Goal: Task Accomplishment & Management: Complete application form

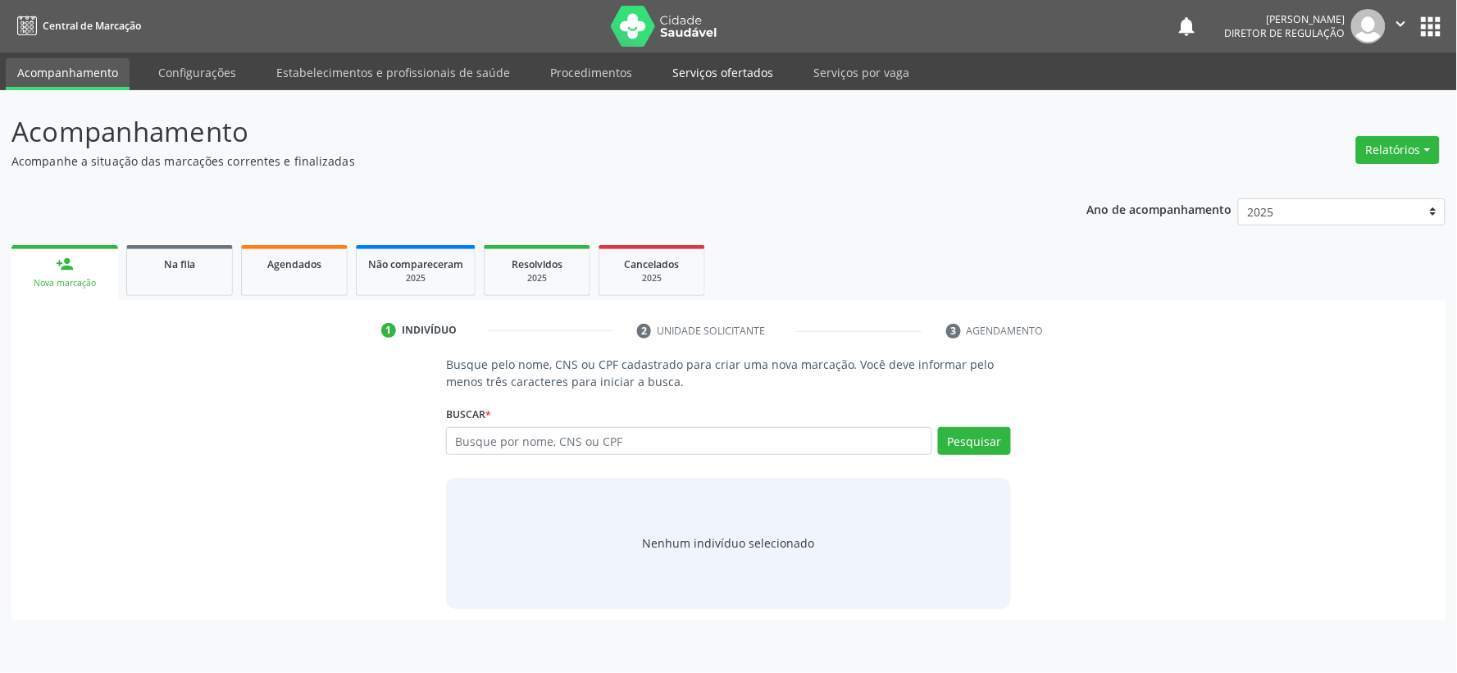
click at [693, 70] on link "Serviços ofertados" at bounding box center [723, 72] width 124 height 29
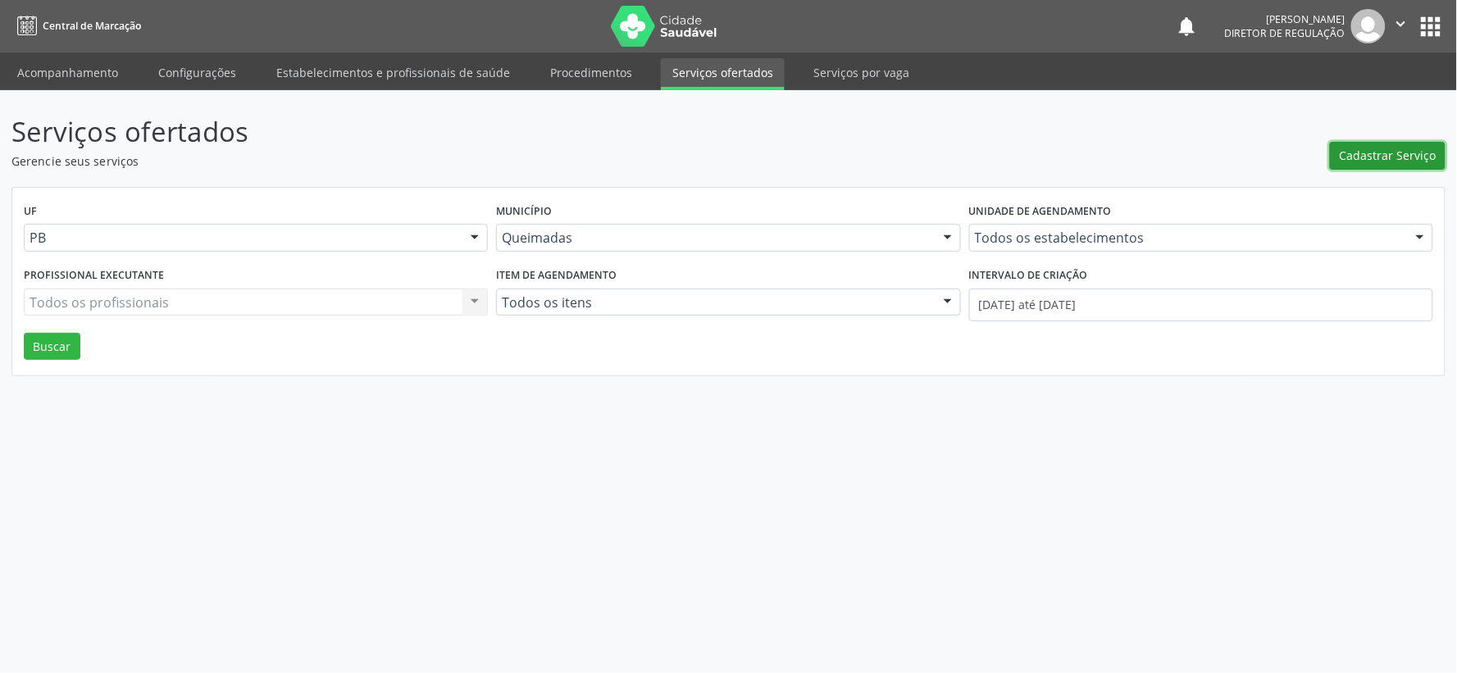
click at [1390, 152] on span "Cadastrar Serviço" at bounding box center [1387, 155] width 97 height 17
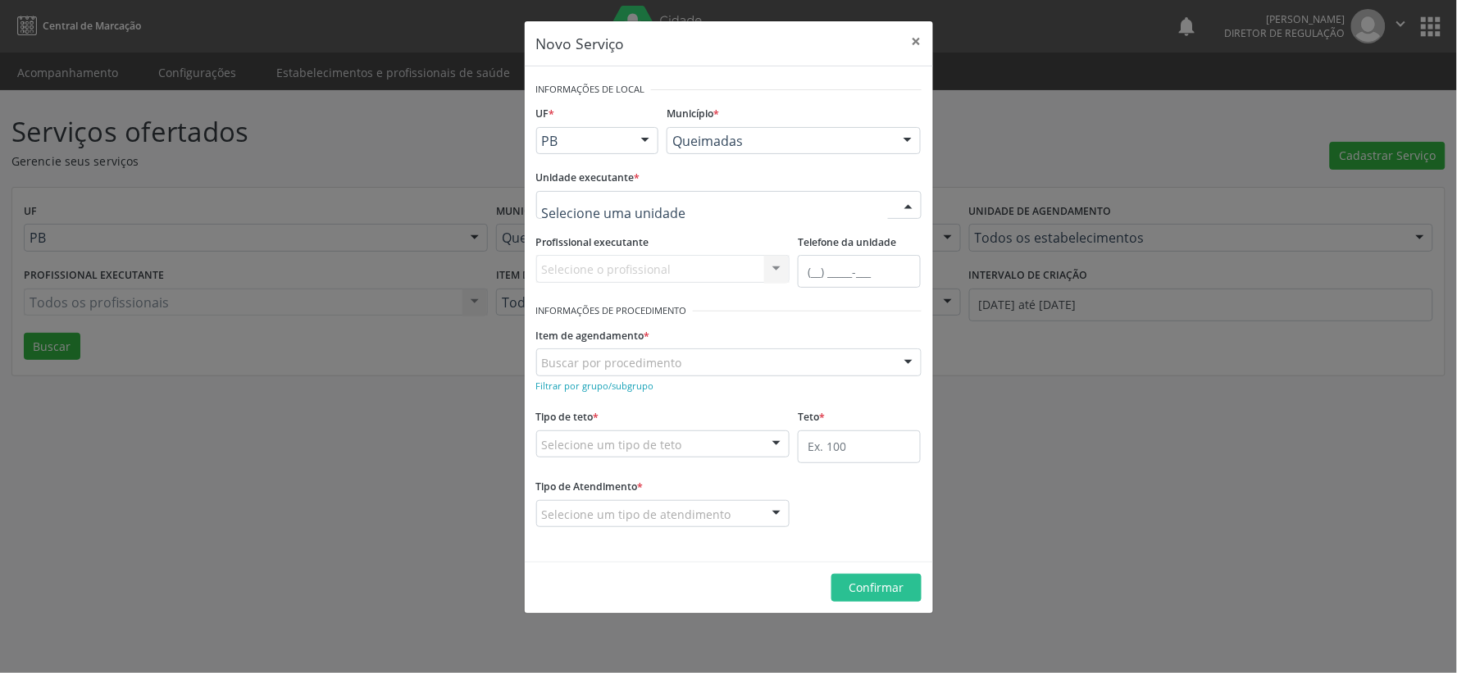
click at [911, 202] on div at bounding box center [908, 206] width 25 height 28
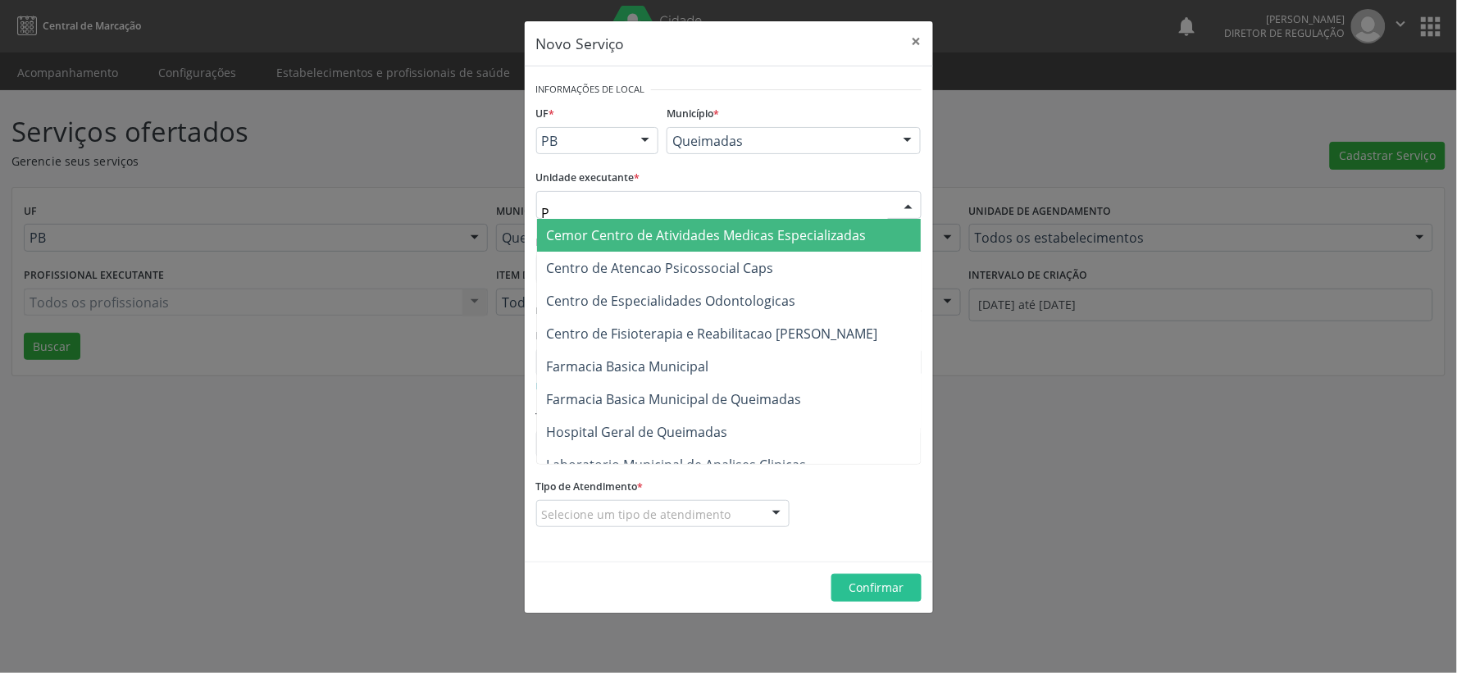
type input "PO"
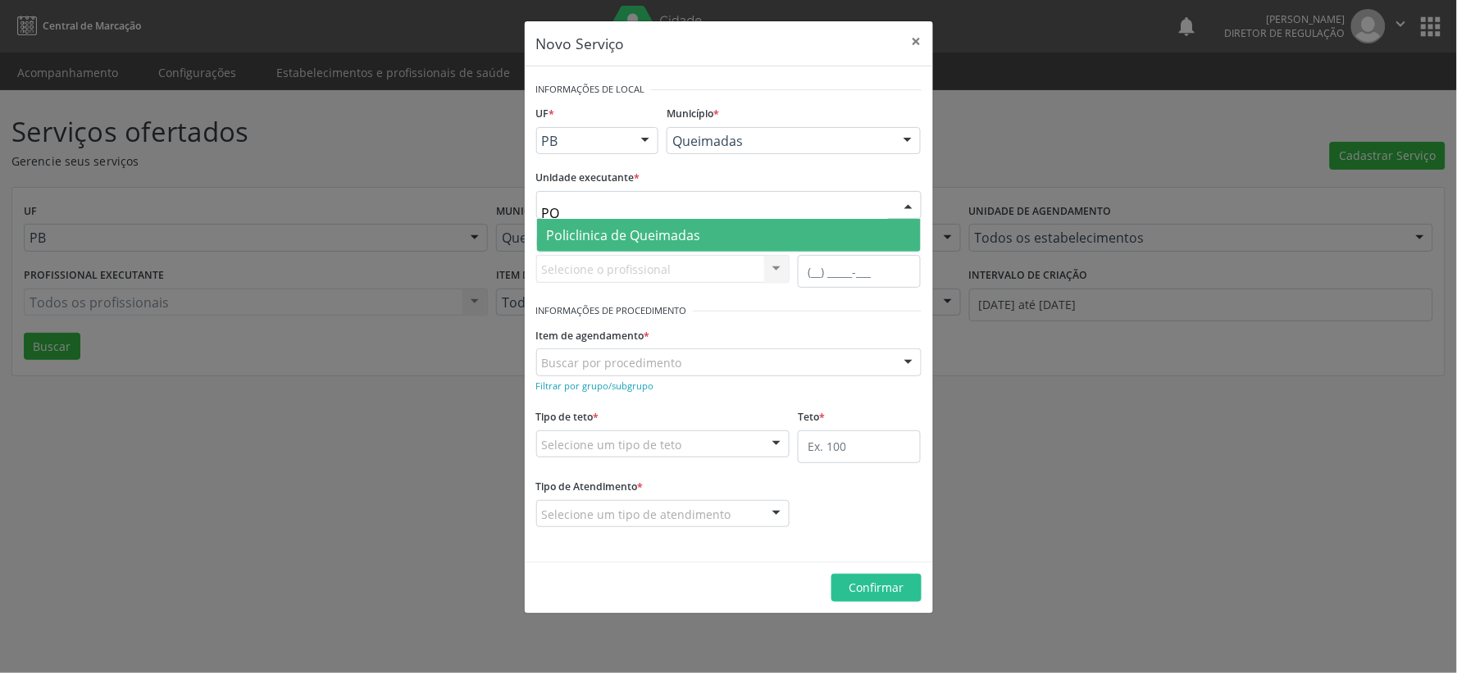
drag, startPoint x: 689, startPoint y: 234, endPoint x: 706, endPoint y: 238, distance: 17.5
click at [690, 235] on span "Policlinica de Queimadas" at bounding box center [624, 235] width 154 height 18
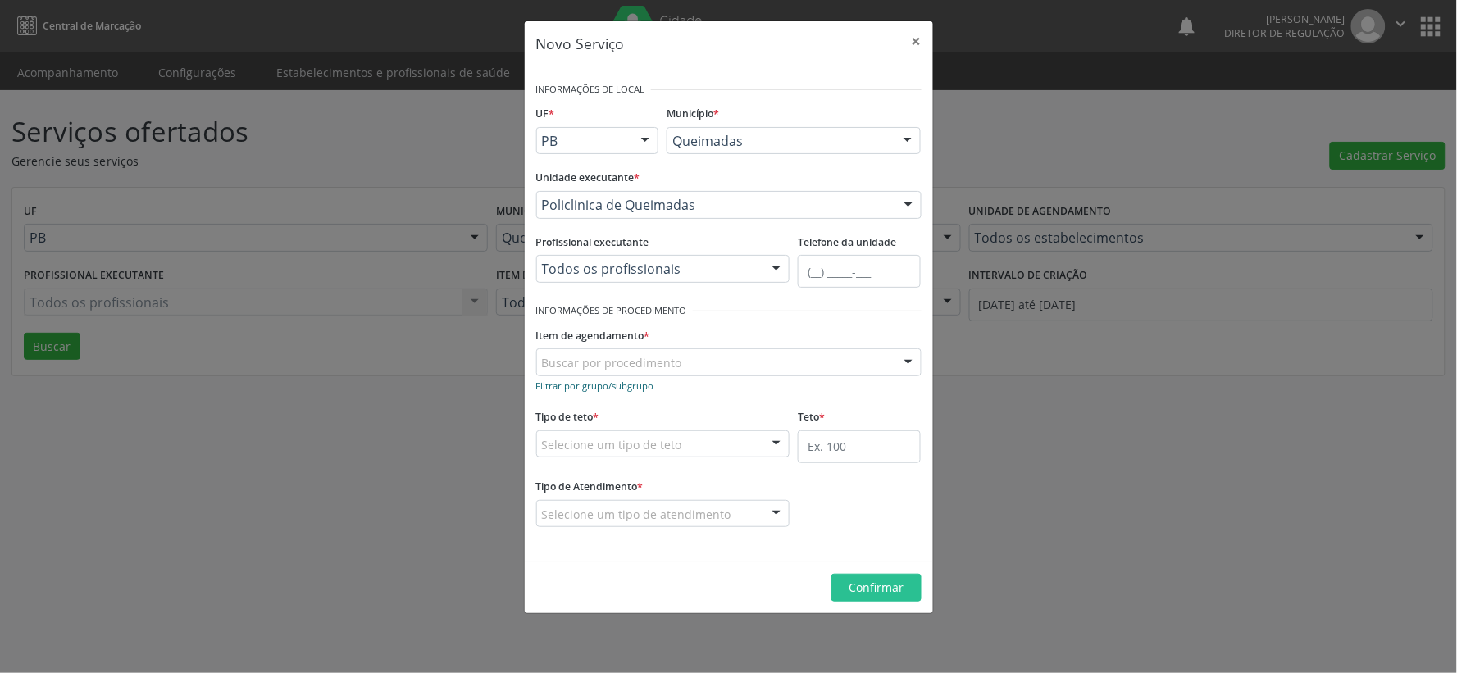
click at [566, 386] on small "Filtrar por grupo/subgrupo" at bounding box center [595, 386] width 118 height 12
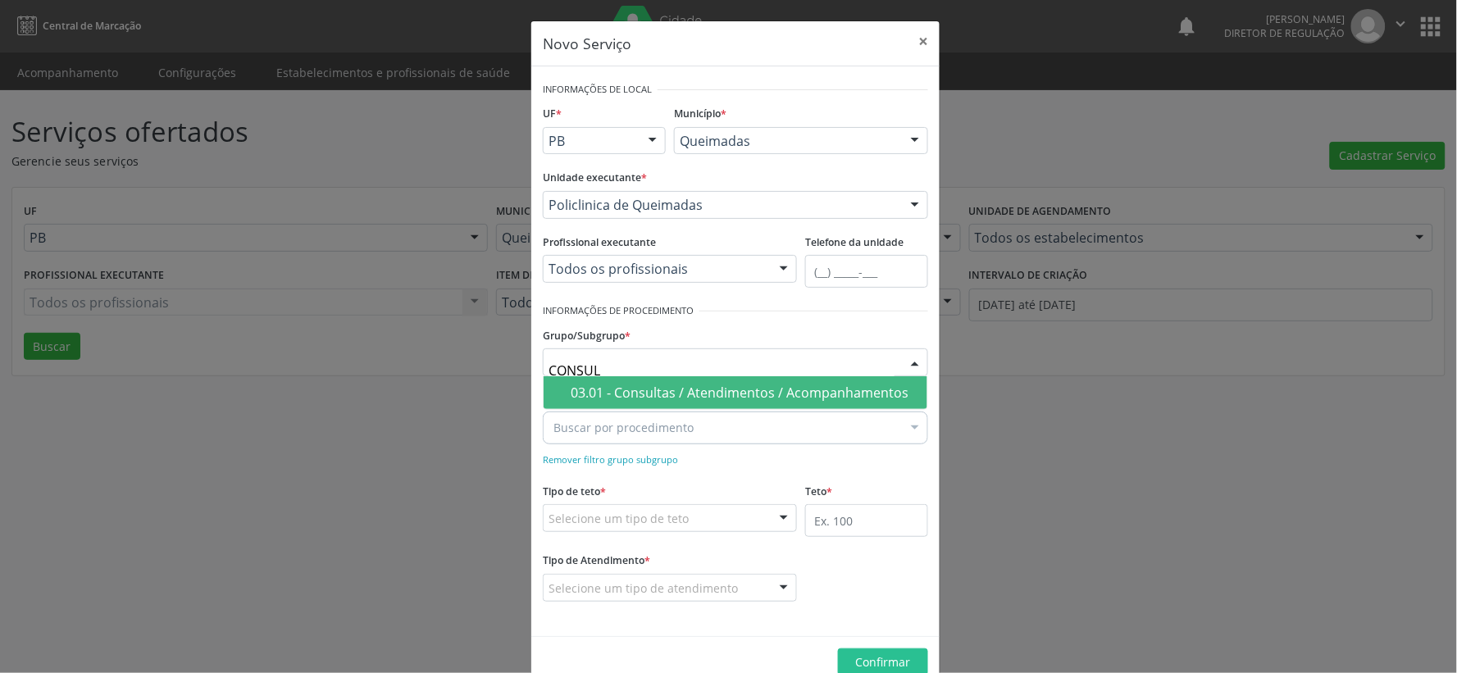
type input "CONSULT"
click at [698, 392] on div "03.01 - Consultas / Atendimentos / Acompanhamentos" at bounding box center [743, 392] width 347 height 13
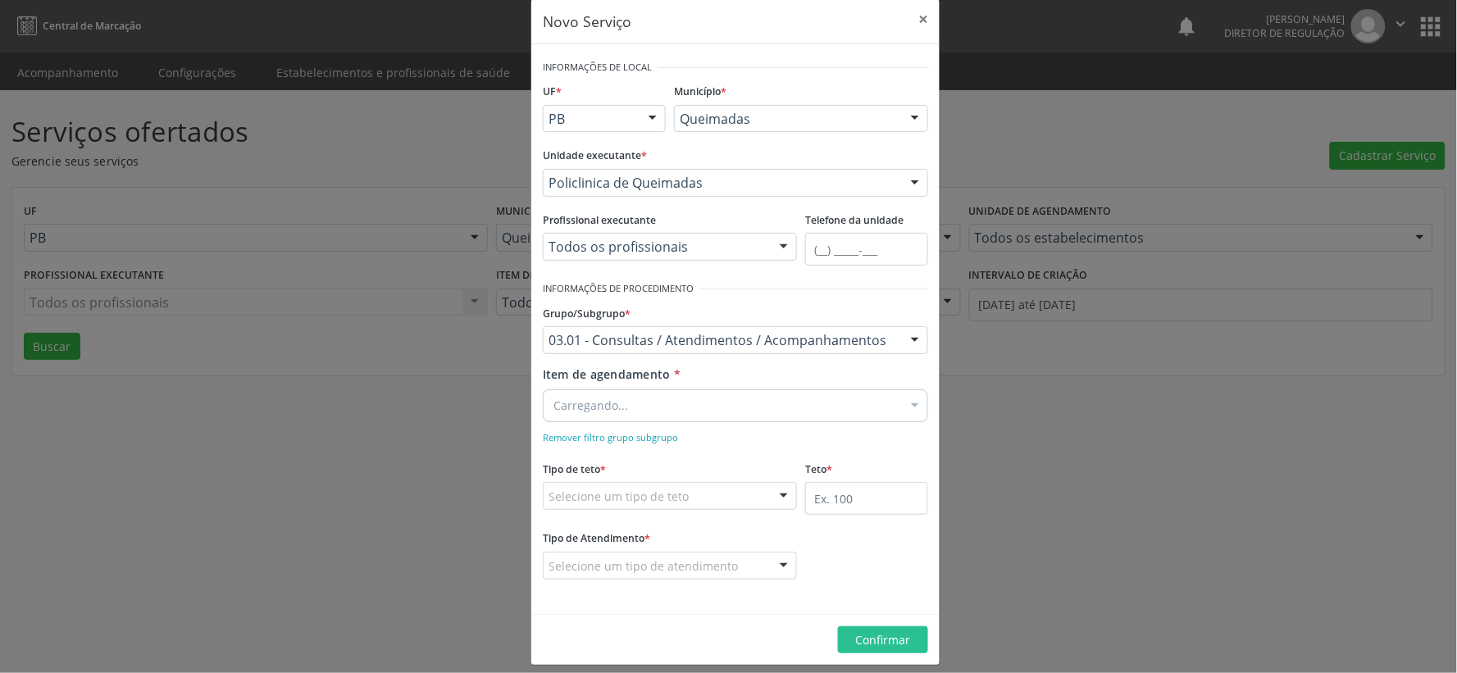
scroll to position [35, 0]
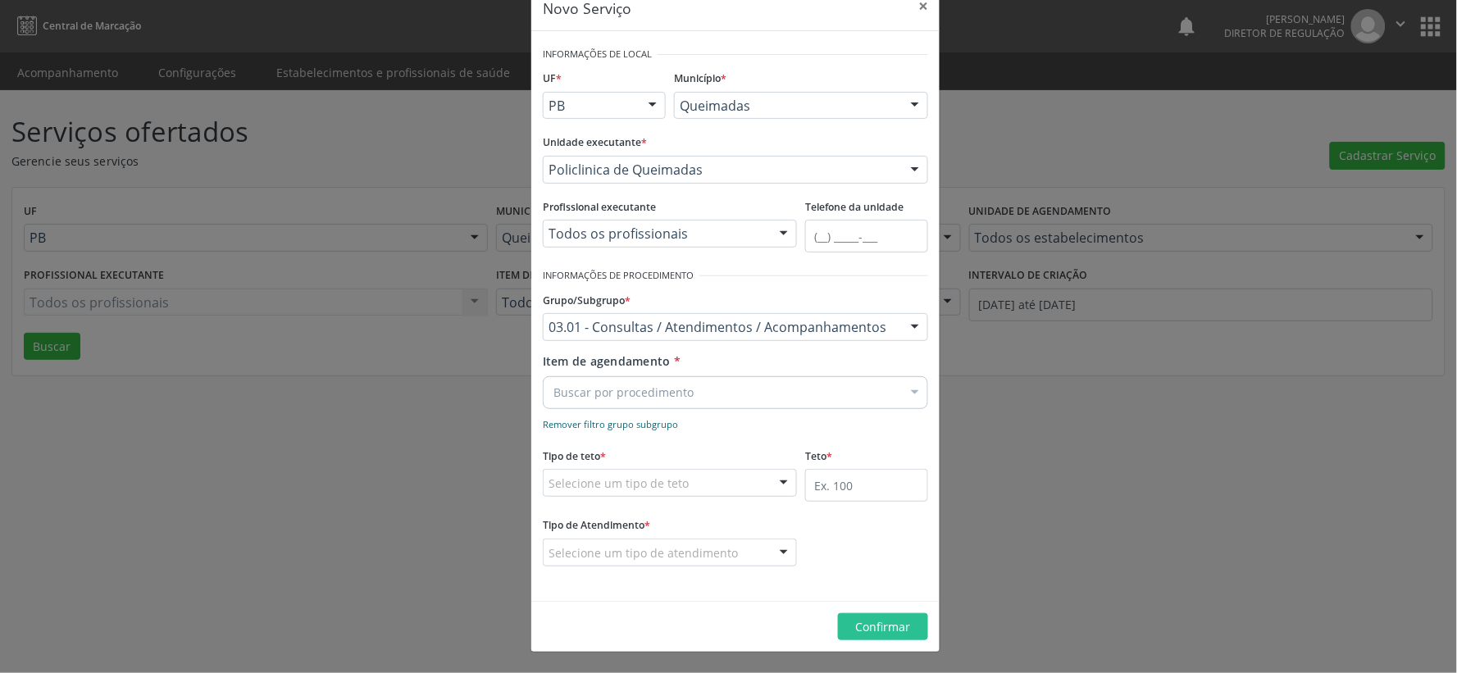
click at [617, 427] on small "Remover filtro grupo subgrupo" at bounding box center [610, 424] width 135 height 12
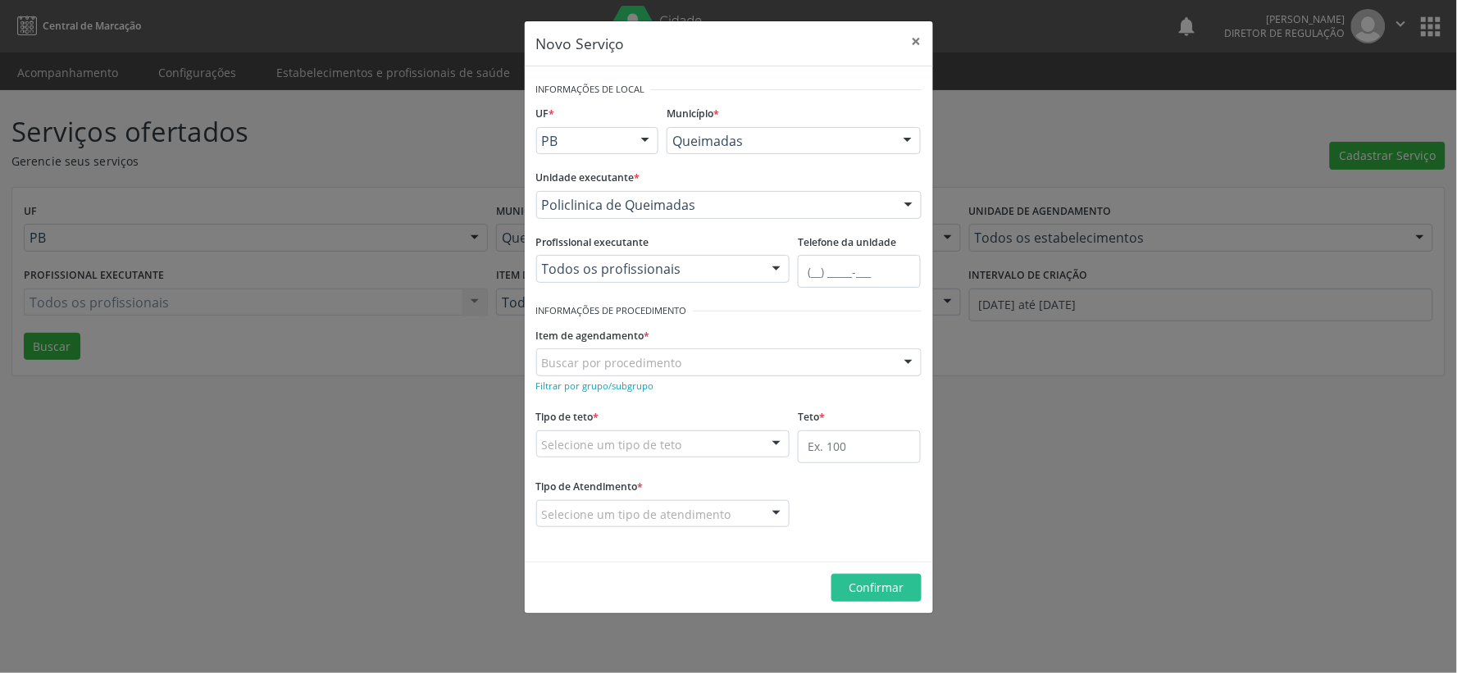
scroll to position [0, 0]
click at [616, 357] on div "Buscar por procedimento" at bounding box center [728, 362] width 385 height 28
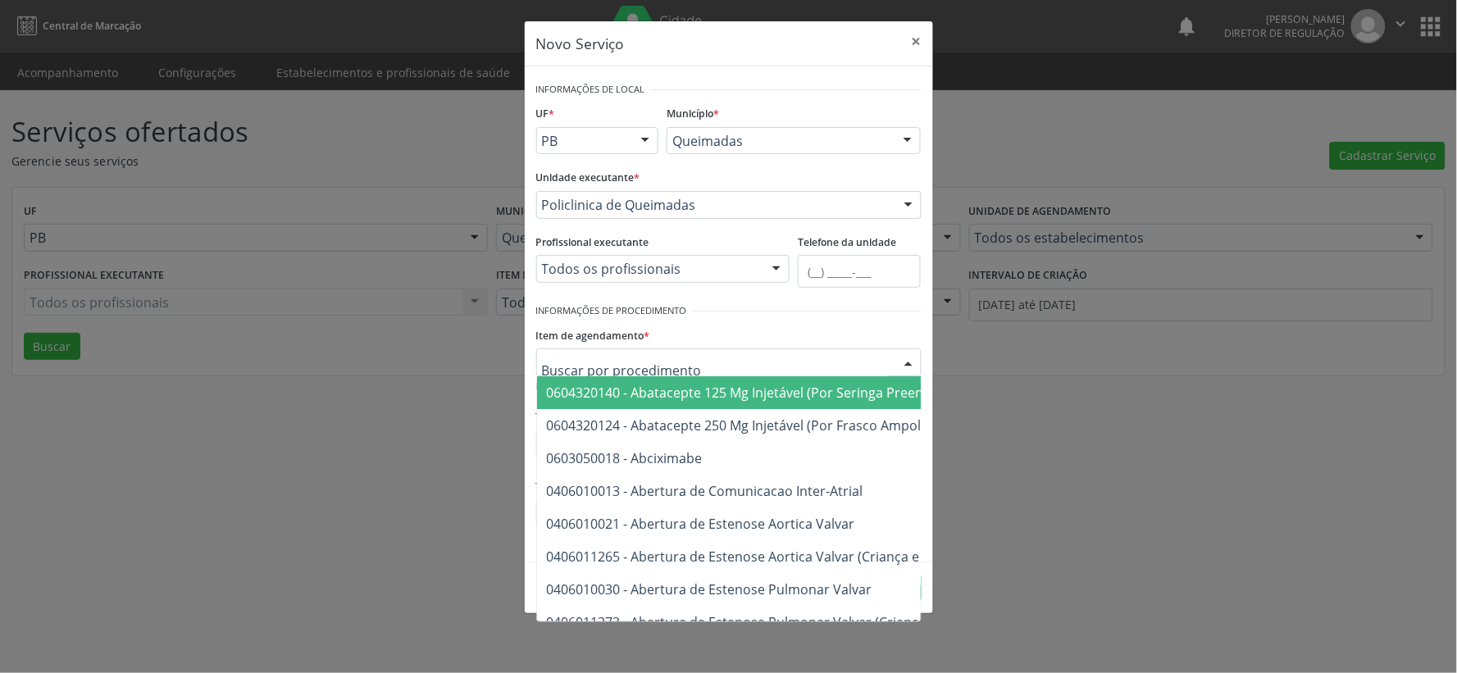
click at [673, 361] on input "text" at bounding box center [715, 370] width 346 height 33
click at [830, 359] on input "text" at bounding box center [715, 370] width 346 height 33
click at [574, 370] on input "text" at bounding box center [715, 370] width 346 height 33
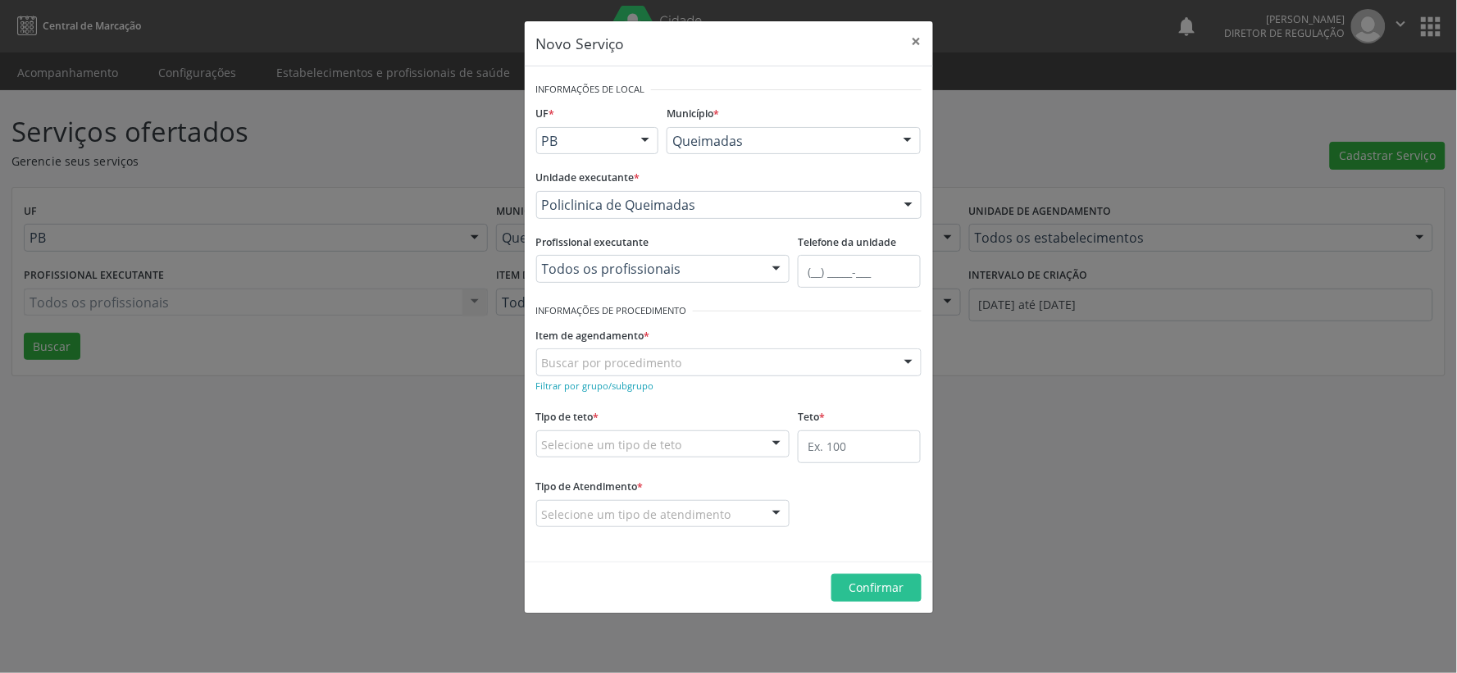
click at [732, 349] on div "Item de agendamento * Buscar por procedimento 0604320140 - Abatacepte 125 Mg In…" at bounding box center [728, 349] width 385 height 52
click at [689, 358] on div "Buscar por procedimento" at bounding box center [728, 362] width 385 height 28
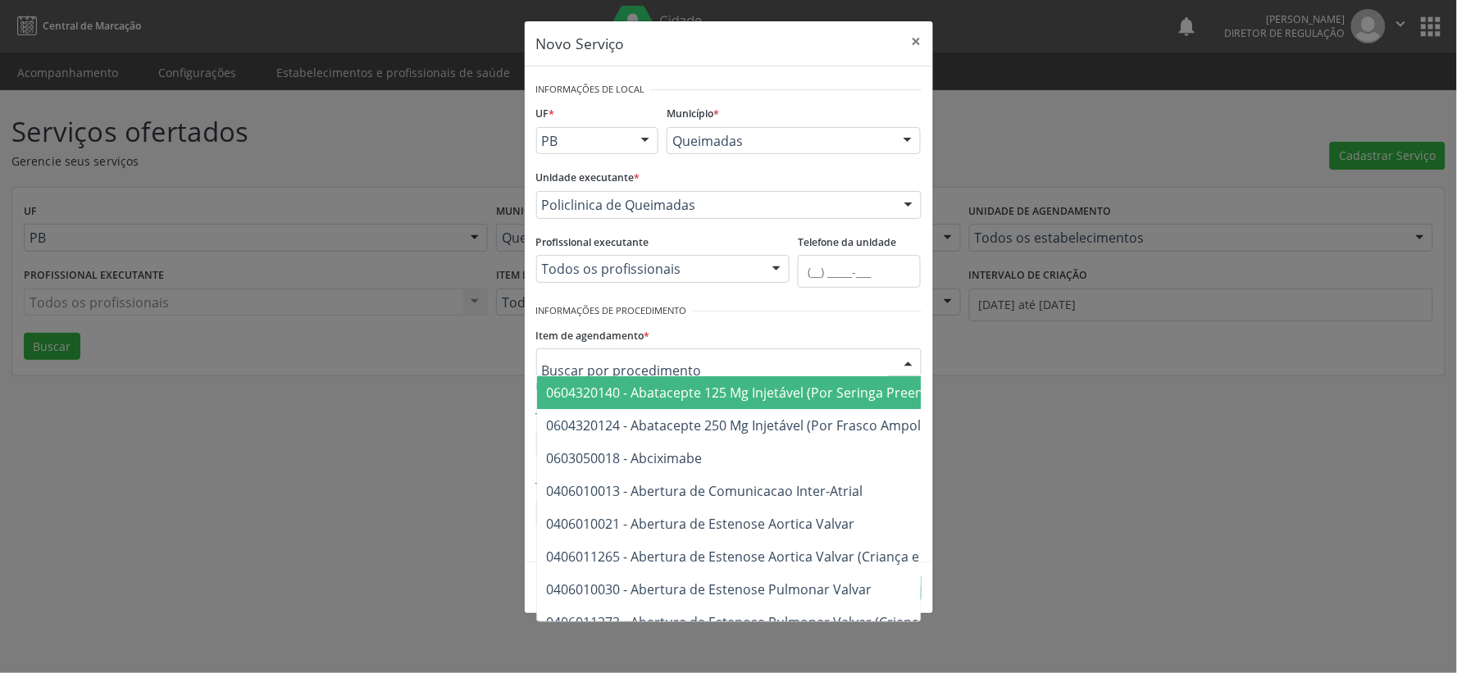
click at [690, 357] on input "text" at bounding box center [715, 370] width 346 height 33
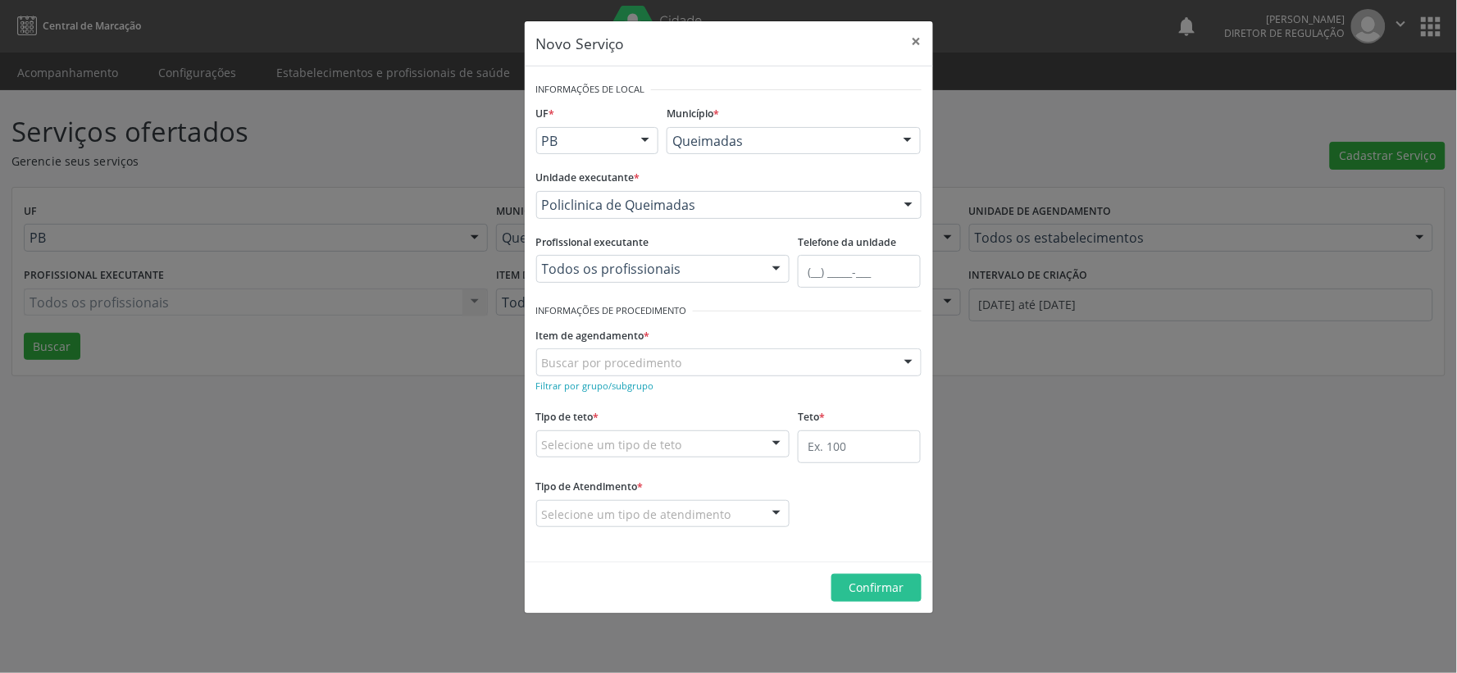
click at [845, 329] on div "Item de agendamento * Buscar por procedimento 0604320140 - Abatacepte 125 Mg In…" at bounding box center [728, 349] width 385 height 52
click at [568, 385] on small "Filtrar por grupo/subgrupo" at bounding box center [595, 386] width 118 height 12
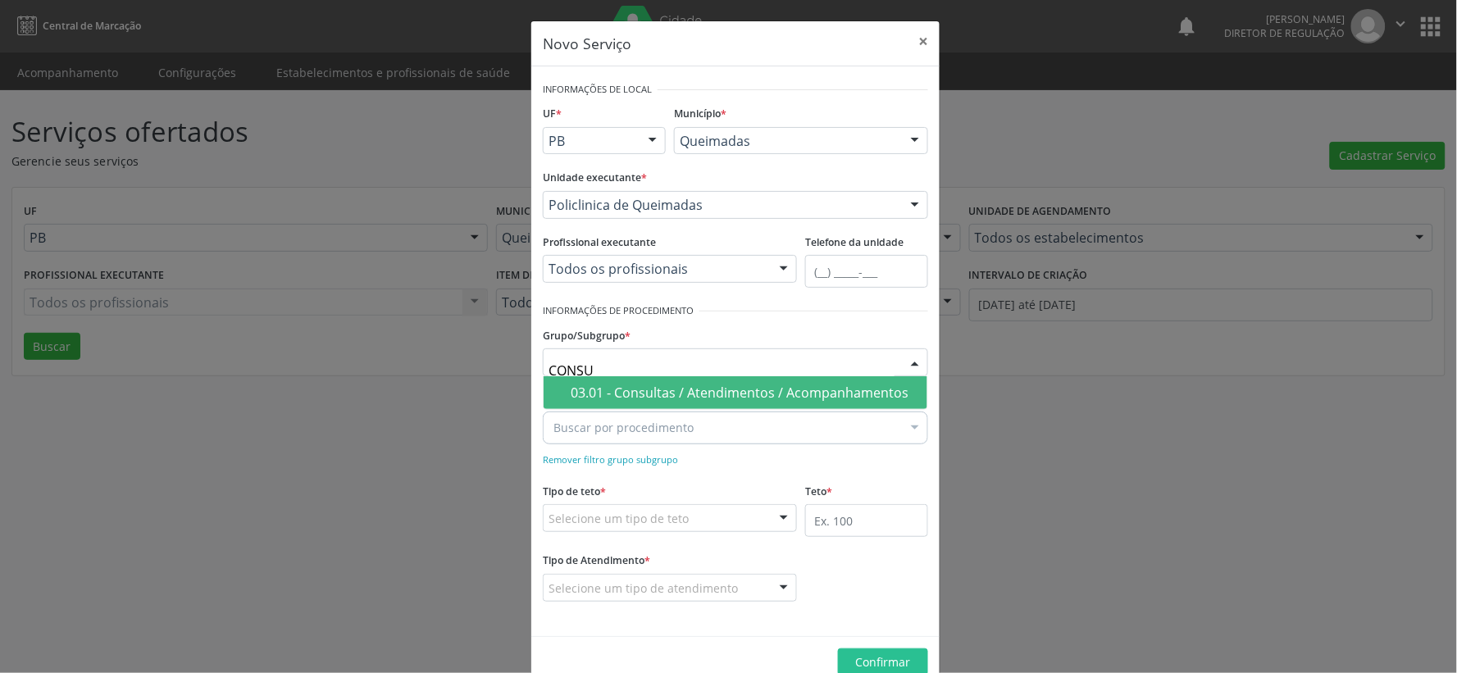
type input "CONSUL"
click at [728, 391] on div "03.01 - Consultas / Atendimentos / Acompanhamentos" at bounding box center [743, 392] width 347 height 13
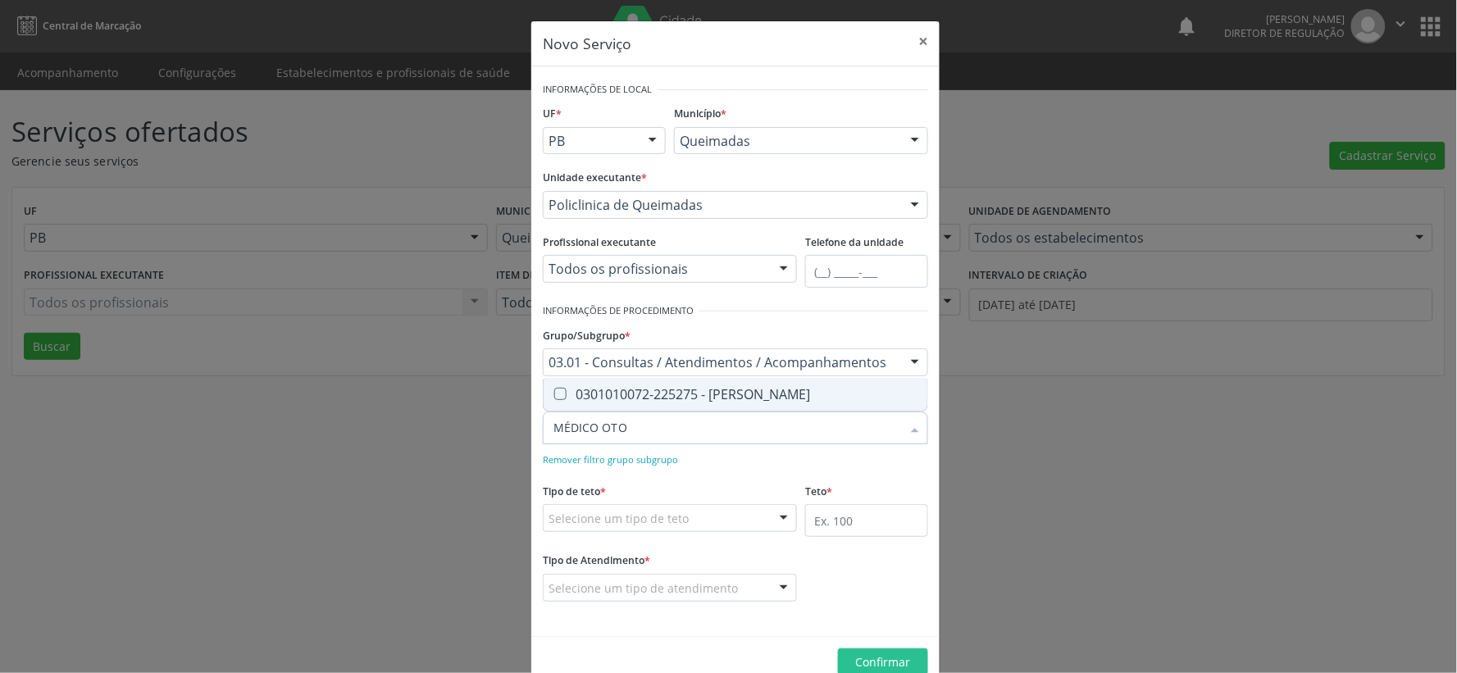
type input "MÉDICO OTOR"
click at [558, 392] on Otorrinolaringologista at bounding box center [560, 394] width 12 height 12
click at [554, 392] on Otorrinolaringologista "checkbox" at bounding box center [548, 394] width 11 height 11
checkbox Otorrinolaringologista "true"
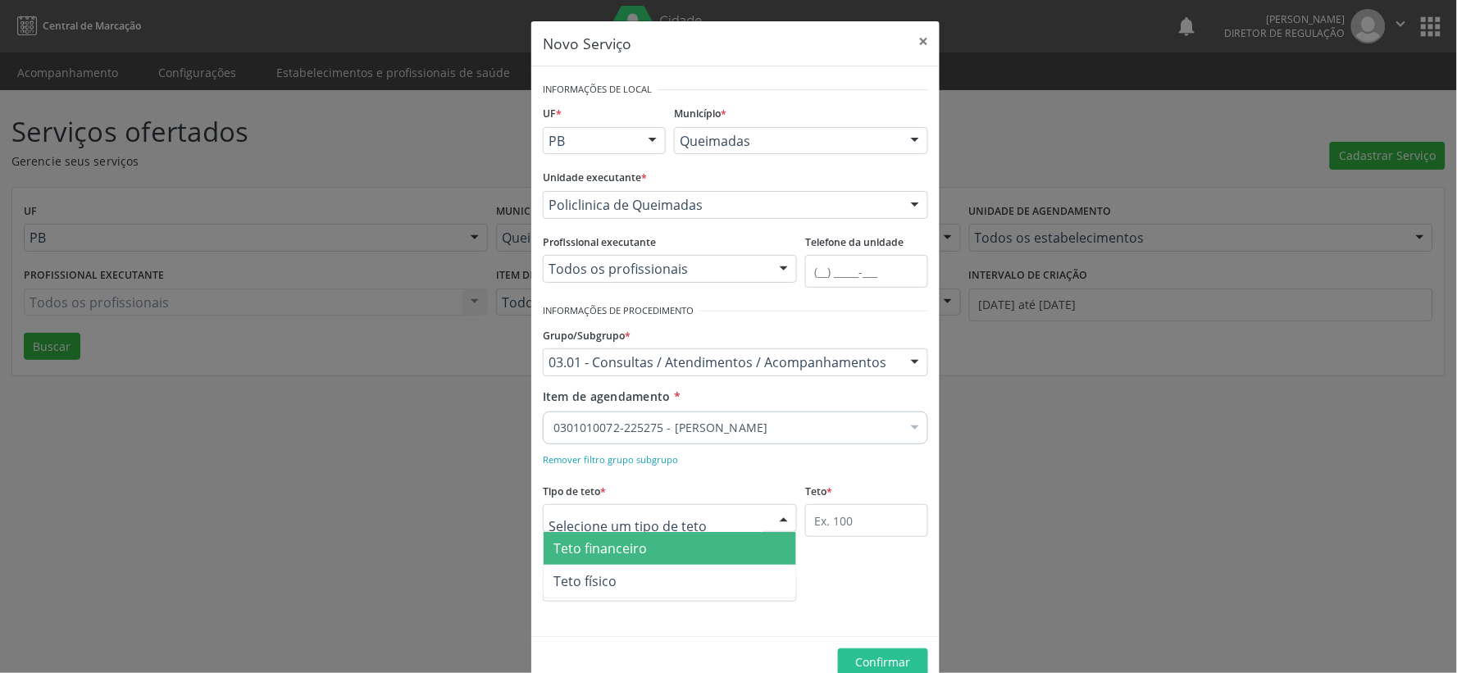
click at [776, 513] on div at bounding box center [783, 519] width 25 height 28
click at [711, 547] on span "Teto financeiro" at bounding box center [669, 548] width 252 height 33
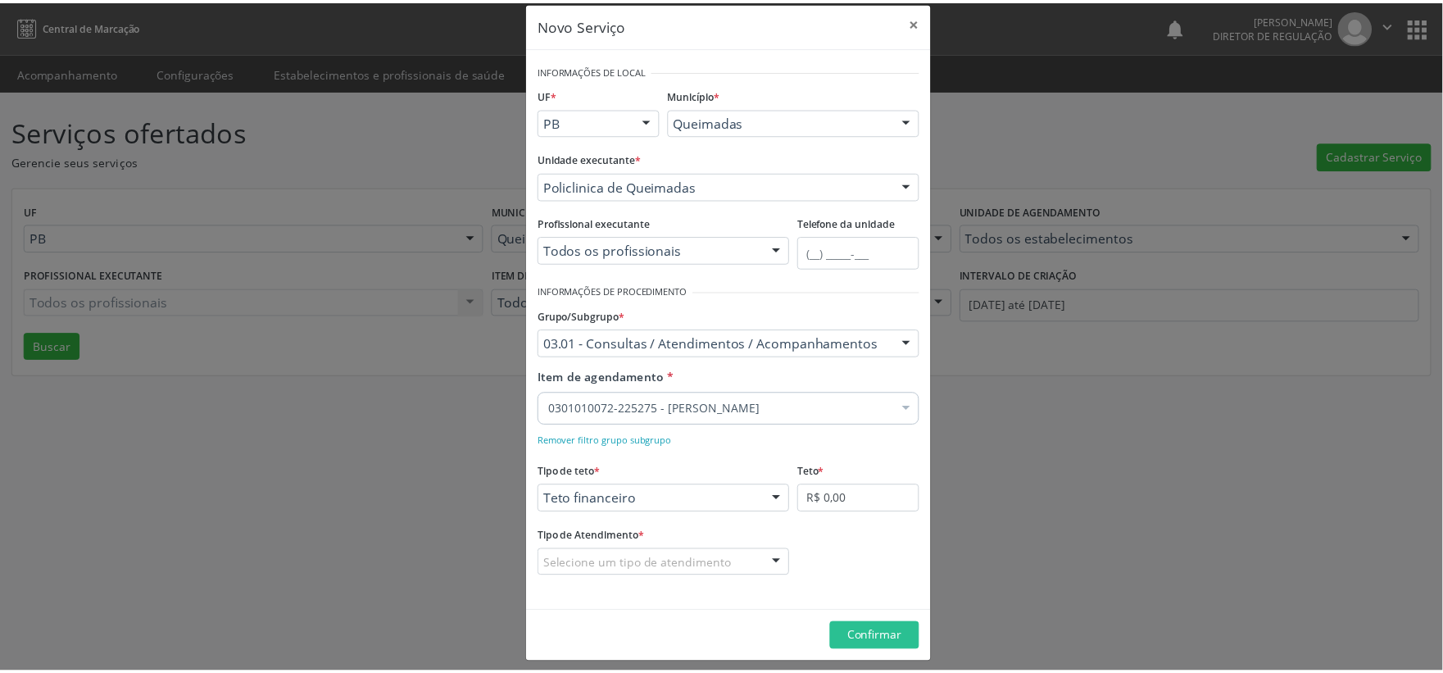
scroll to position [30, 0]
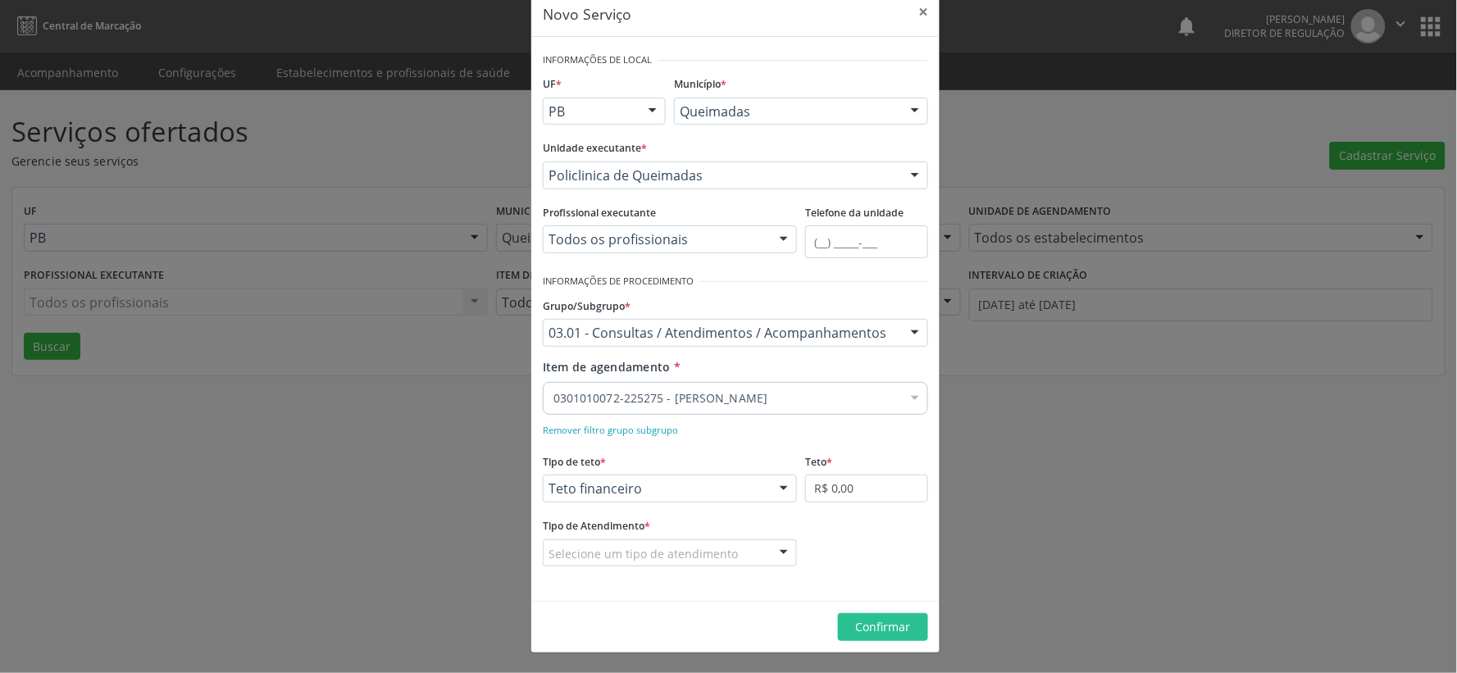
click at [777, 556] on div at bounding box center [783, 554] width 25 height 28
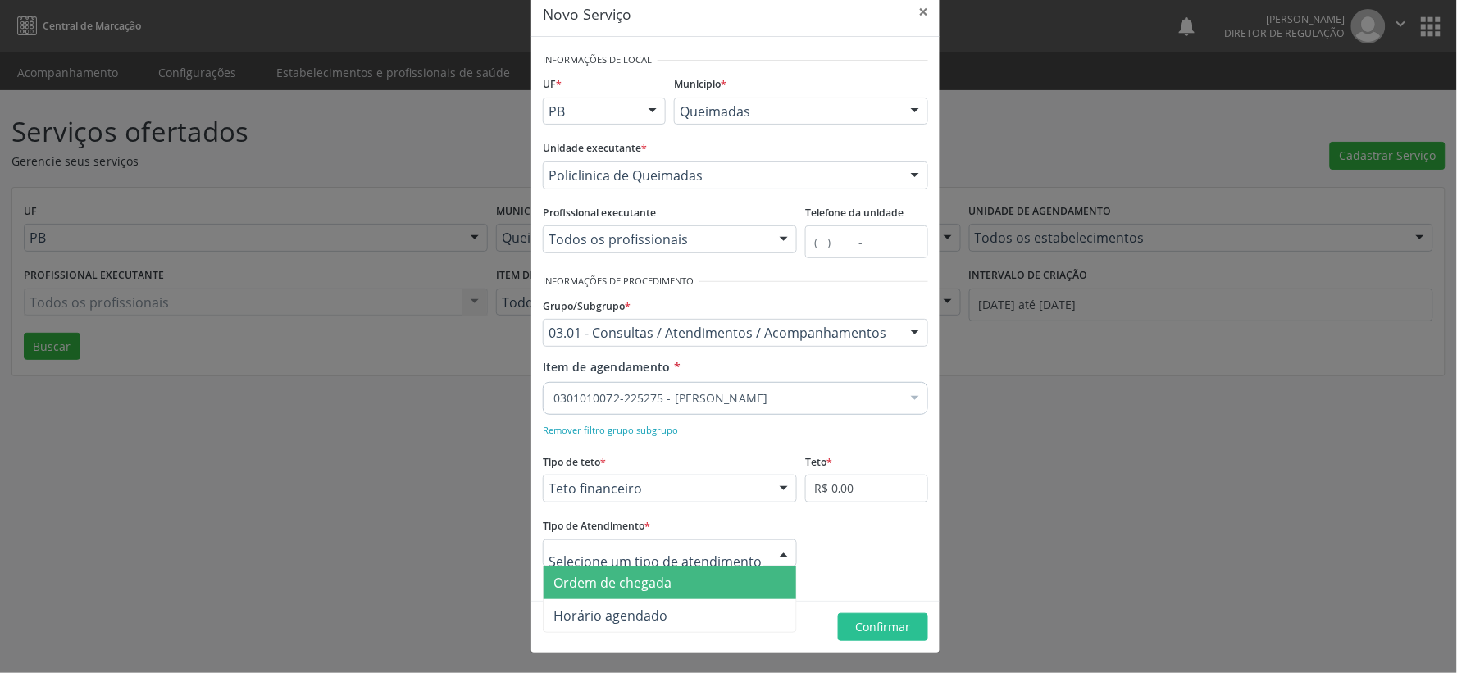
click at [725, 580] on span "Ordem de chegada" at bounding box center [669, 582] width 252 height 33
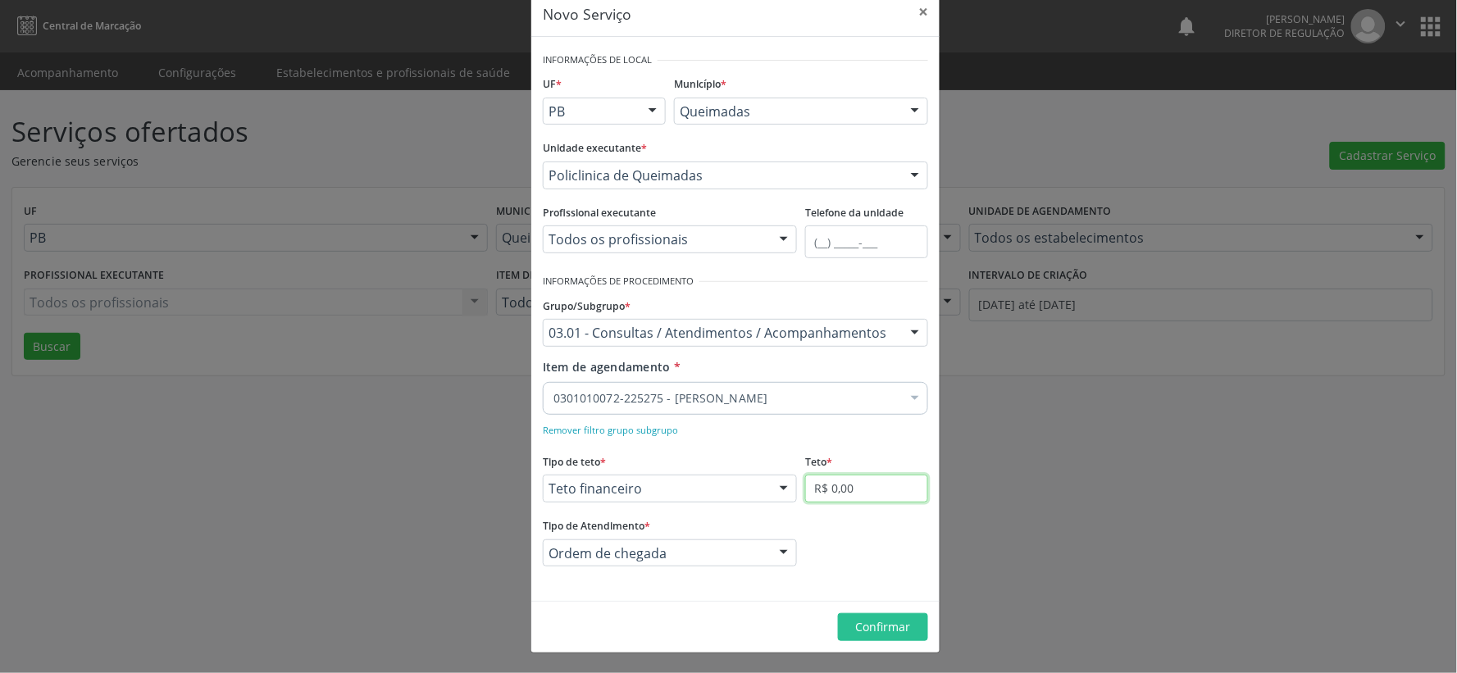
drag, startPoint x: 886, startPoint y: 489, endPoint x: 894, endPoint y: 489, distance: 8.2
click at [887, 489] on input "R$ 0,00" at bounding box center [866, 489] width 123 height 28
type input "R$ 5.800,00"
click at [890, 633] on span "Confirmar" at bounding box center [883, 627] width 55 height 16
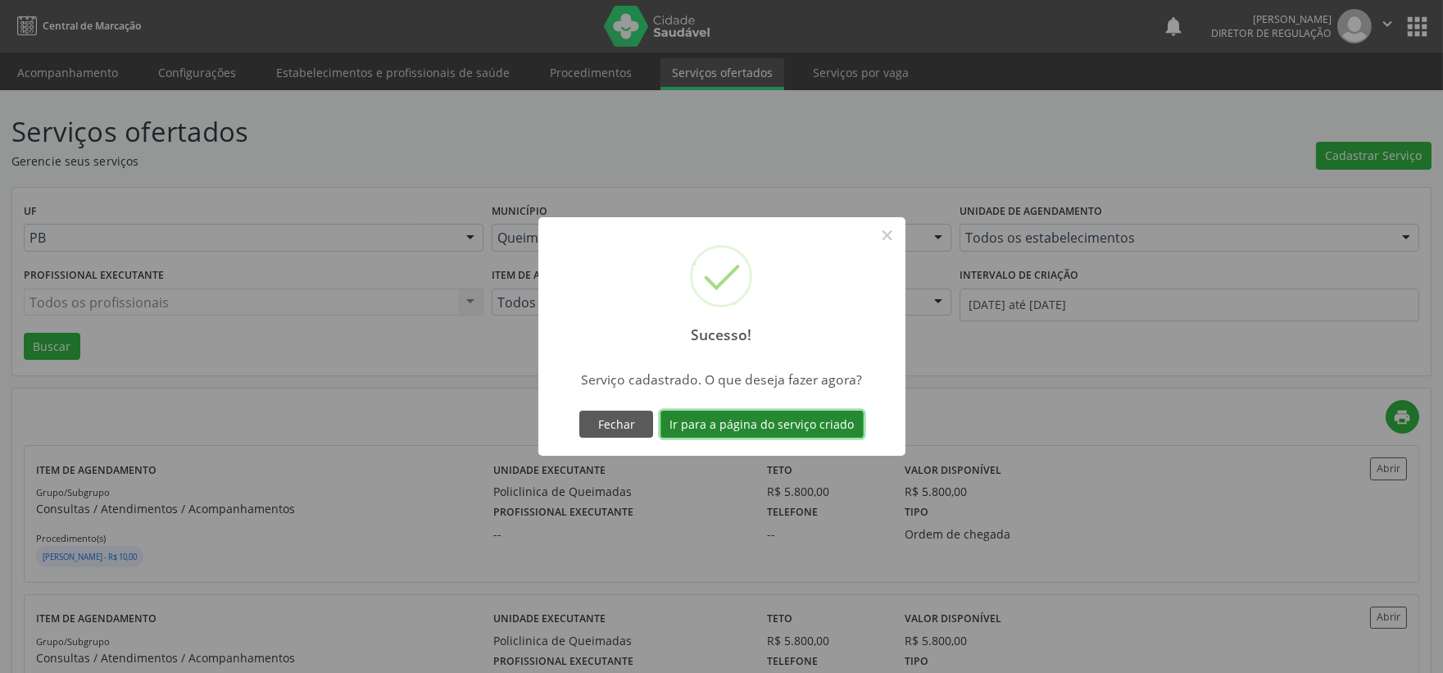
click at [768, 423] on button "Ir para a página do serviço criado" at bounding box center [762, 425] width 203 height 28
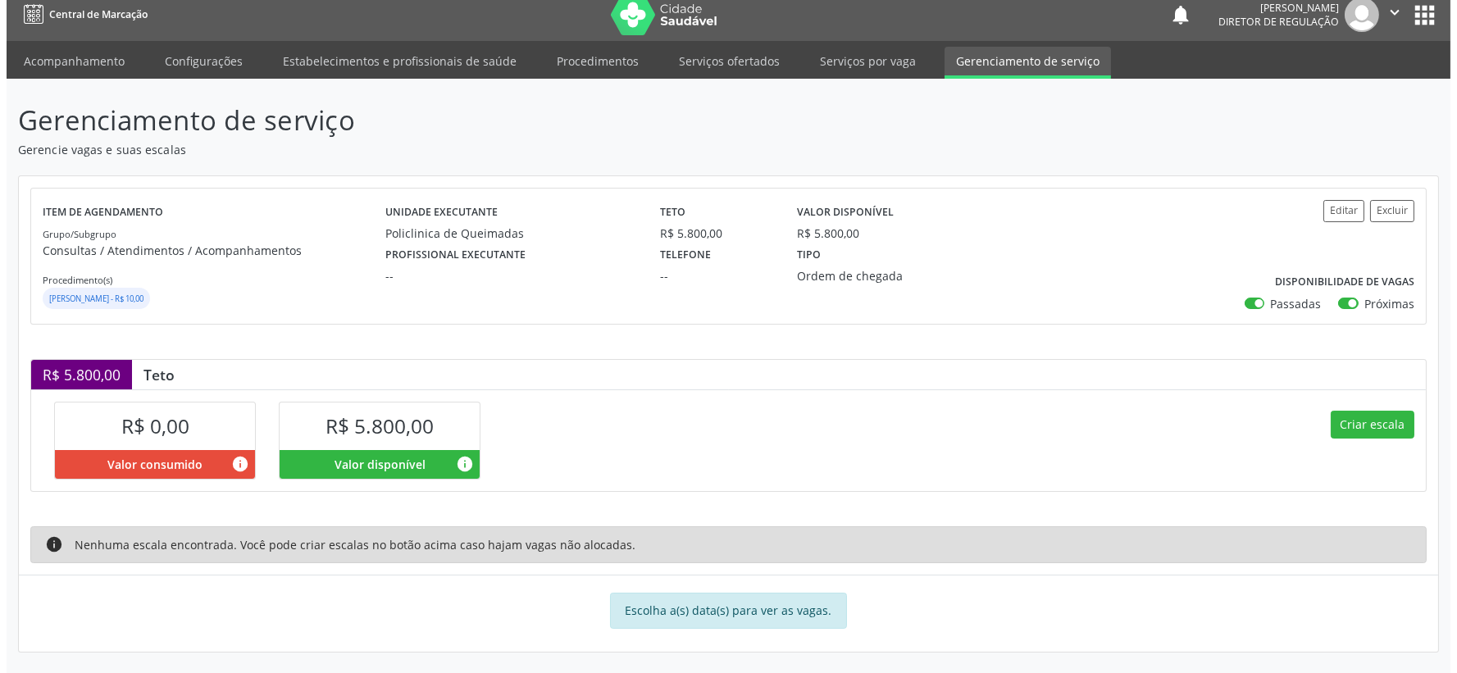
scroll to position [15, 0]
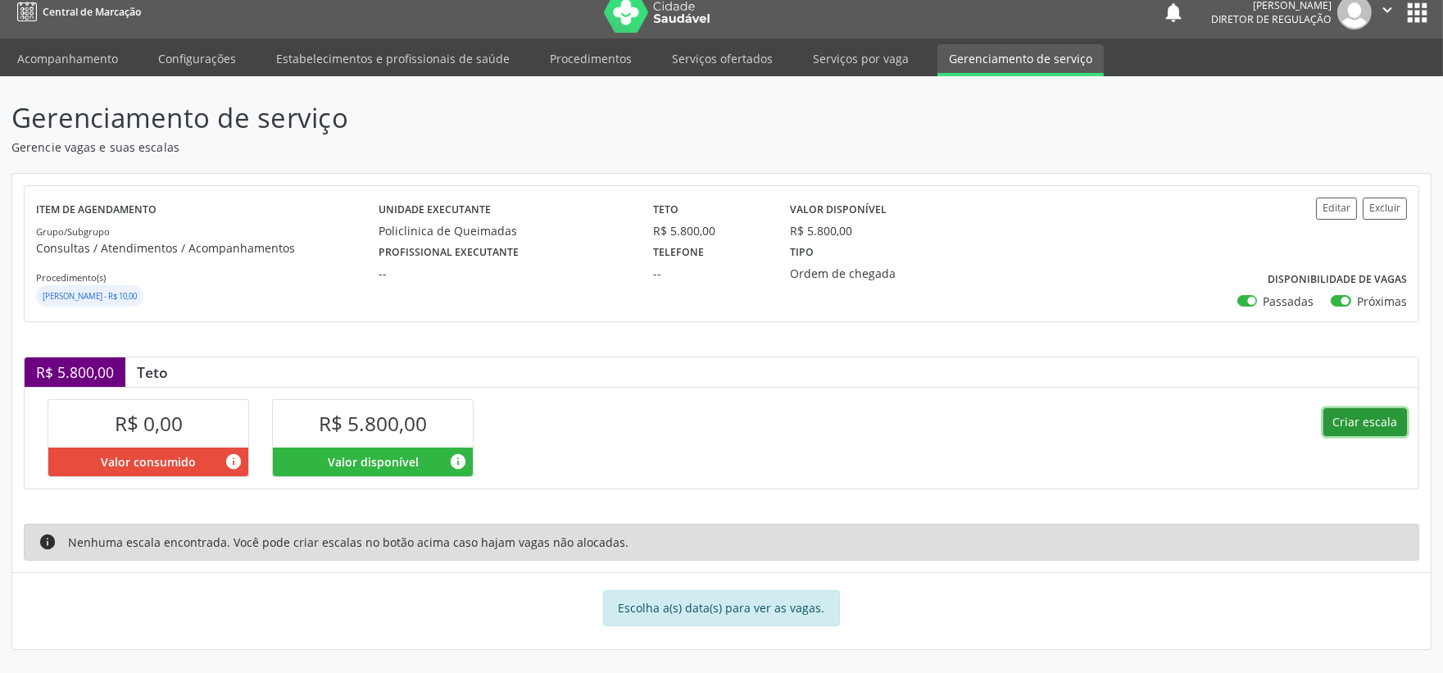
click at [1361, 425] on button "Criar escala" at bounding box center [1366, 422] width 84 height 28
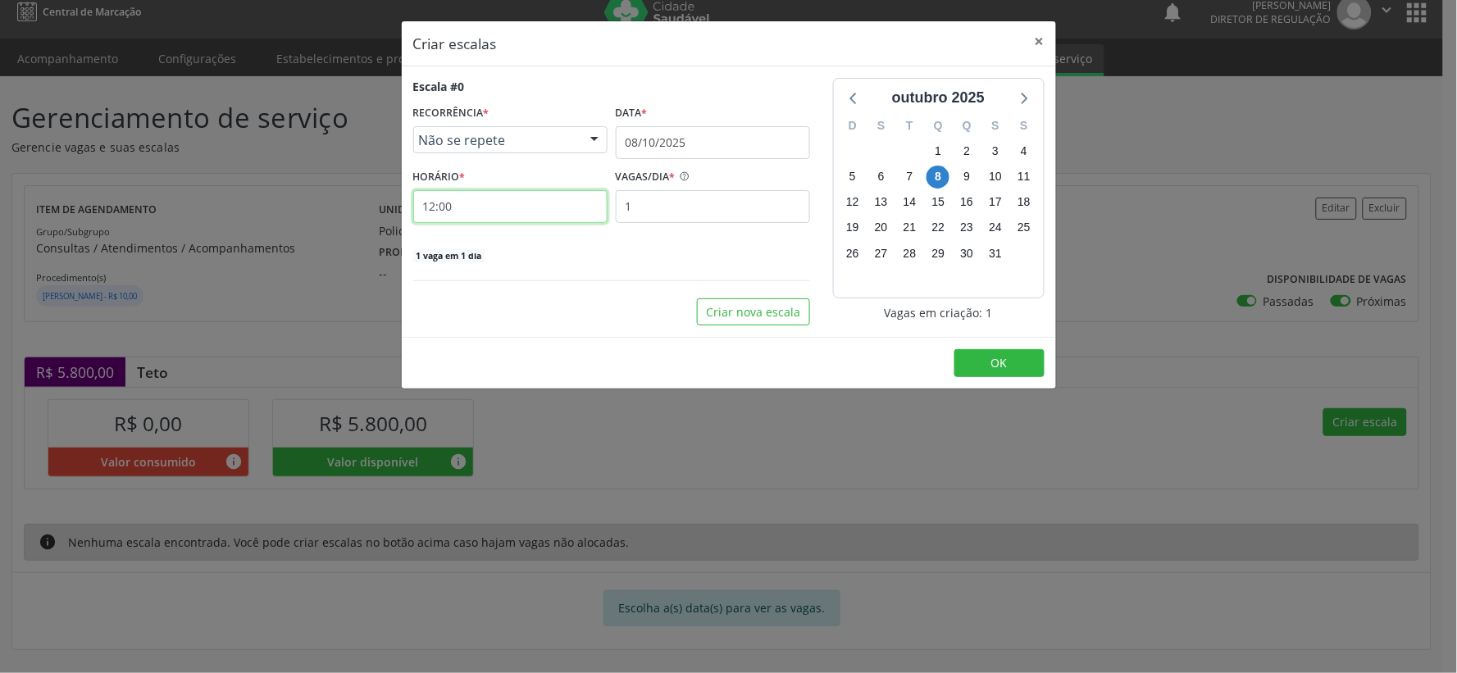
click at [512, 207] on input "12:00" at bounding box center [510, 206] width 194 height 33
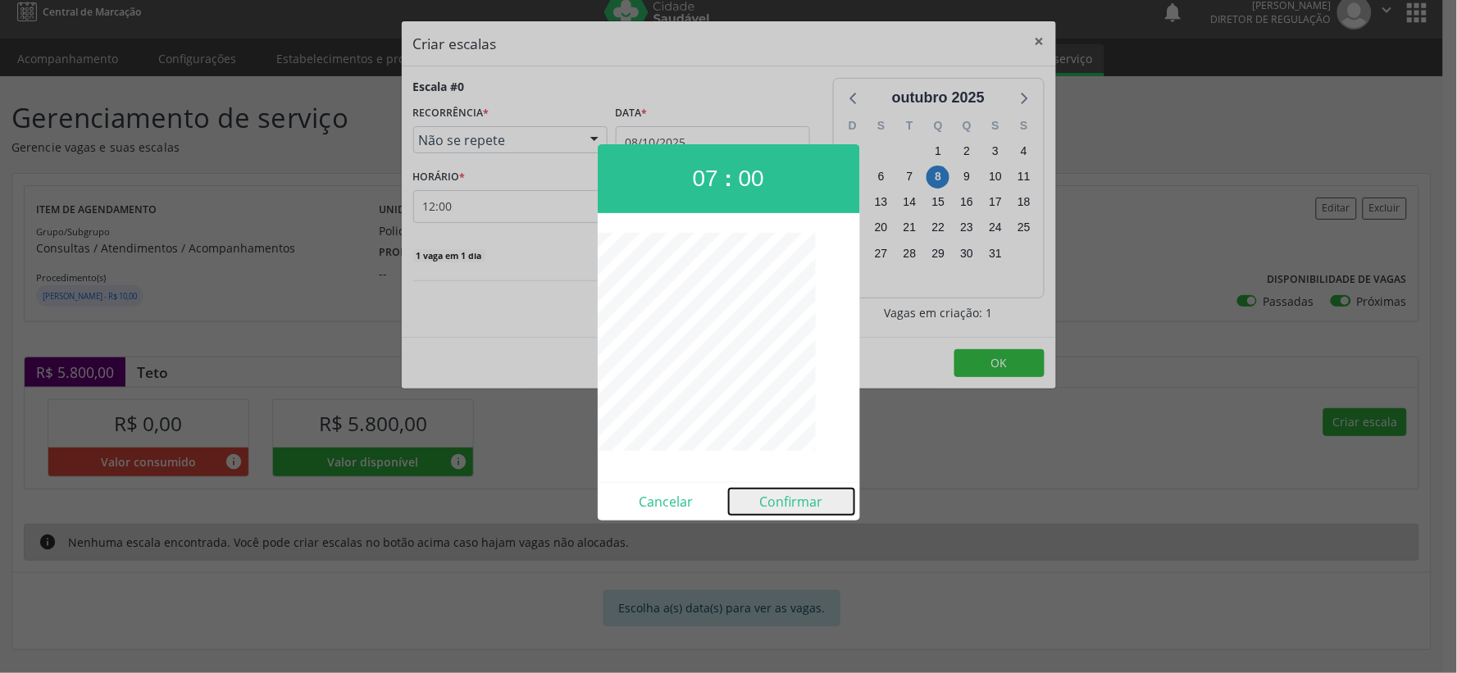
click at [793, 500] on button "Confirmar" at bounding box center [791, 502] width 125 height 26
type input "07:00"
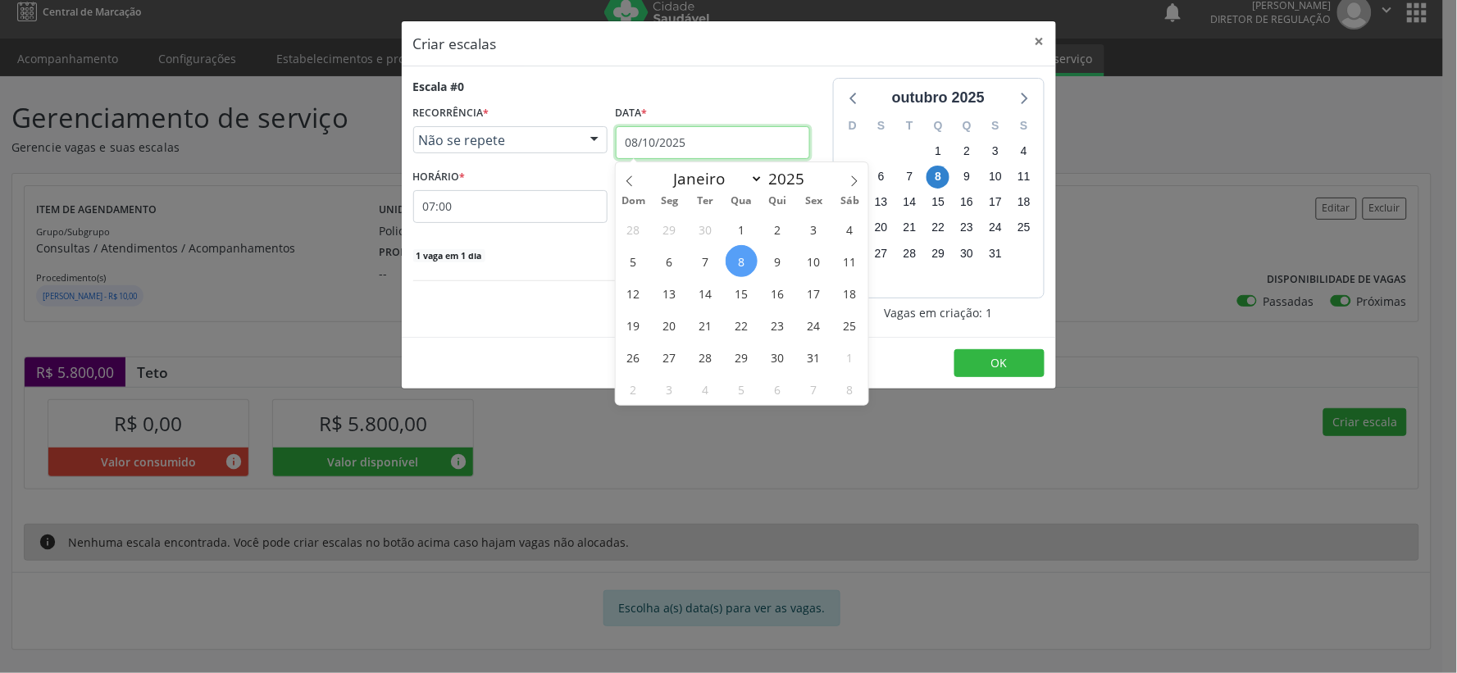
click at [769, 142] on input "08/10/2025" at bounding box center [713, 142] width 194 height 33
click at [705, 321] on span "21" at bounding box center [705, 325] width 32 height 32
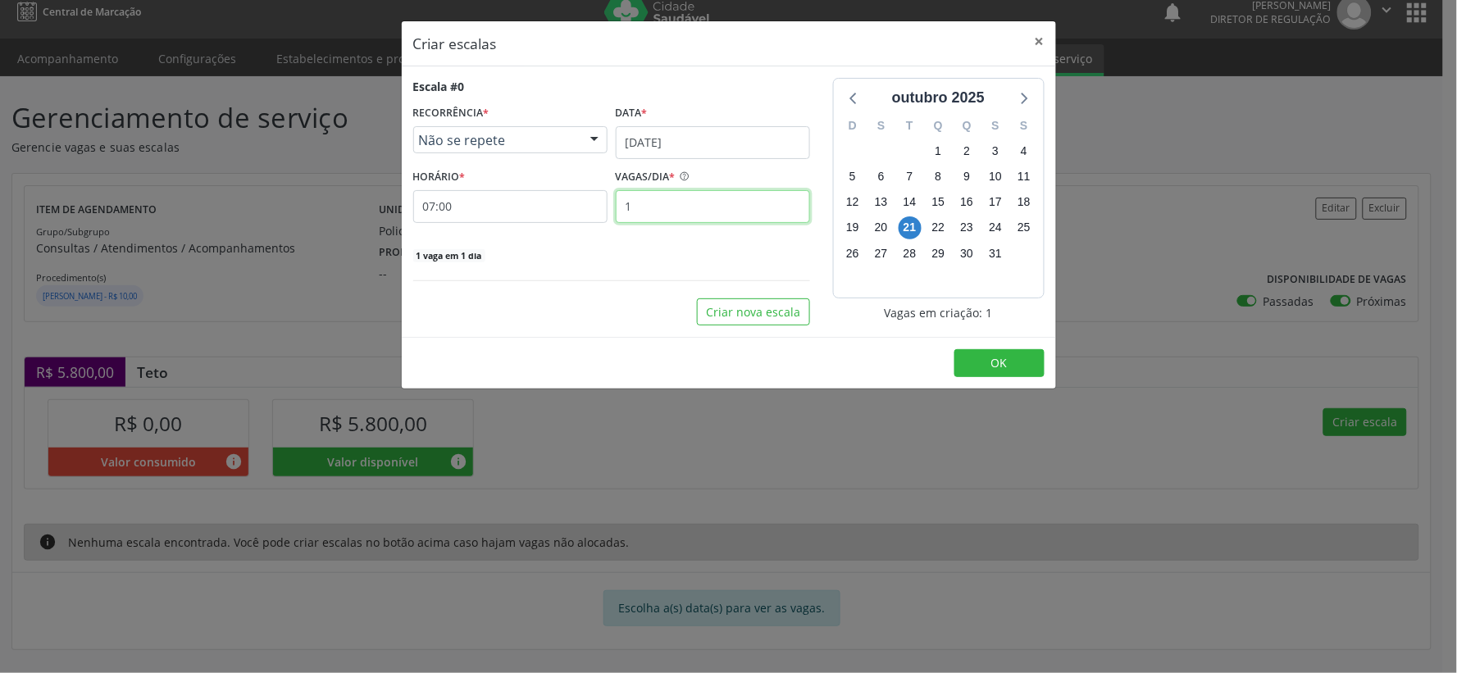
click at [672, 195] on input "1" at bounding box center [713, 206] width 194 height 33
type input "35"
click at [996, 366] on span "OK" at bounding box center [999, 363] width 16 height 16
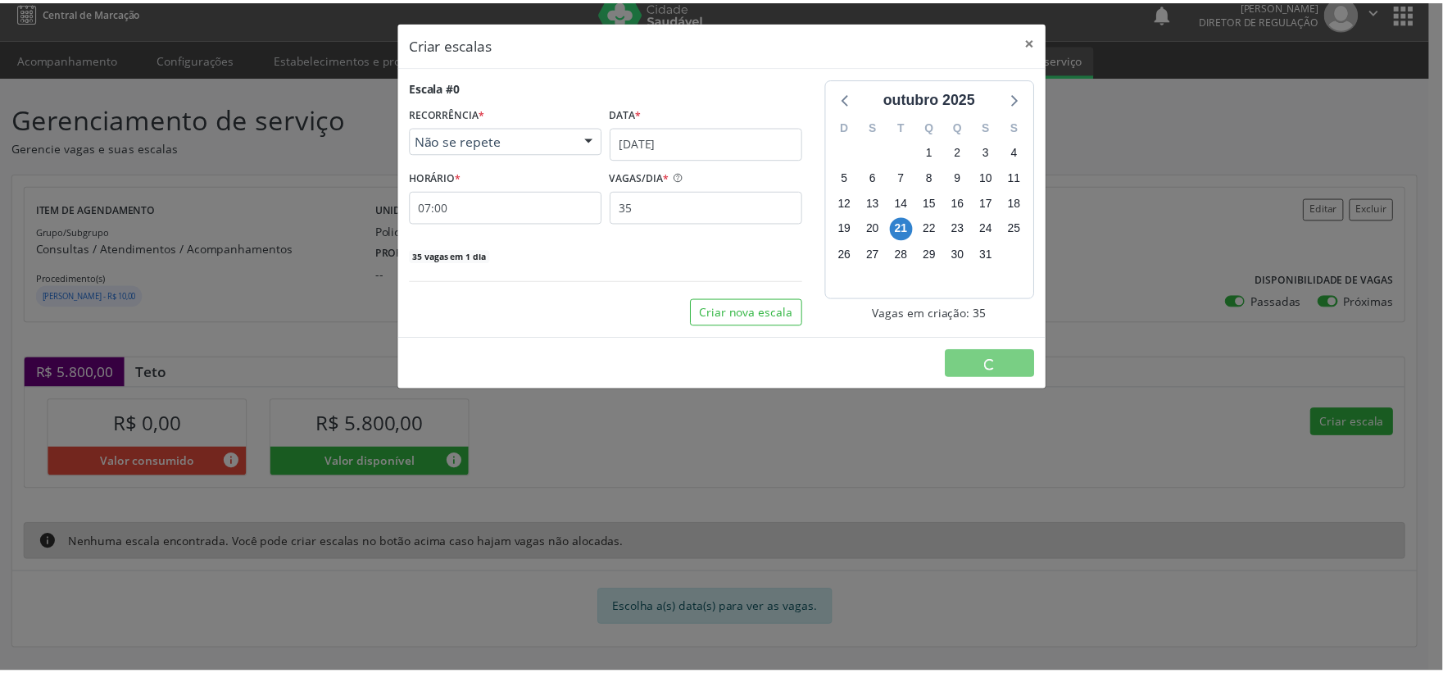
scroll to position [0, 0]
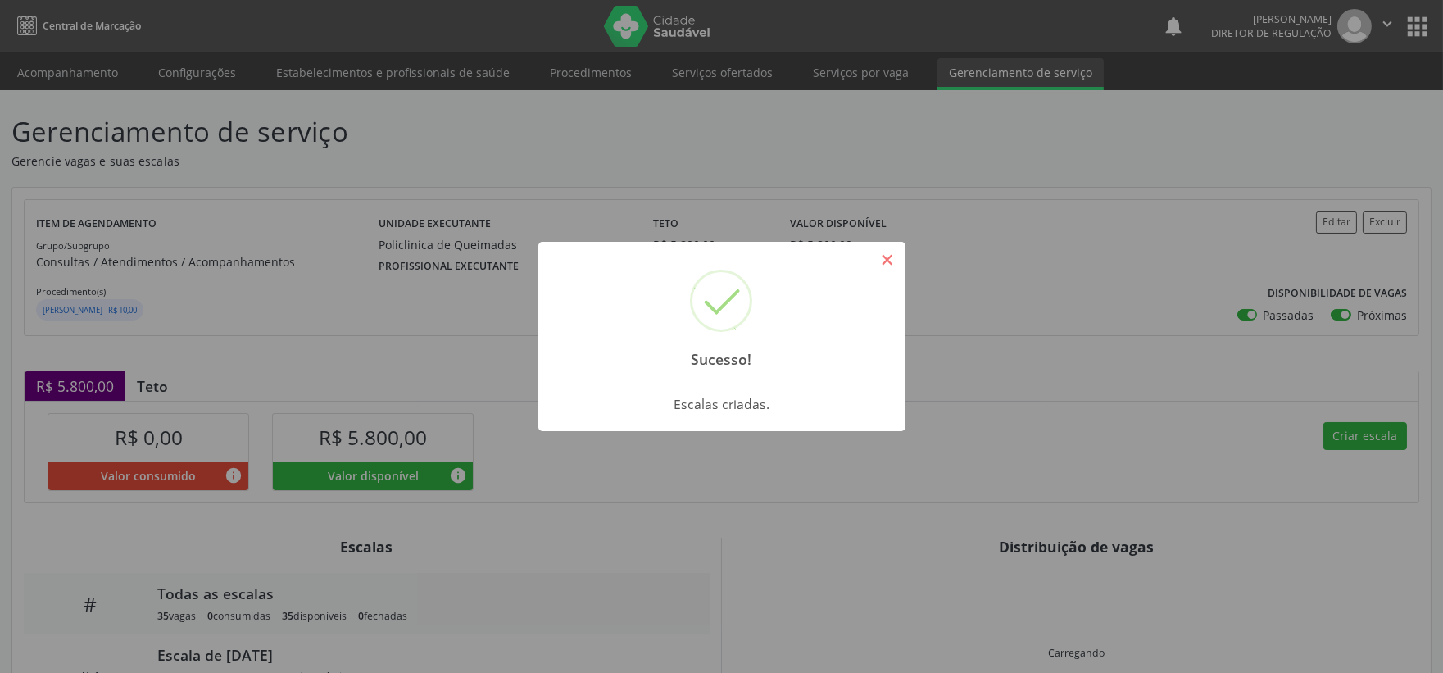
click at [891, 256] on button "×" at bounding box center [888, 260] width 28 height 28
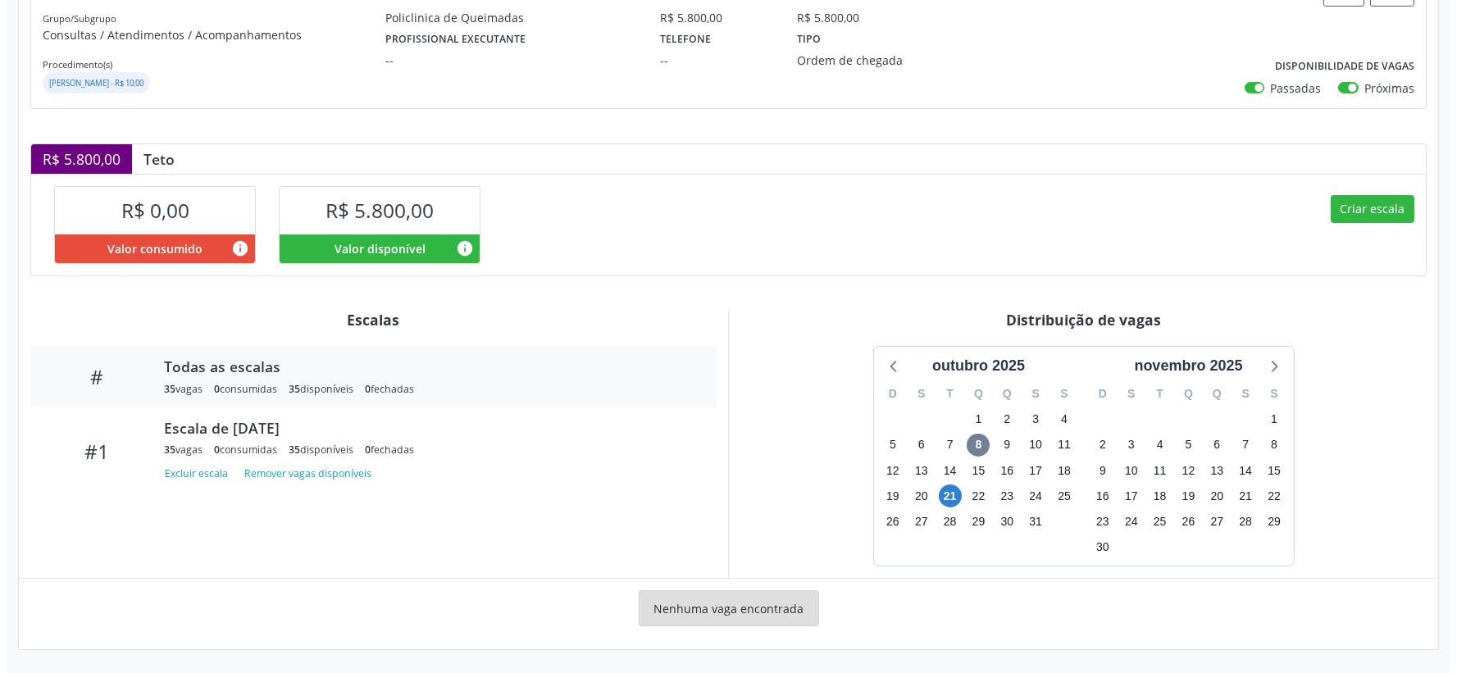
scroll to position [228, 0]
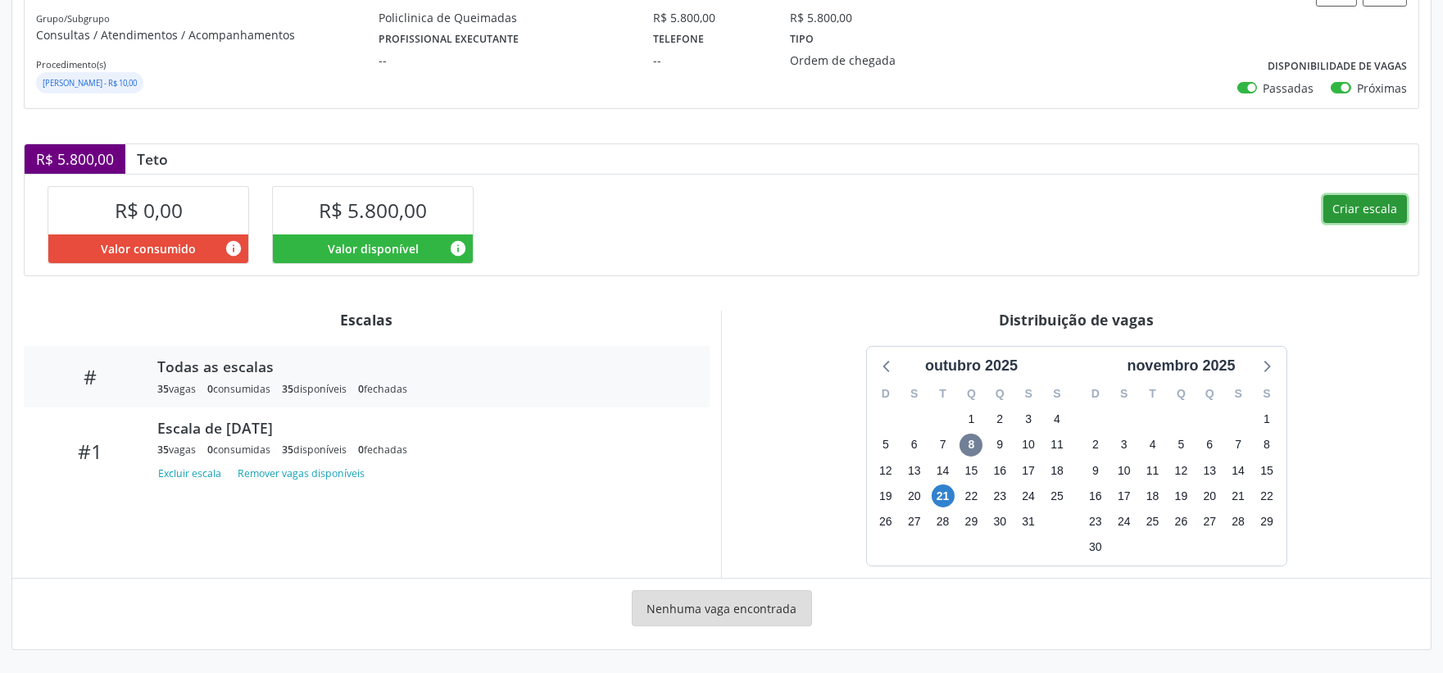
click at [1382, 209] on button "Criar escala" at bounding box center [1366, 209] width 84 height 28
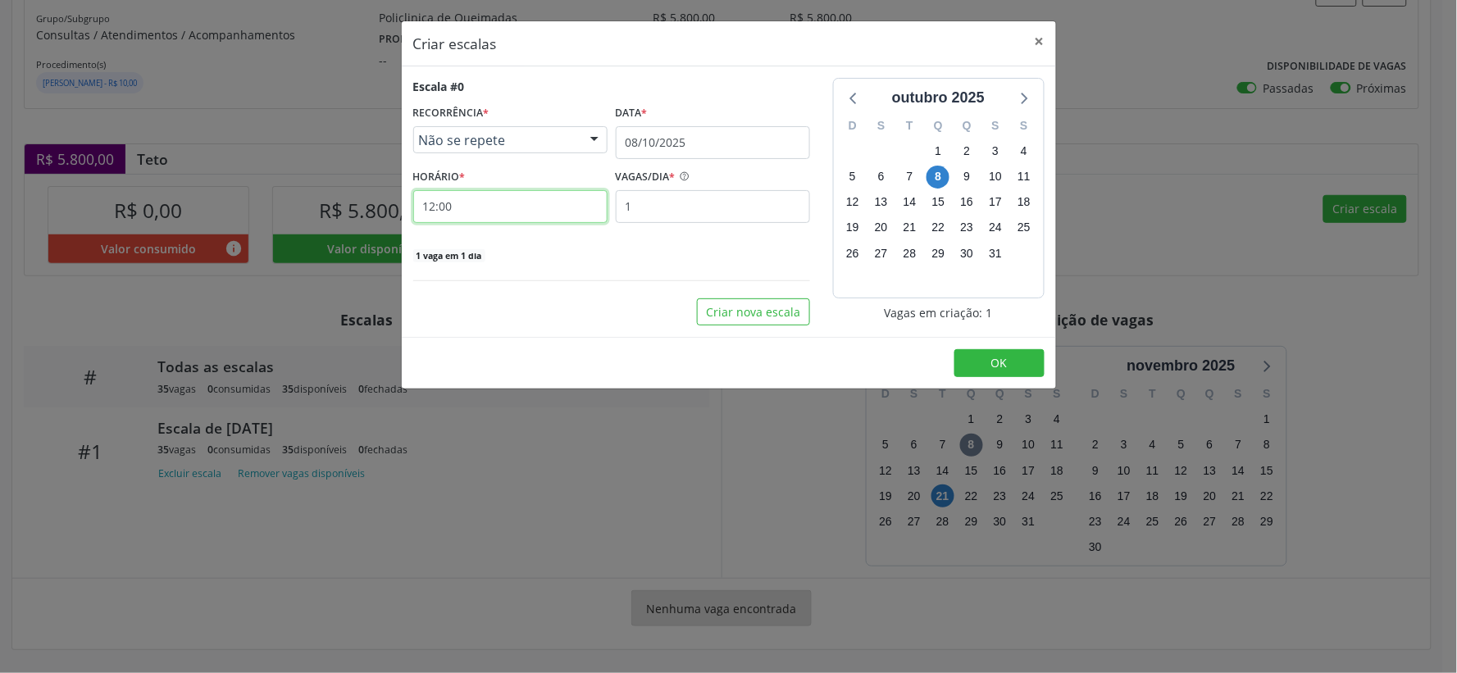
click at [493, 214] on input "12:00" at bounding box center [510, 206] width 194 height 33
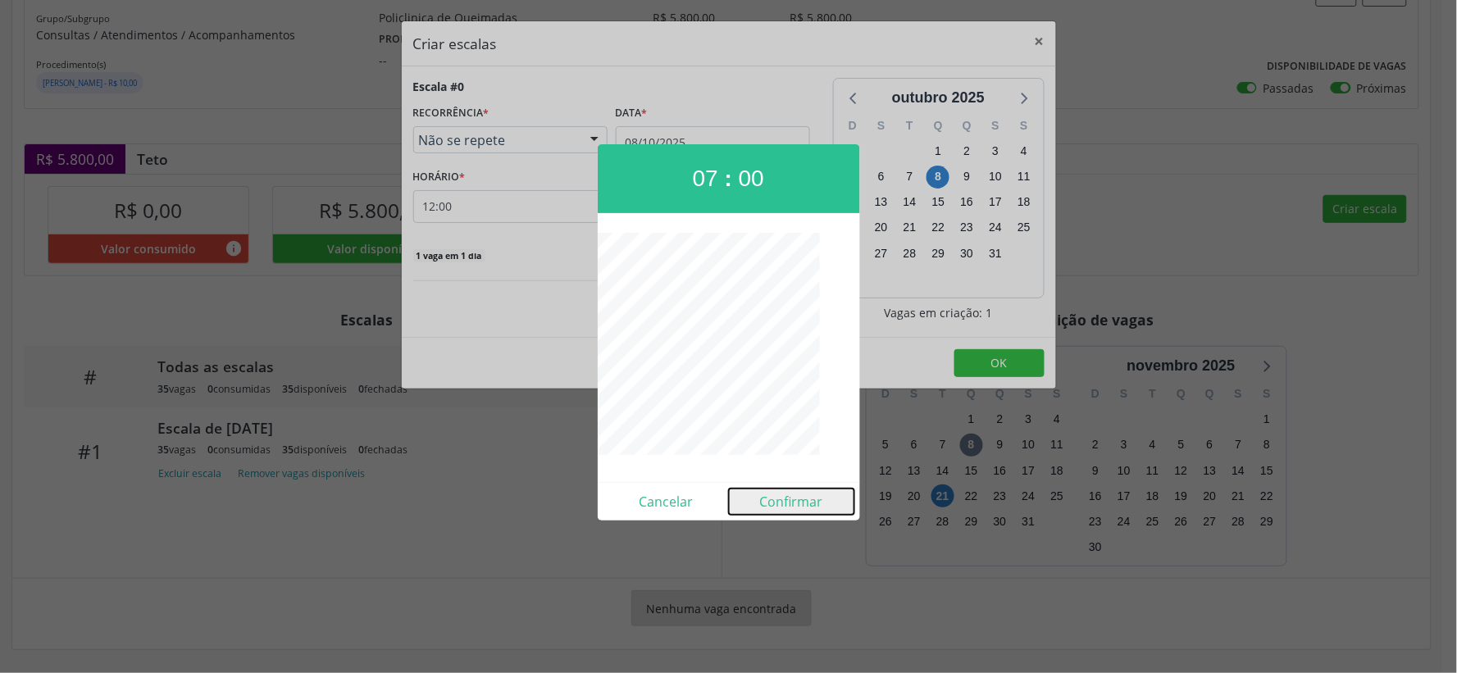
click at [785, 502] on button "Confirmar" at bounding box center [791, 502] width 125 height 26
type input "07:00"
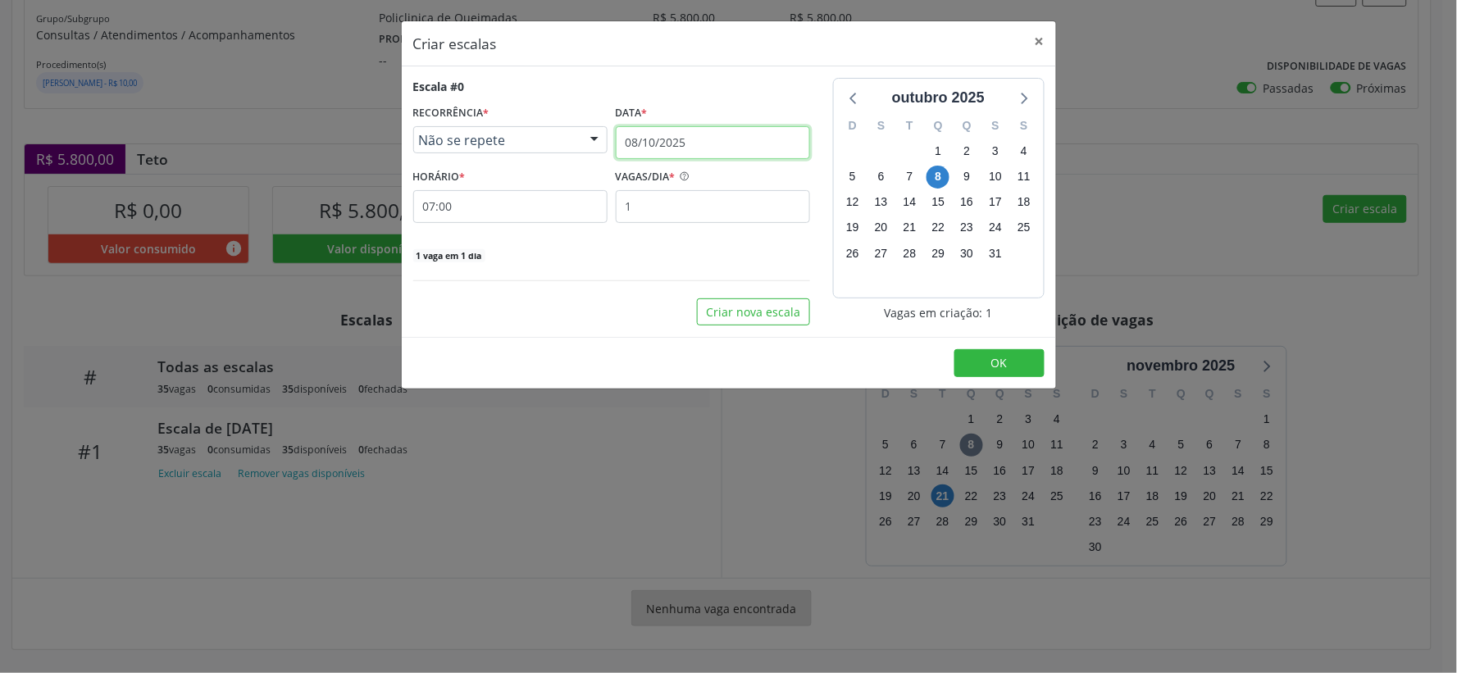
click at [716, 137] on input "08/10/2025" at bounding box center [713, 142] width 194 height 33
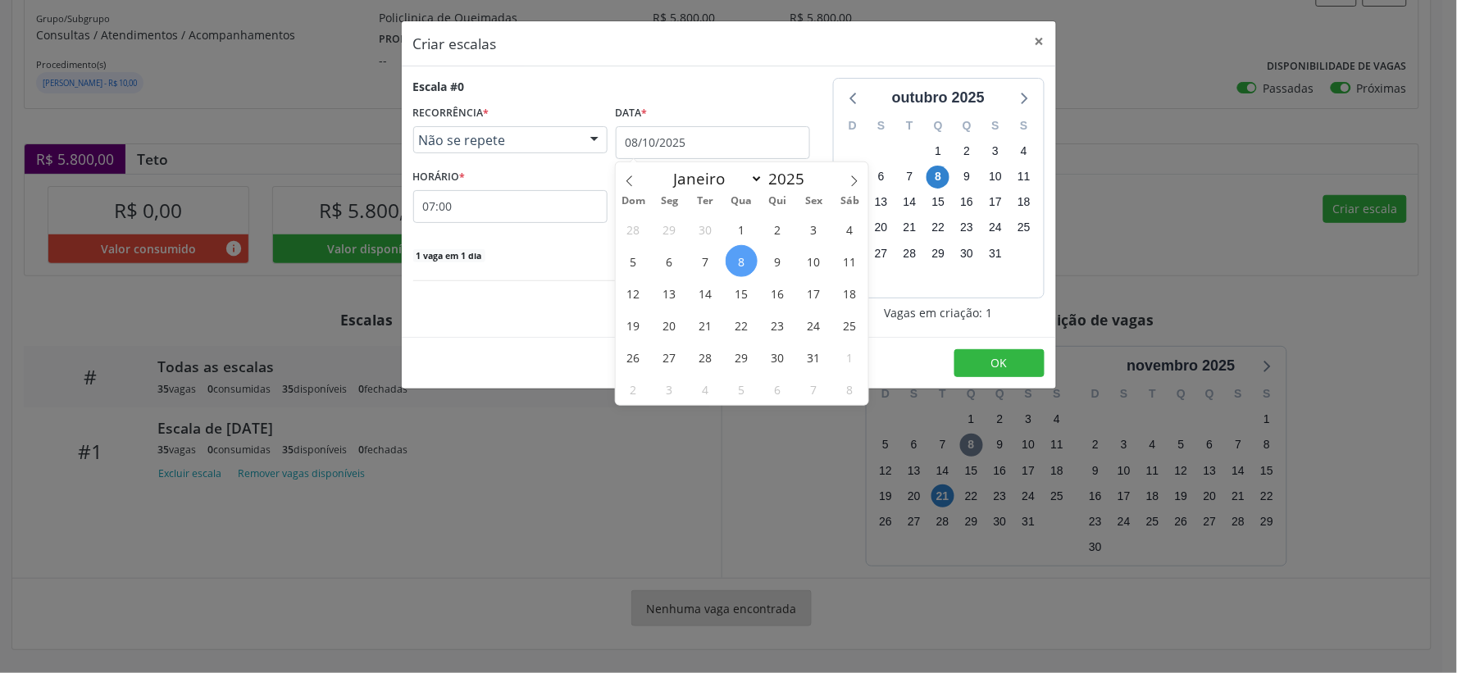
click at [674, 355] on span "27" at bounding box center [669, 357] width 32 height 32
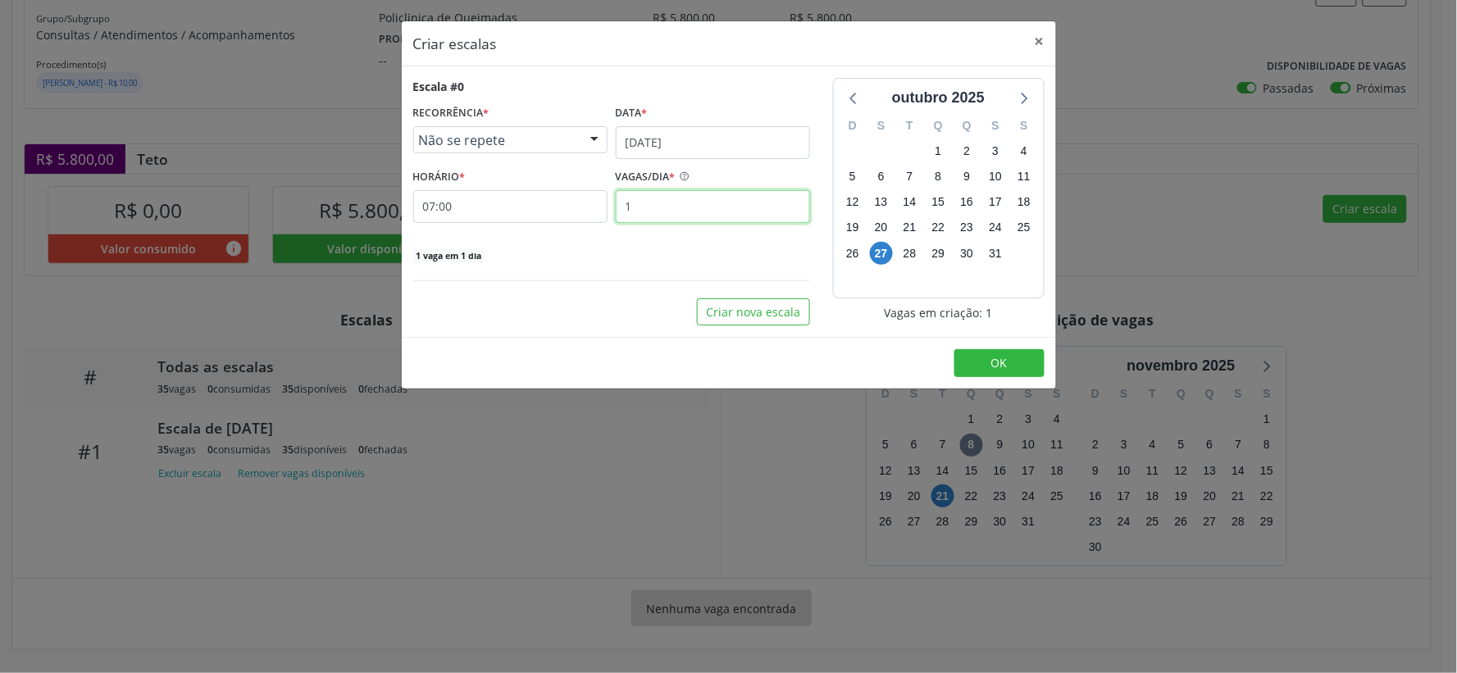
click at [672, 211] on input "1" at bounding box center [713, 206] width 194 height 33
type input "35"
click at [979, 353] on button "OK" at bounding box center [999, 363] width 90 height 28
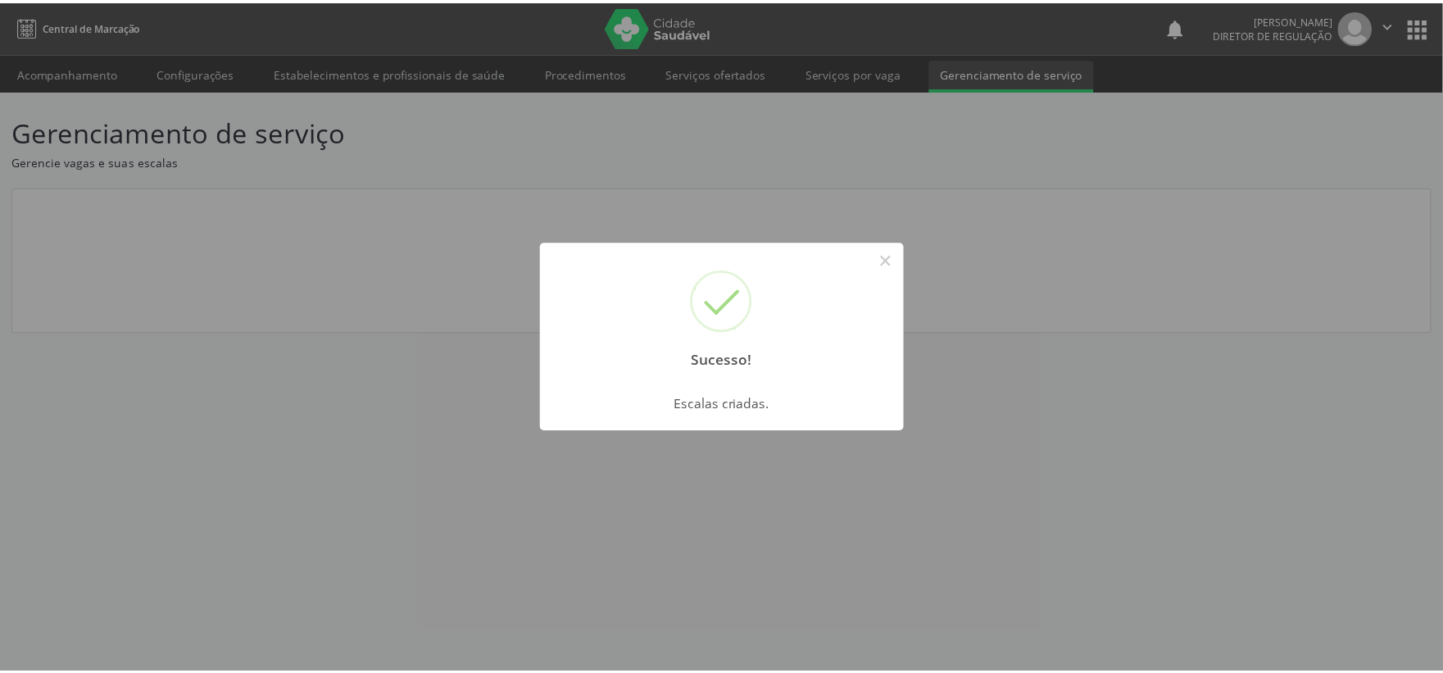
scroll to position [0, 0]
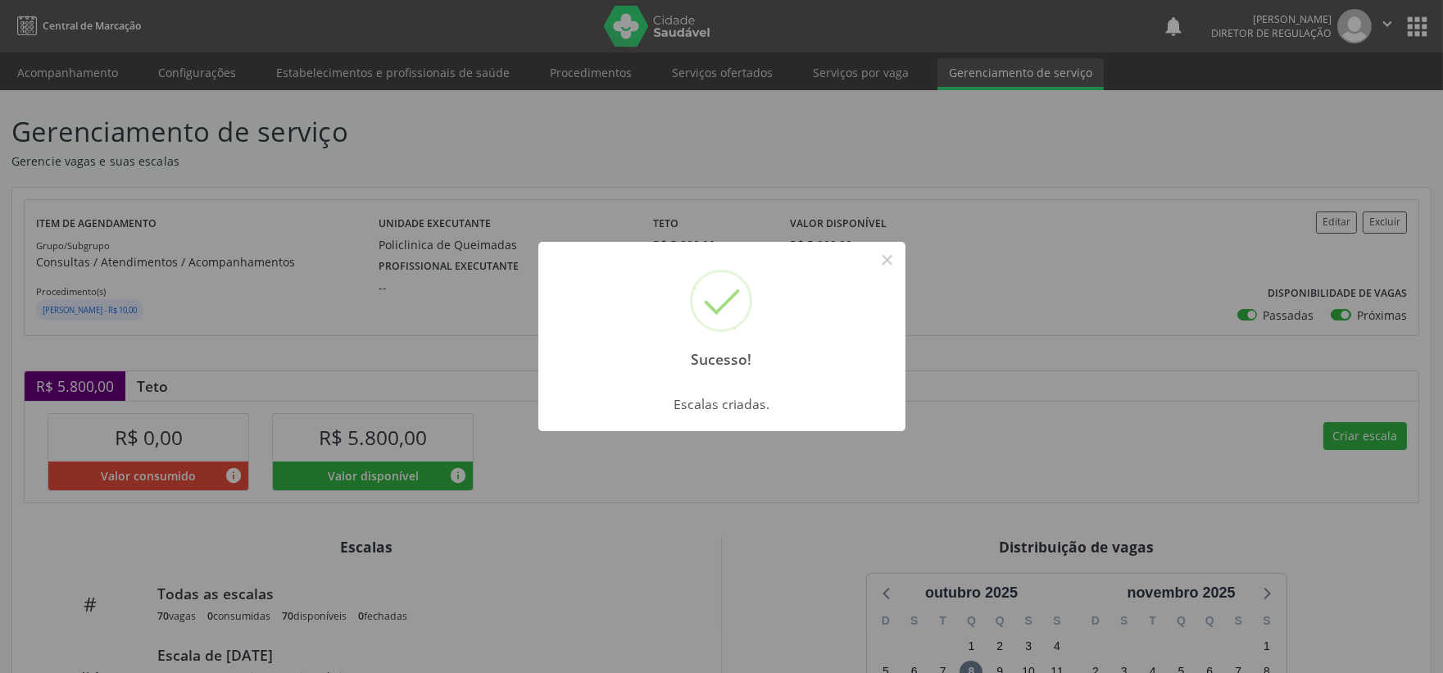
click at [894, 266] on button "×" at bounding box center [888, 260] width 28 height 28
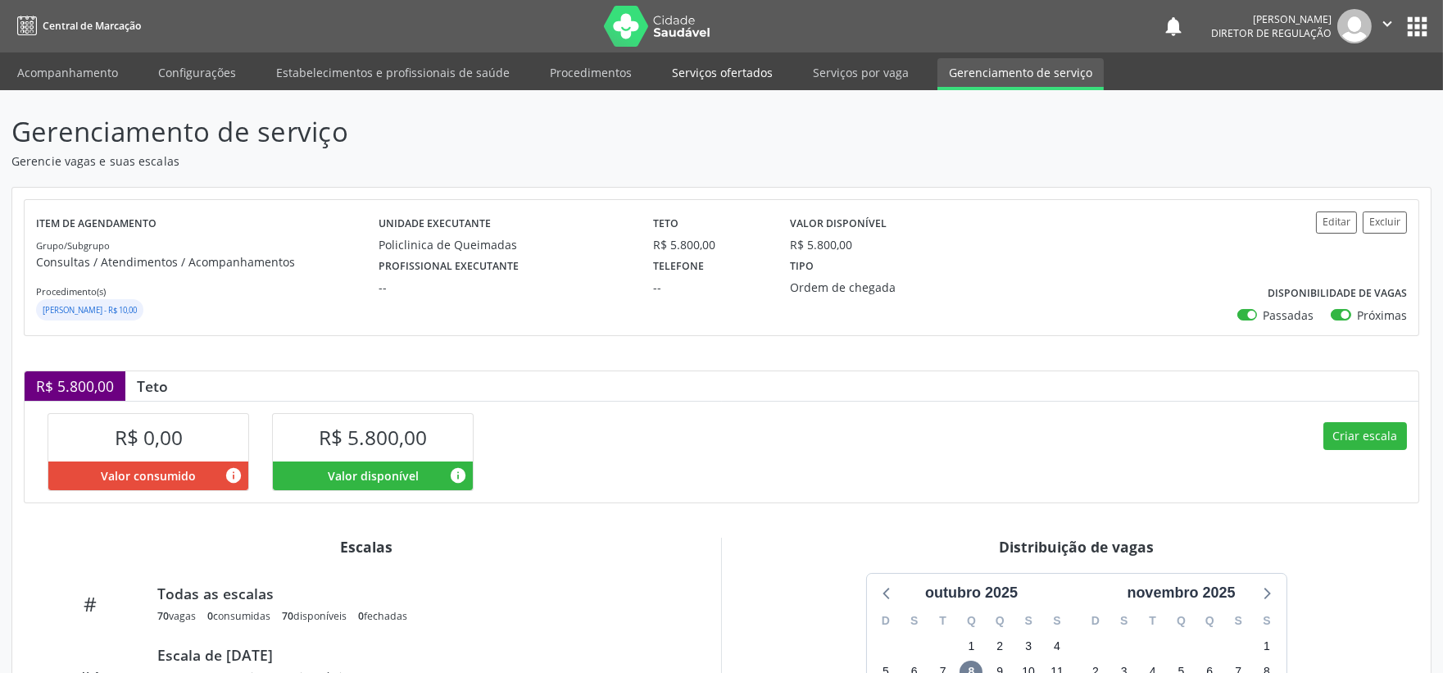
click at [723, 66] on link "Serviços ofertados" at bounding box center [723, 72] width 124 height 29
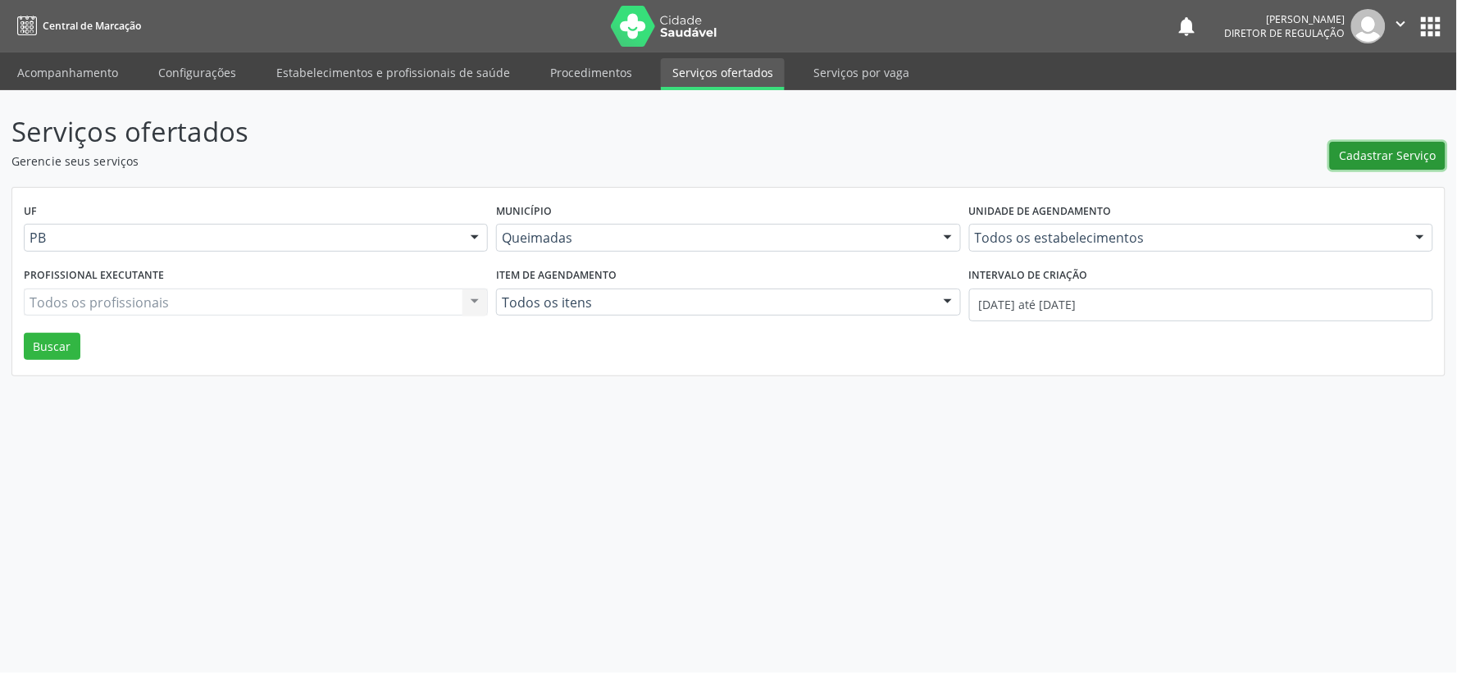
click at [1370, 154] on span "Cadastrar Serviço" at bounding box center [1387, 155] width 97 height 17
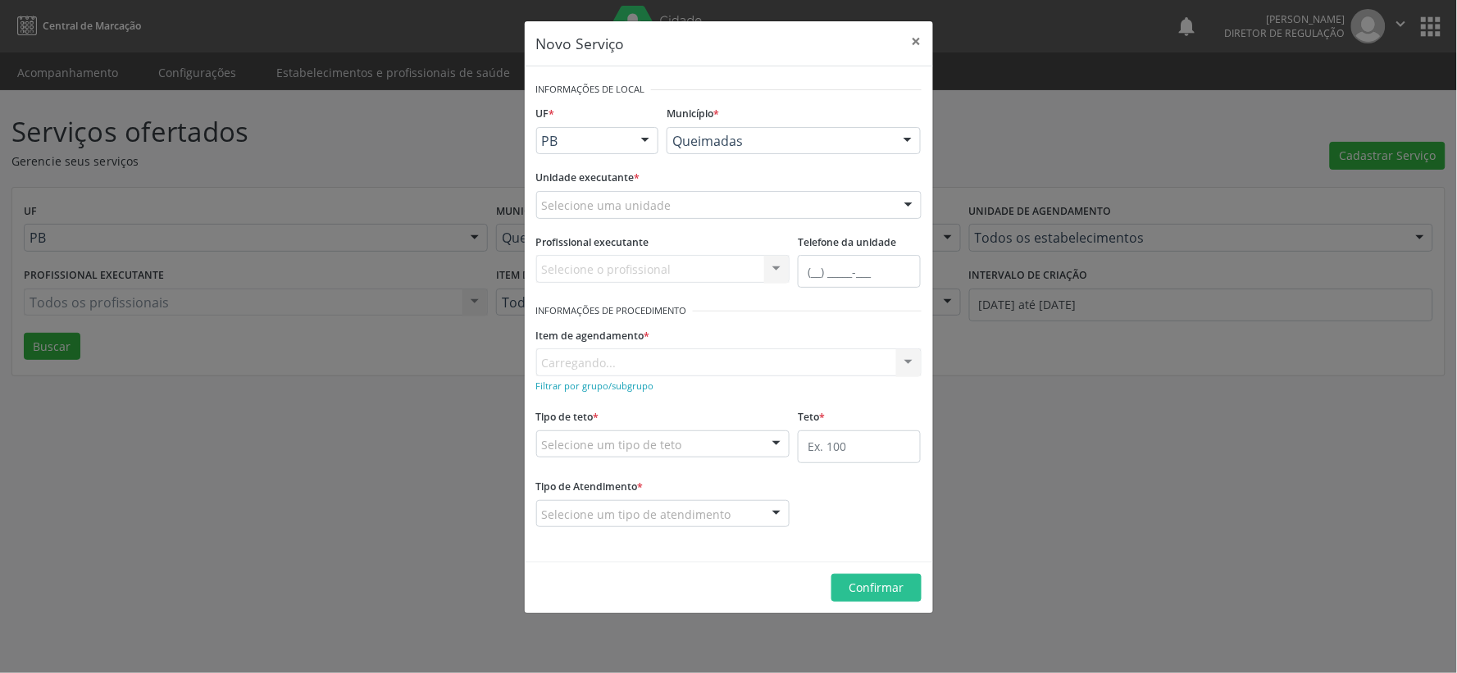
click at [908, 200] on div at bounding box center [908, 206] width 25 height 28
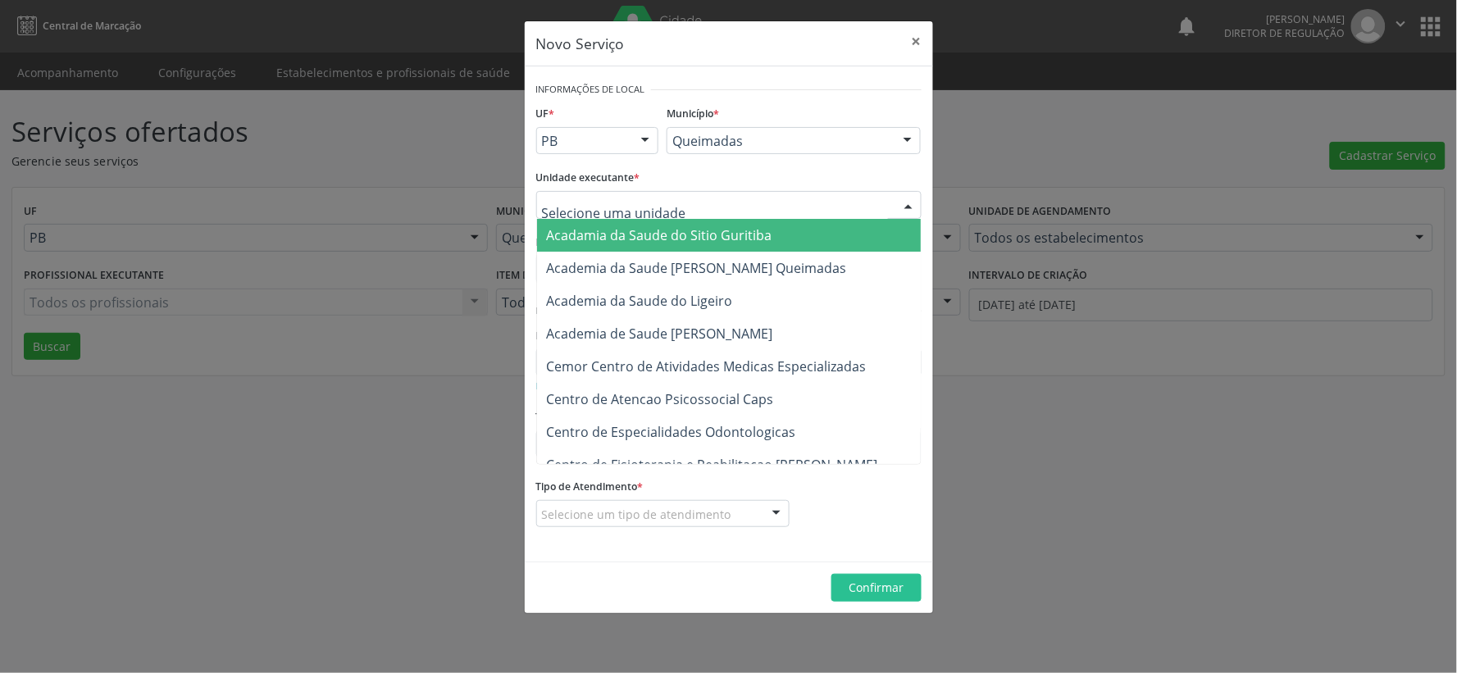
type input "P"
type input "p"
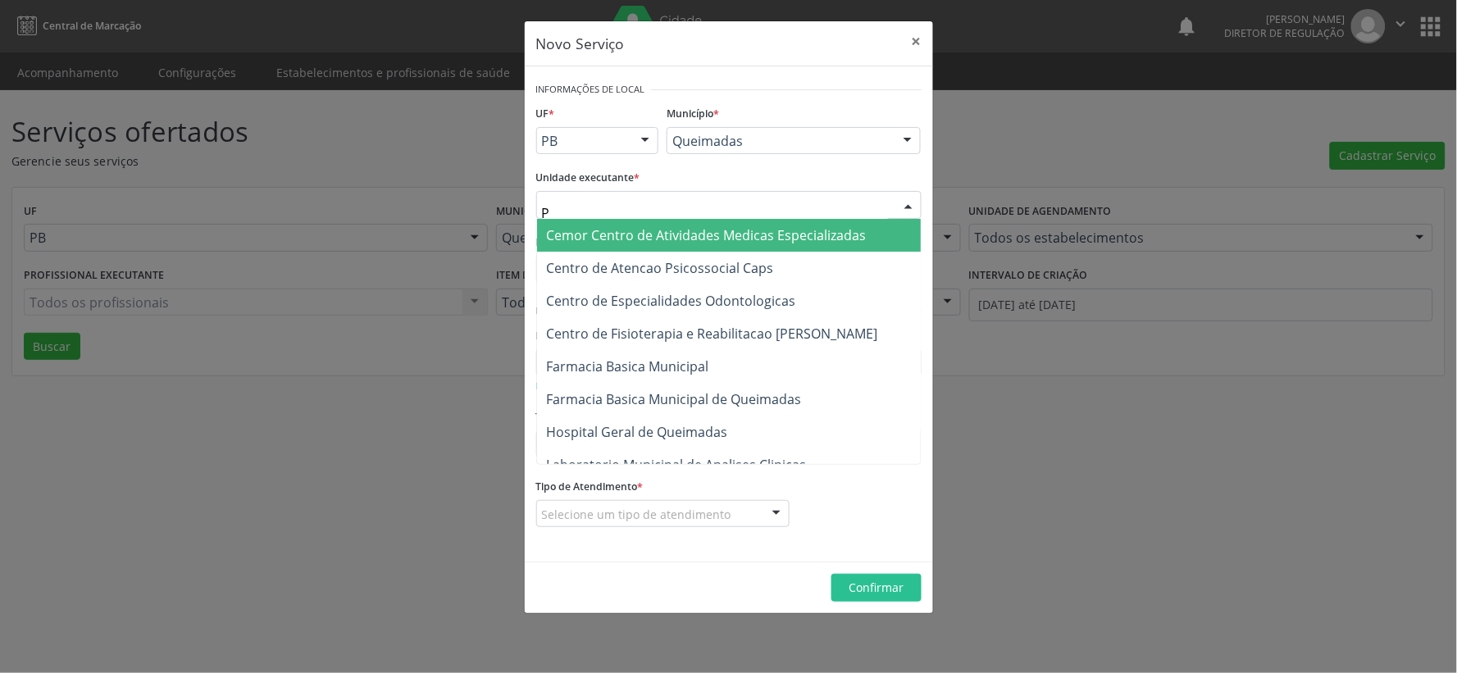
type input "PO"
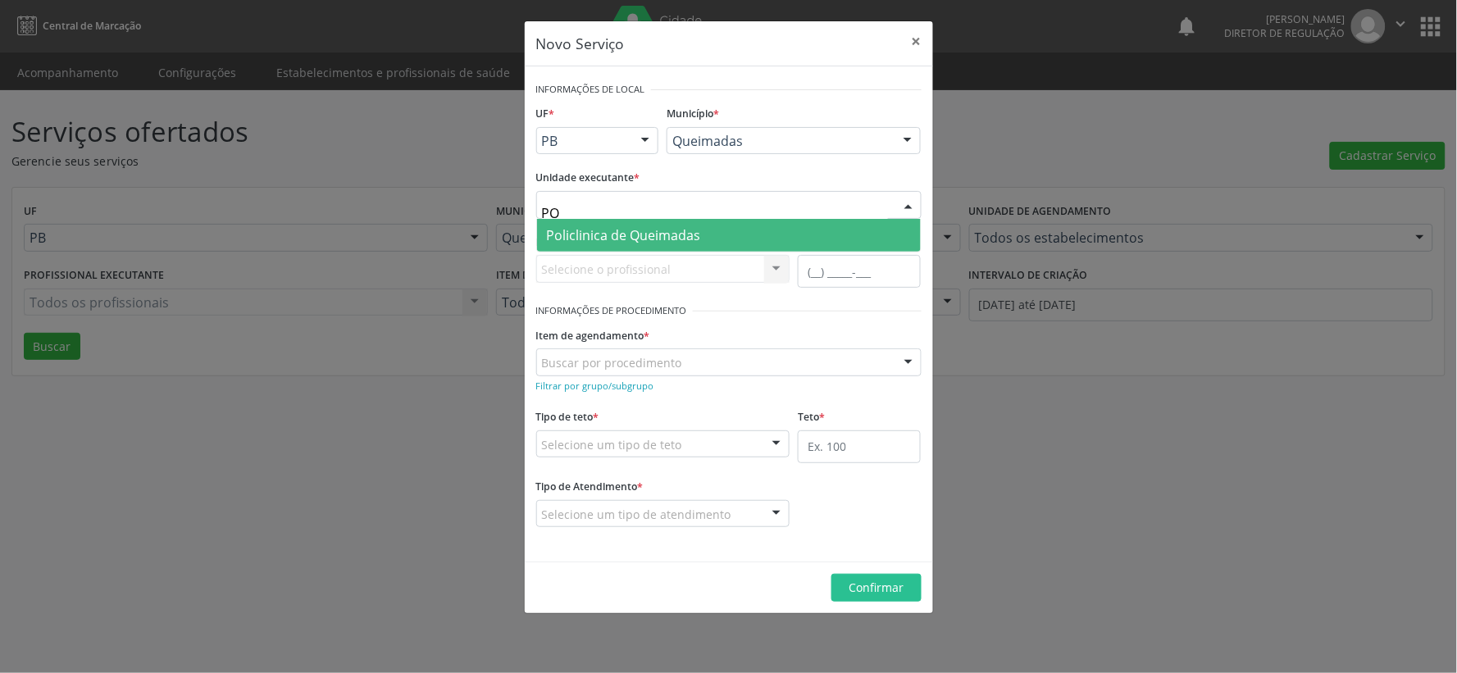
click at [643, 232] on span "Policlinica de Queimadas" at bounding box center [624, 235] width 154 height 18
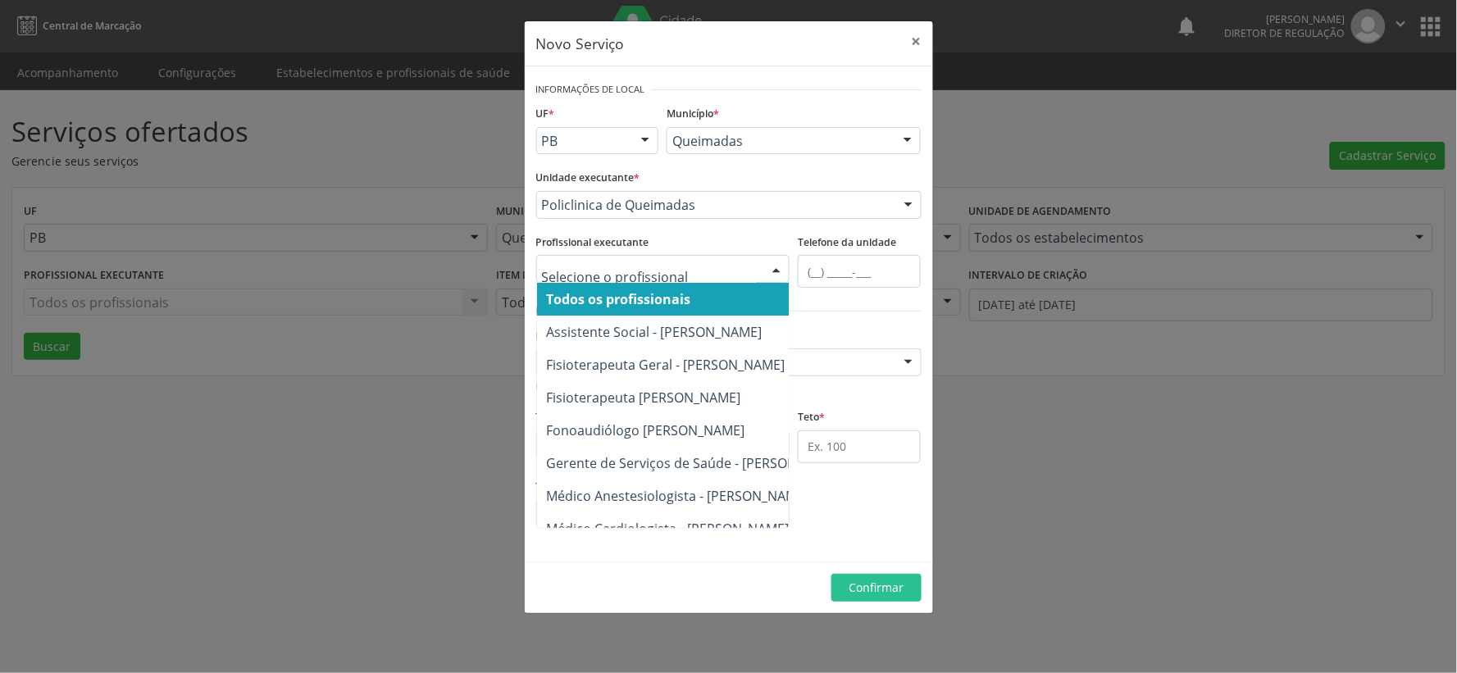
click at [779, 268] on div at bounding box center [776, 270] width 25 height 28
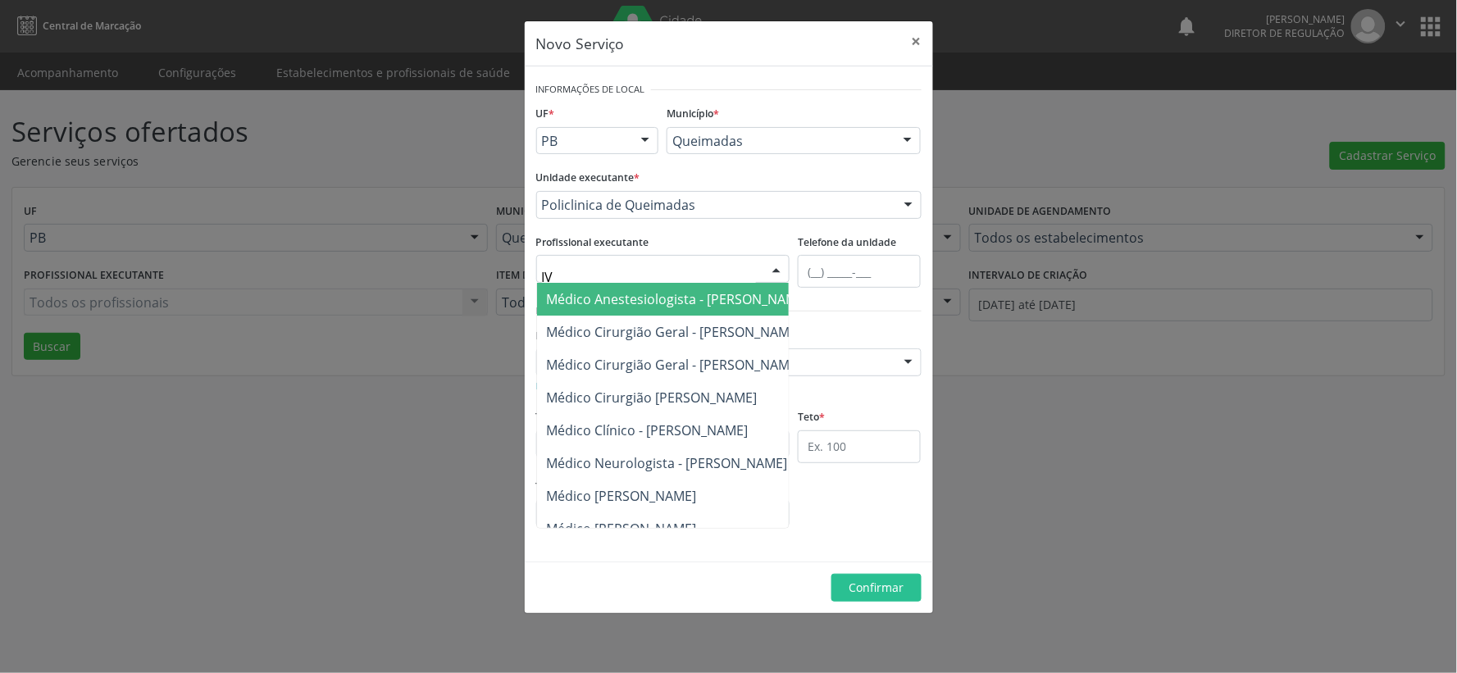
type input "IVA"
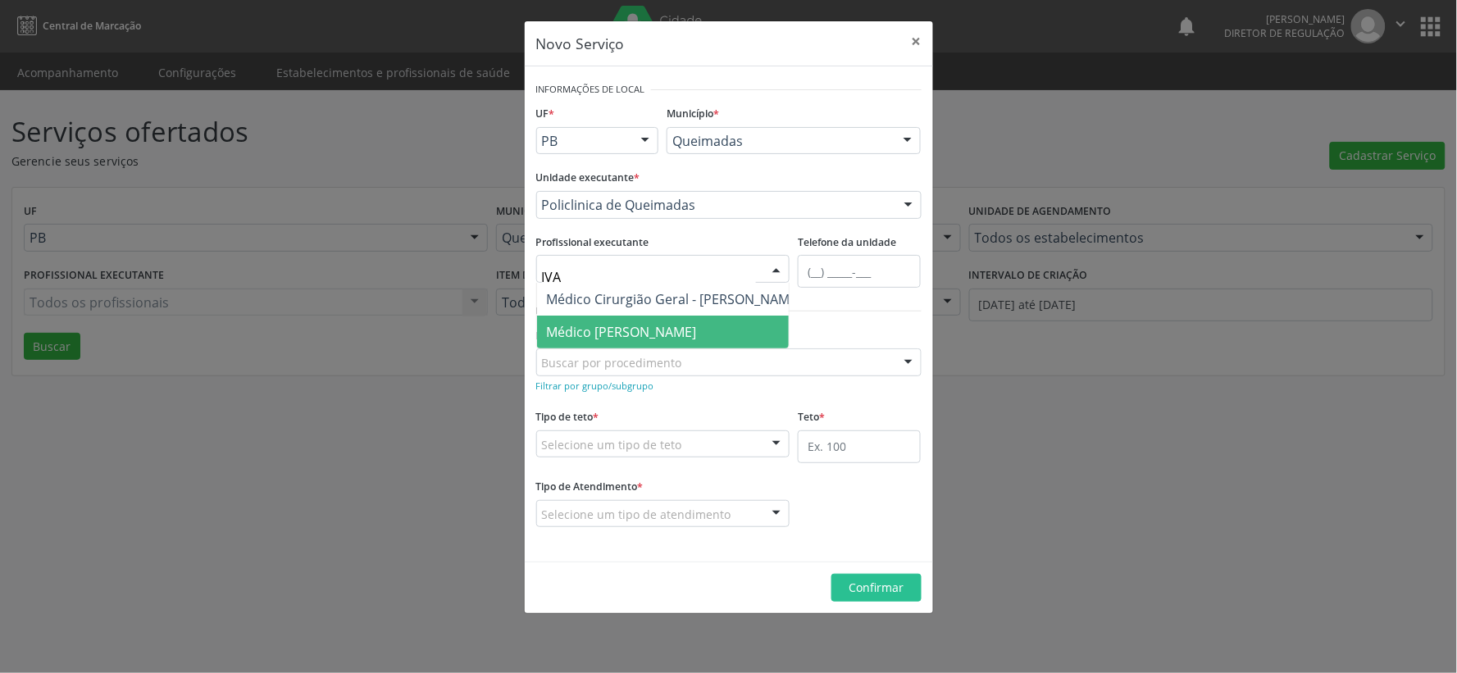
click at [697, 323] on span "Médico [PERSON_NAME]" at bounding box center [622, 332] width 150 height 18
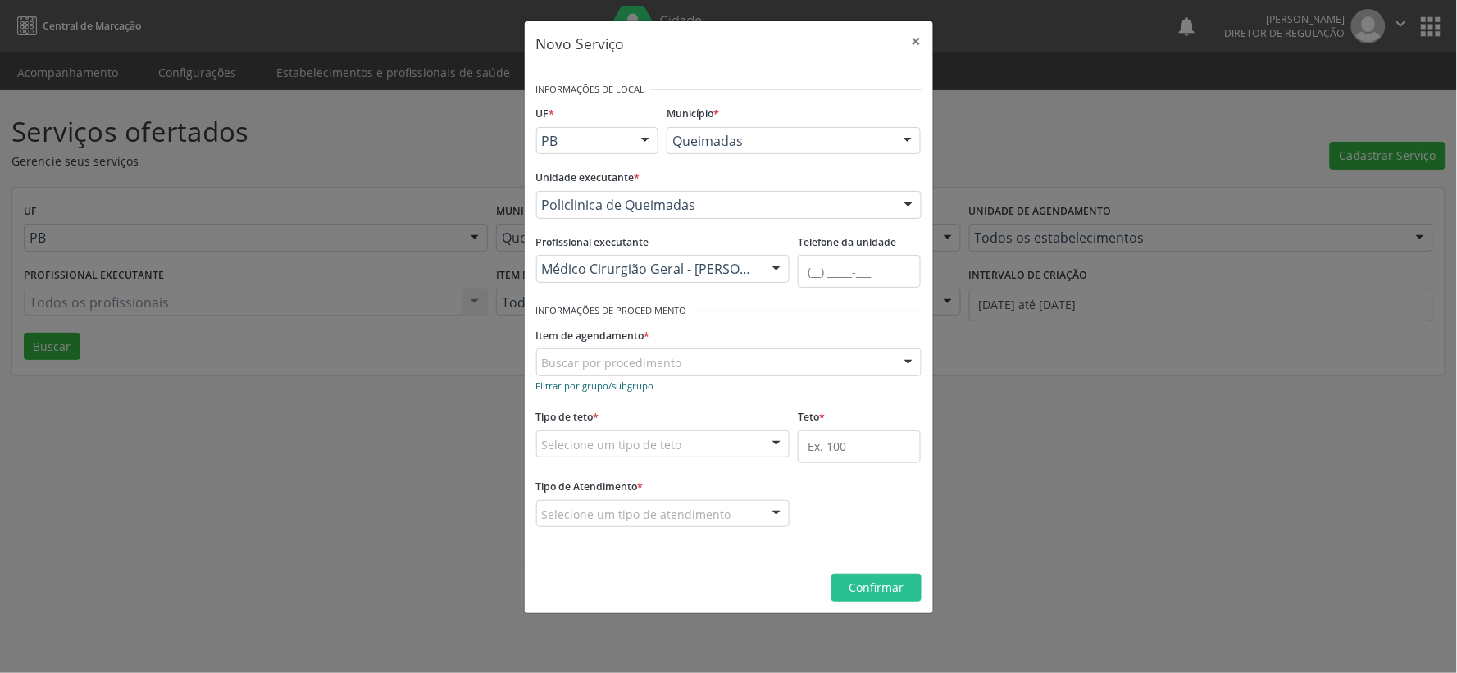
click at [593, 385] on small "Filtrar por grupo/subgrupo" at bounding box center [595, 386] width 118 height 12
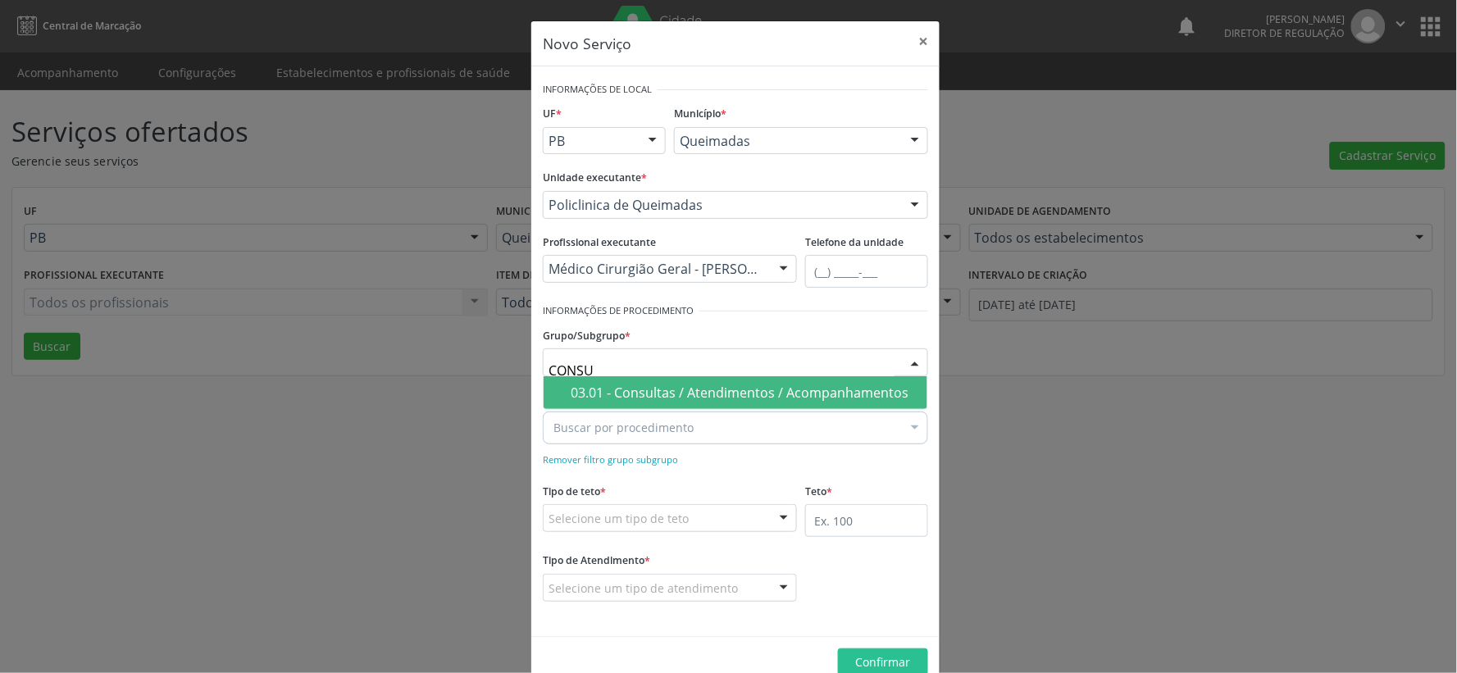
type input "CONSUL"
click at [728, 394] on div "03.01 - Consultas / Atendimentos / Acompanhamentos" at bounding box center [743, 392] width 347 height 13
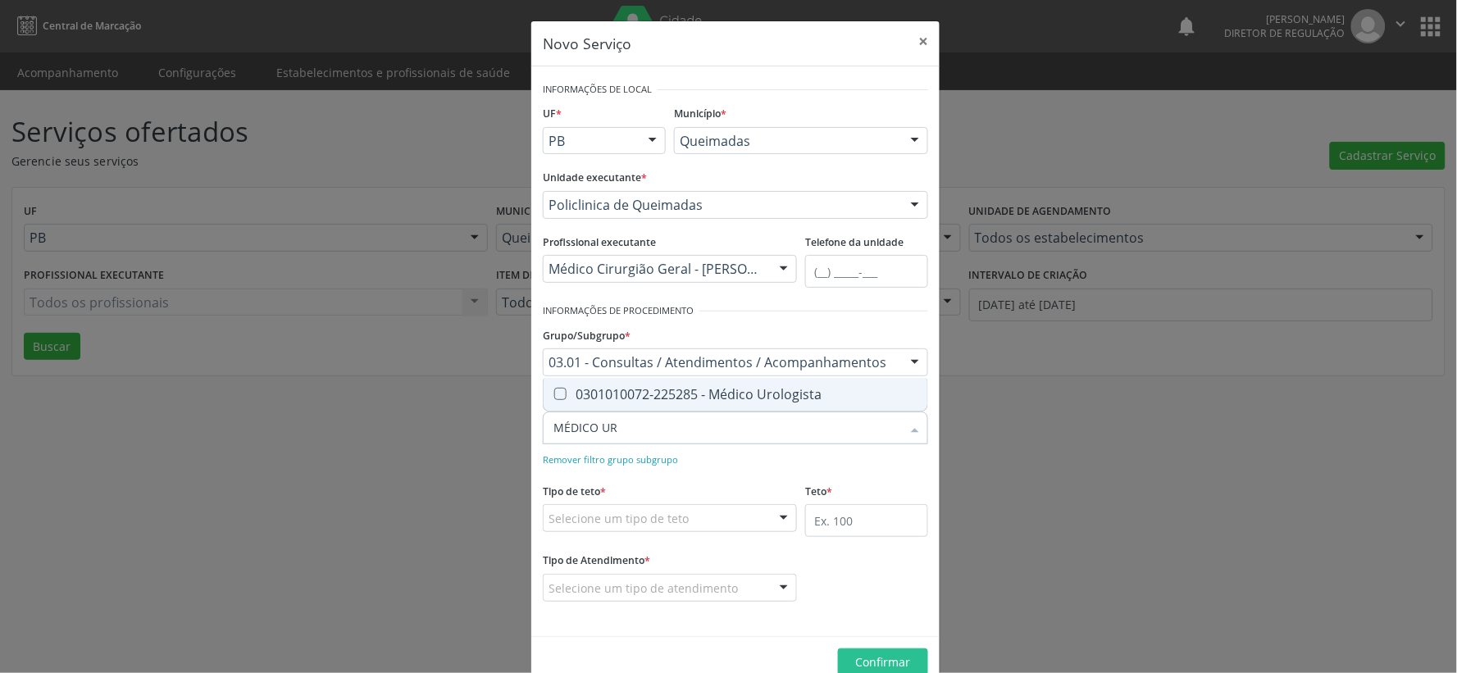
type input "MÉDICO URO"
drag, startPoint x: 551, startPoint y: 385, endPoint x: 566, endPoint y: 399, distance: 20.9
click at [562, 397] on span "0301010072-225285 - Médico Urologista" at bounding box center [735, 394] width 384 height 33
checkbox Urologista "true"
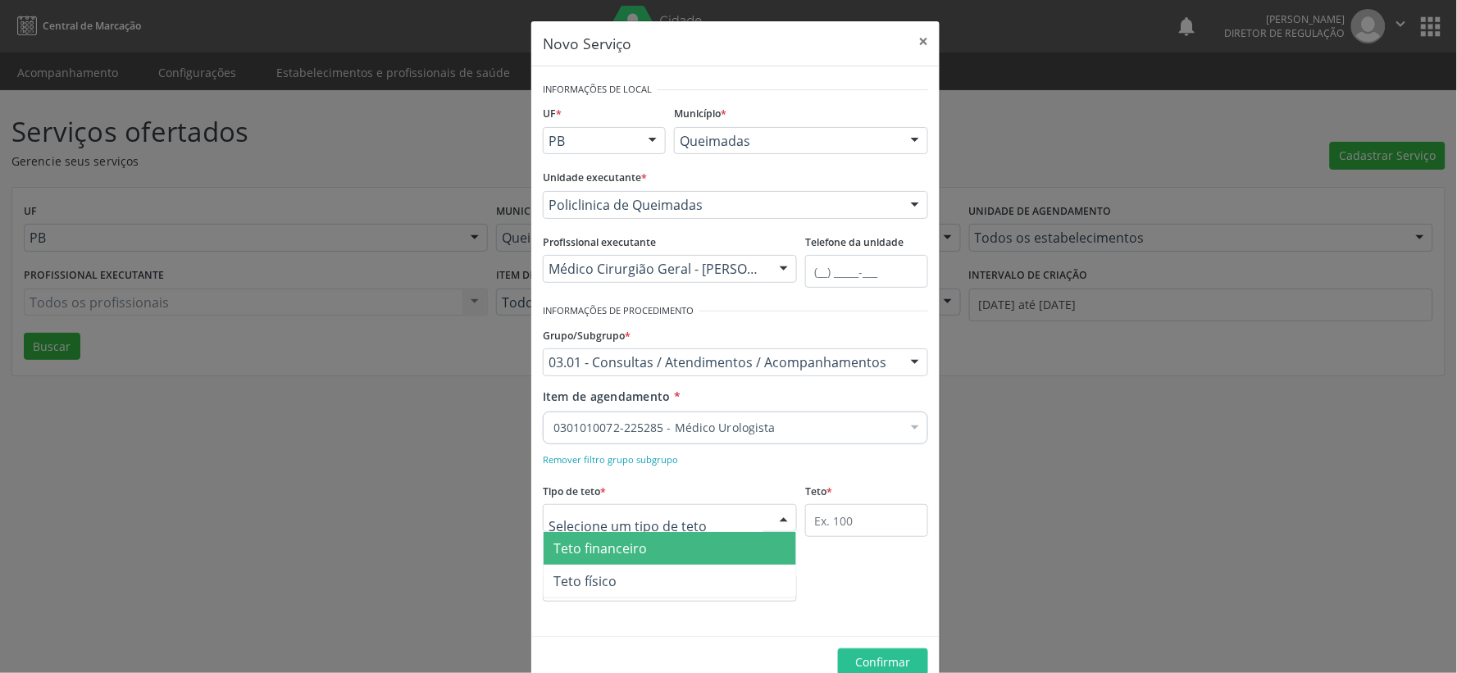
click at [777, 520] on div at bounding box center [783, 519] width 25 height 28
drag, startPoint x: 717, startPoint y: 541, endPoint x: 732, endPoint y: 546, distance: 15.6
click at [724, 541] on span "Teto financeiro" at bounding box center [669, 548] width 252 height 33
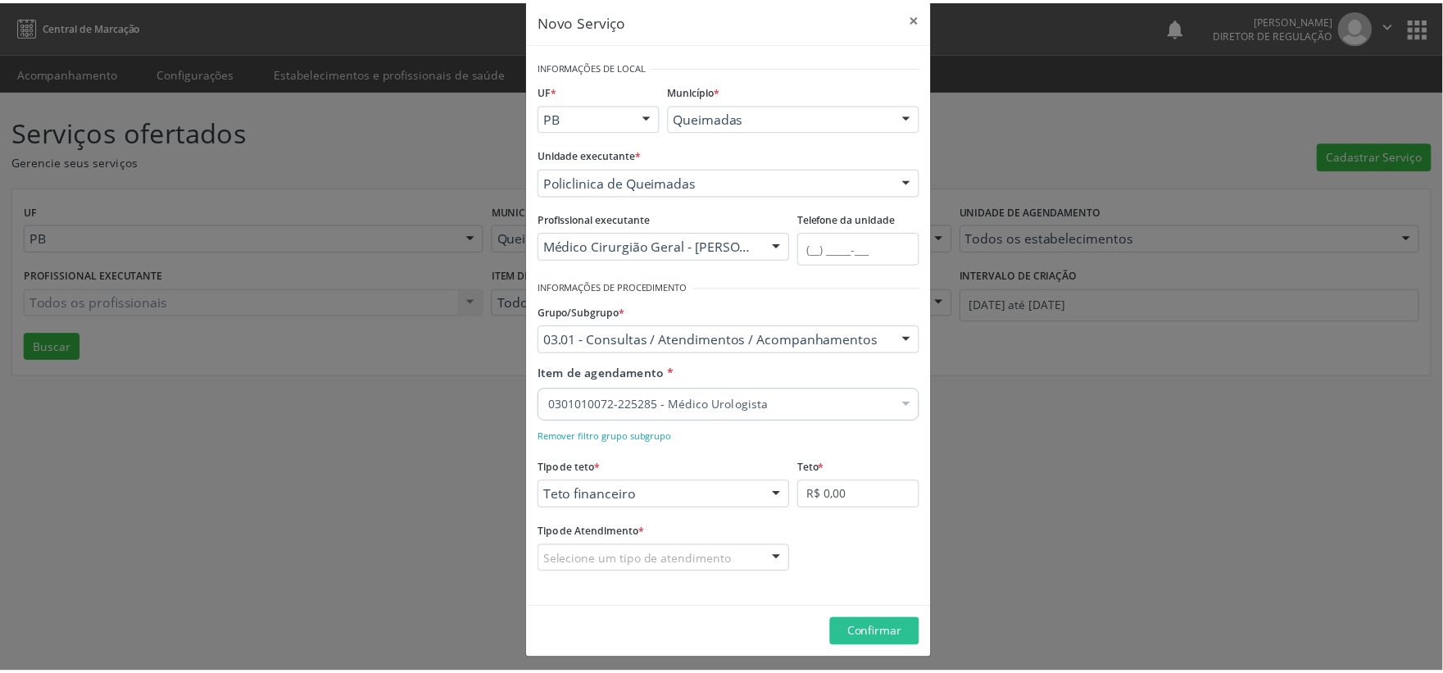
scroll to position [30, 0]
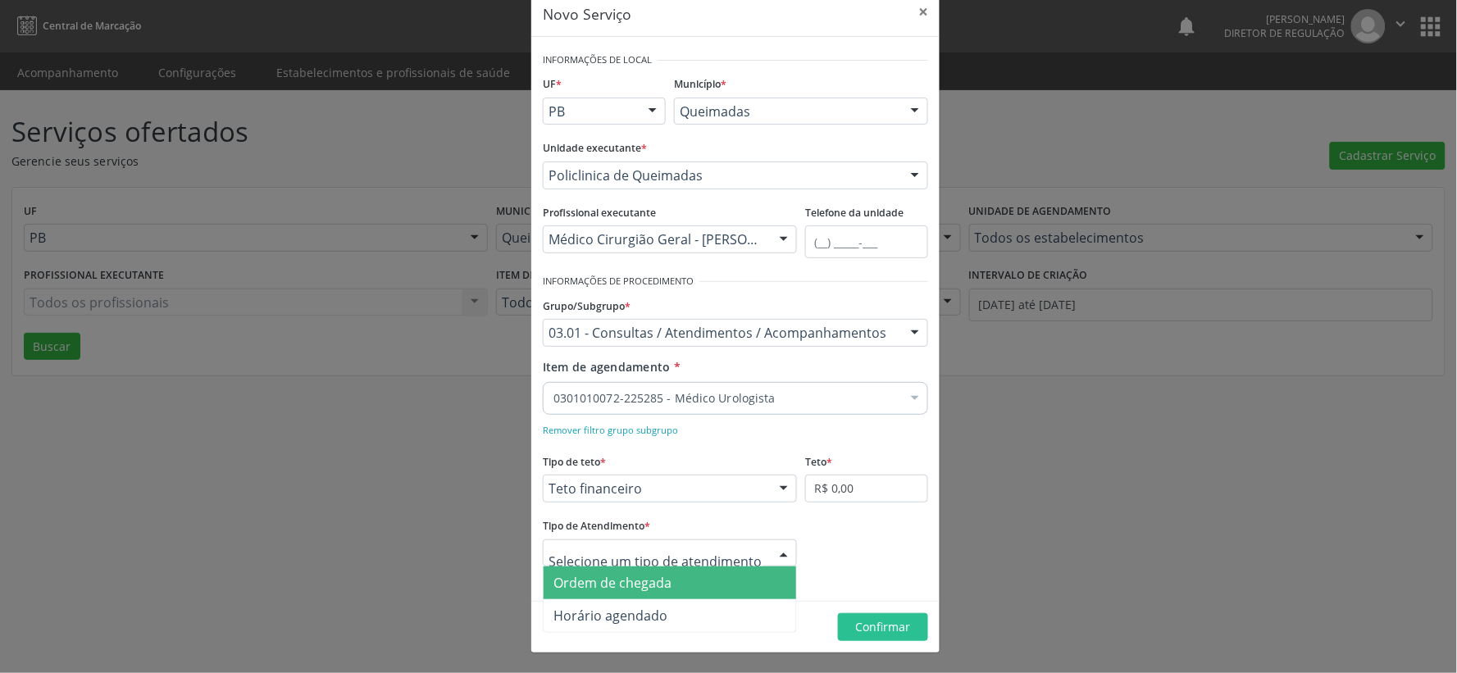
click at [774, 552] on div at bounding box center [783, 554] width 25 height 28
click at [749, 575] on span "Ordem de chegada" at bounding box center [669, 582] width 252 height 33
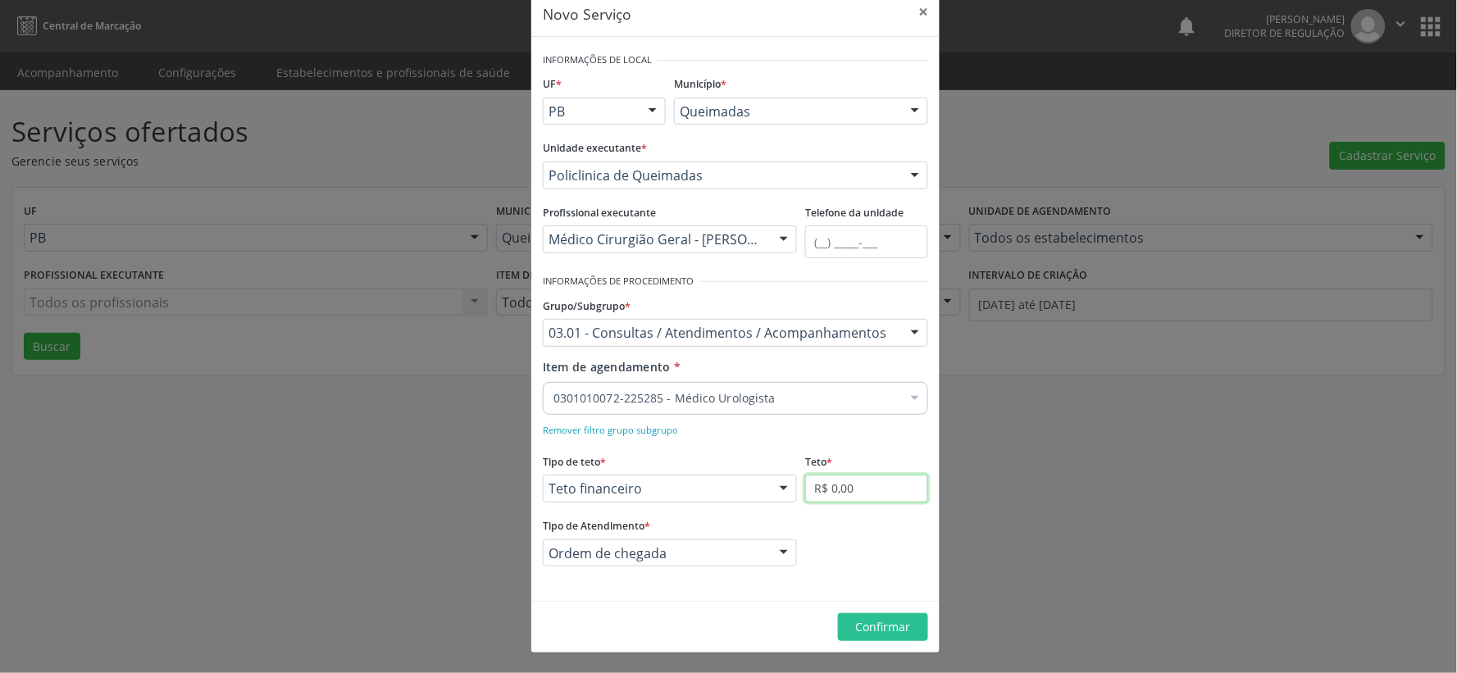
click at [877, 489] on input "R$ 0,00" at bounding box center [866, 489] width 123 height 28
click at [777, 489] on div at bounding box center [783, 489] width 25 height 28
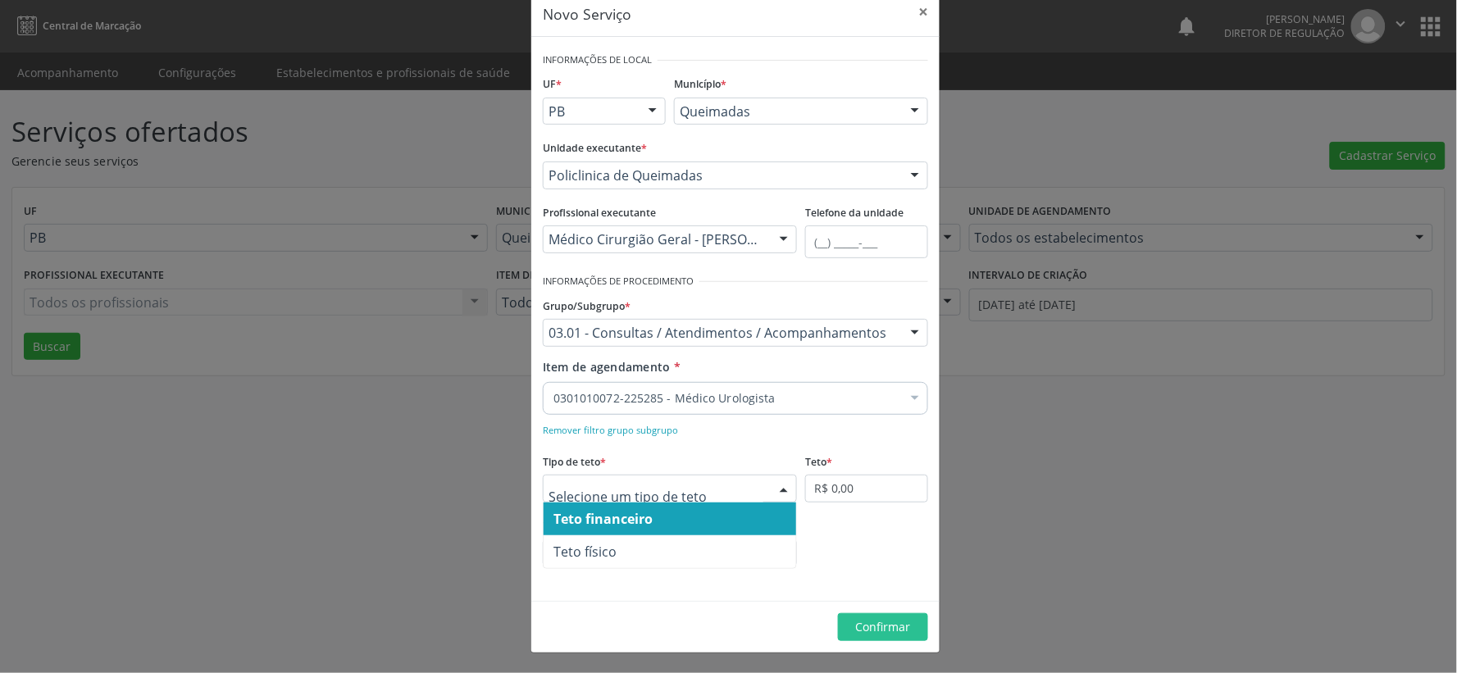
click at [708, 519] on span "Teto financeiro" at bounding box center [669, 518] width 252 height 33
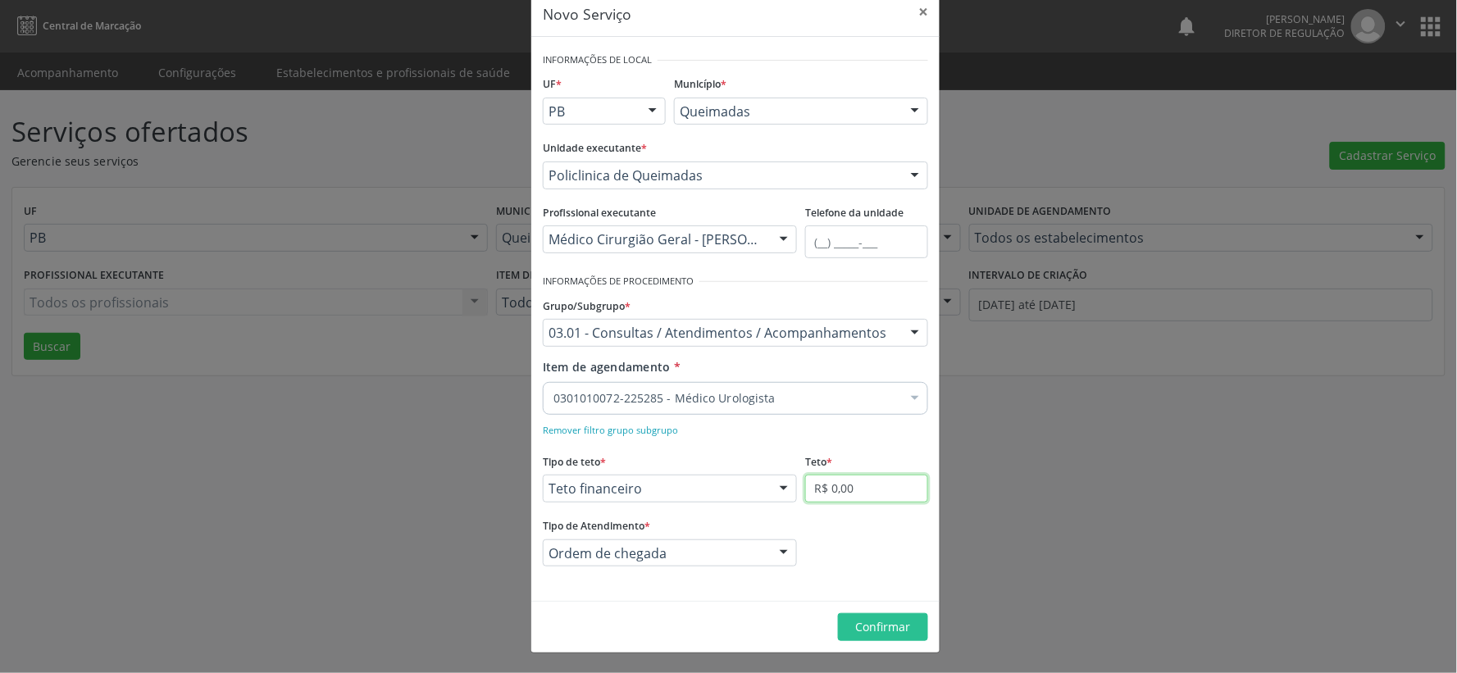
click at [863, 488] on input "R$ 0,00" at bounding box center [866, 489] width 123 height 28
type input "R$ 5.800,00"
click at [889, 625] on span "Confirmar" at bounding box center [883, 627] width 55 height 16
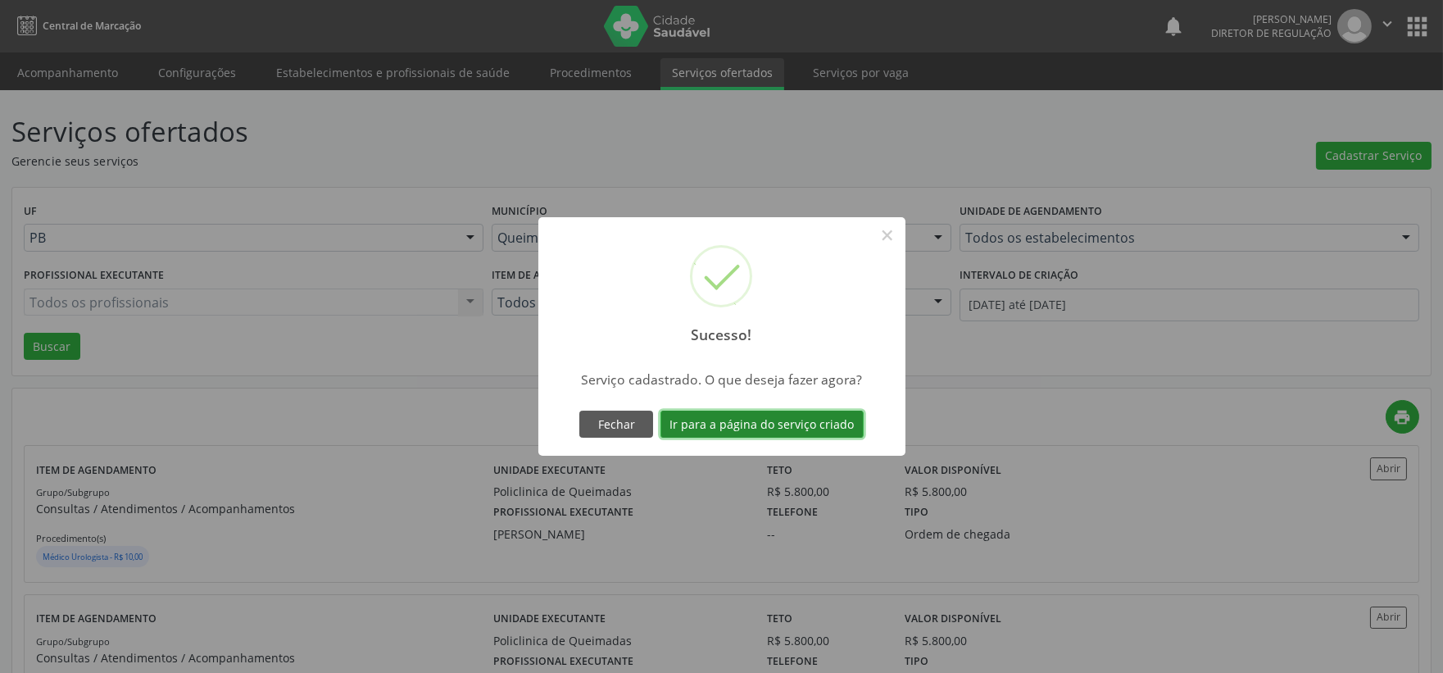
click at [775, 424] on button "Ir para a página do serviço criado" at bounding box center [762, 425] width 203 height 28
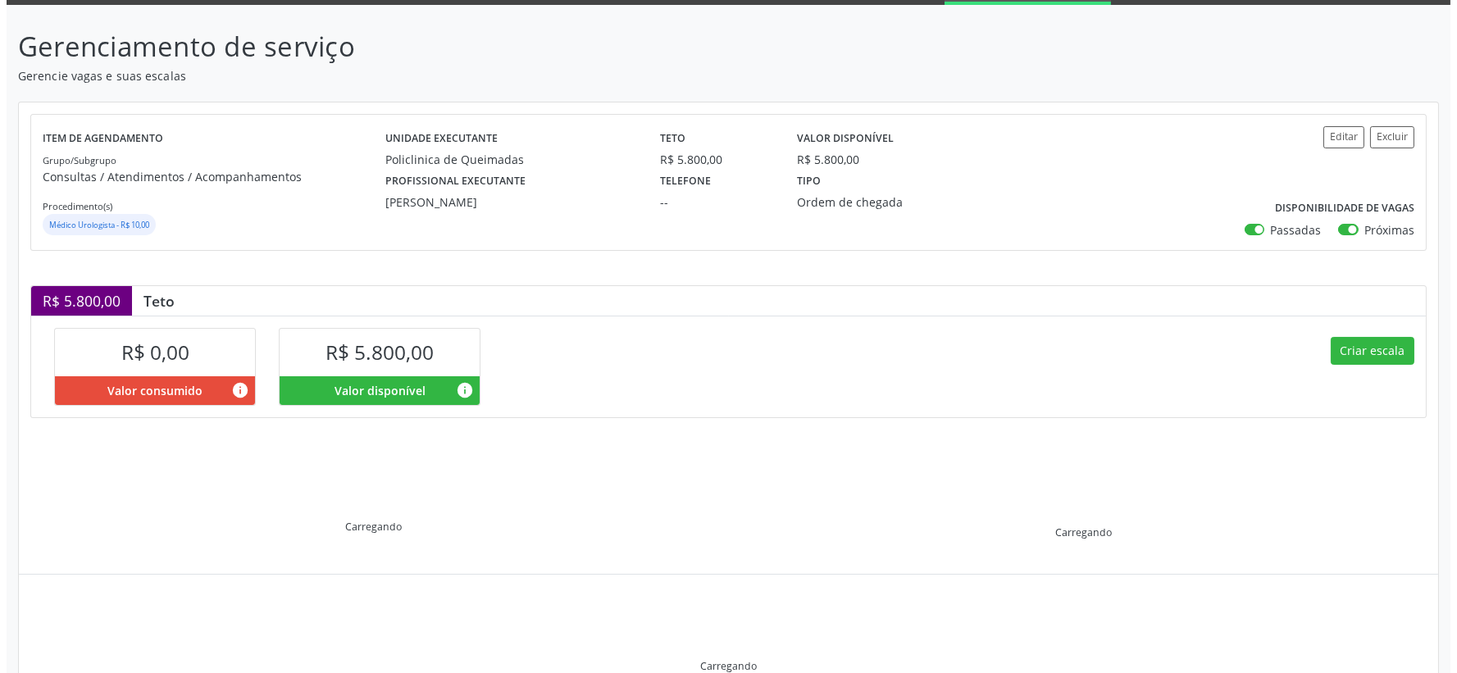
scroll to position [15, 0]
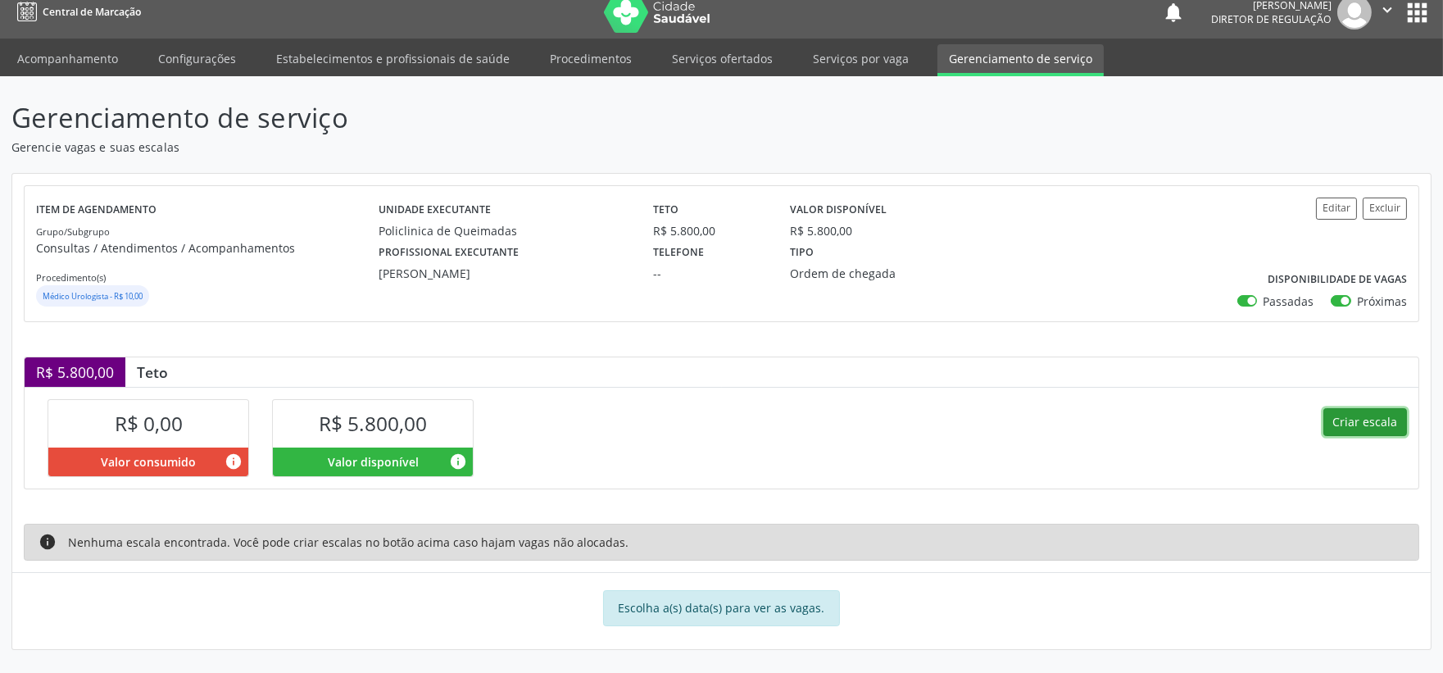
click at [1370, 421] on button "Criar escala" at bounding box center [1366, 422] width 84 height 28
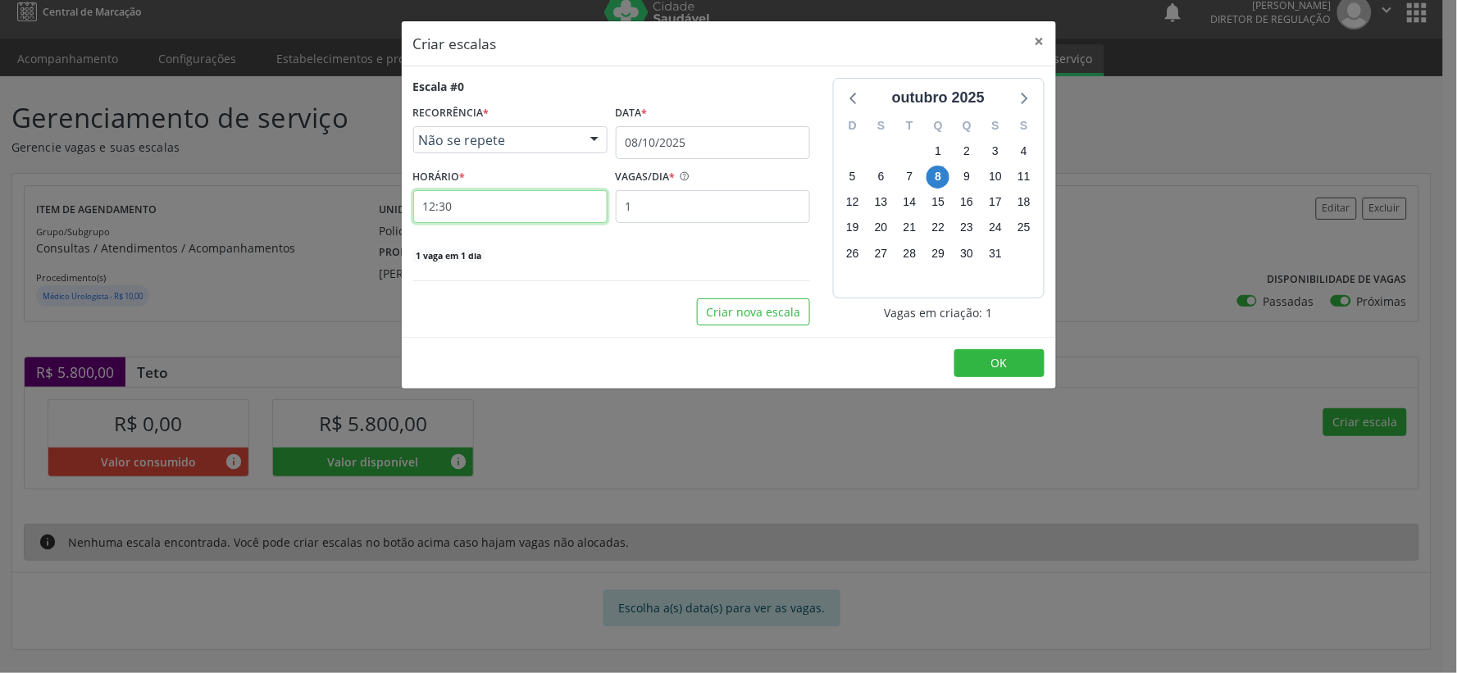
click at [502, 203] on input "12:30" at bounding box center [510, 206] width 194 height 33
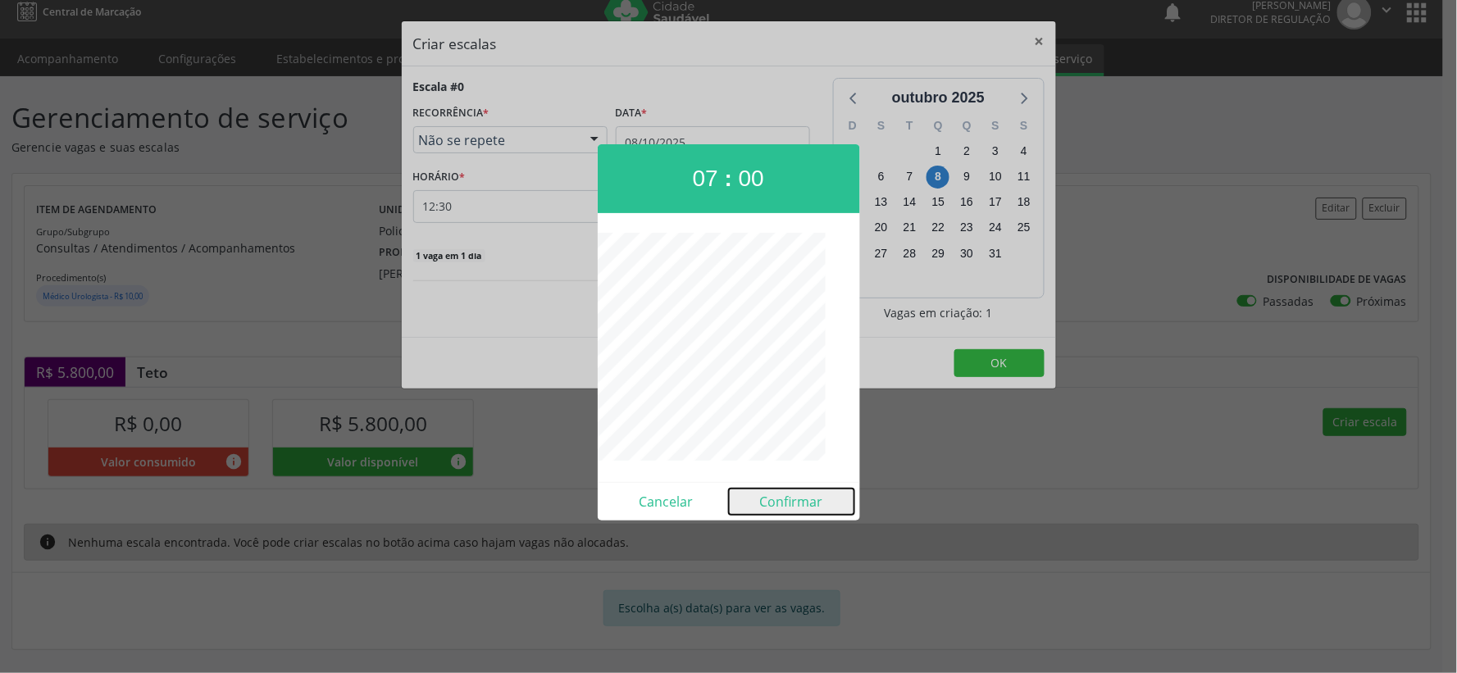
click at [791, 502] on button "Confirmar" at bounding box center [791, 502] width 125 height 26
type input "07:00"
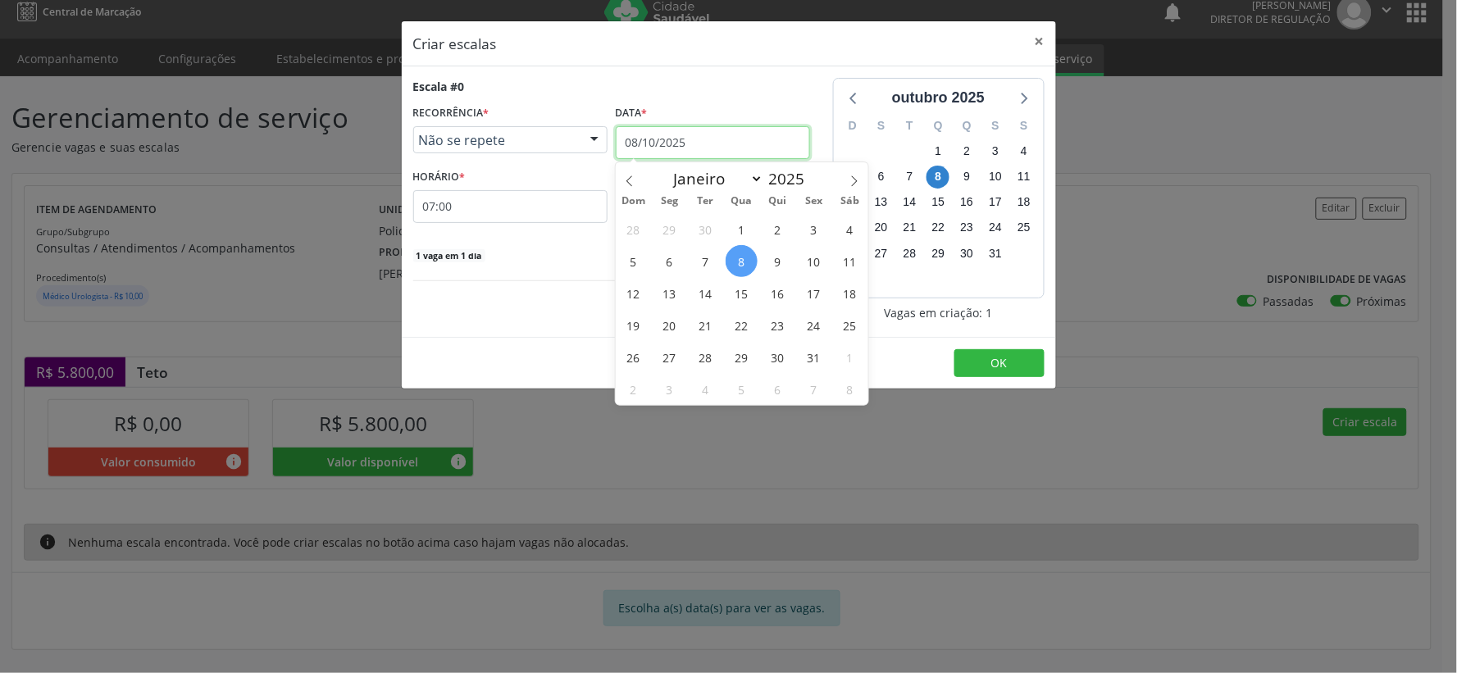
click at [752, 143] on input "08/10/2025" at bounding box center [713, 142] width 194 height 33
drag, startPoint x: 809, startPoint y: 289, endPoint x: 769, endPoint y: 268, distance: 45.5
click at [806, 288] on span "17" at bounding box center [814, 293] width 32 height 32
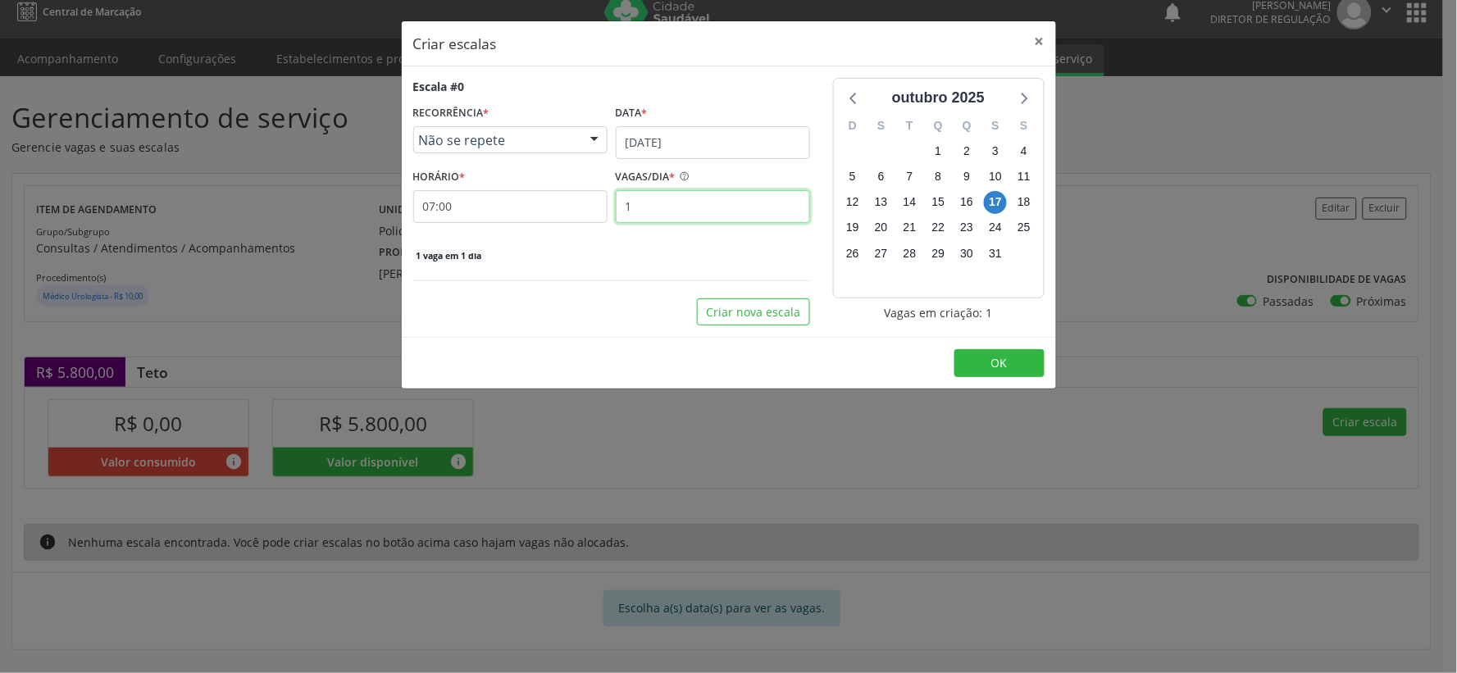
click at [641, 206] on input "1" at bounding box center [713, 206] width 194 height 33
type input "35"
click at [1005, 361] on span "OK" at bounding box center [999, 363] width 16 height 16
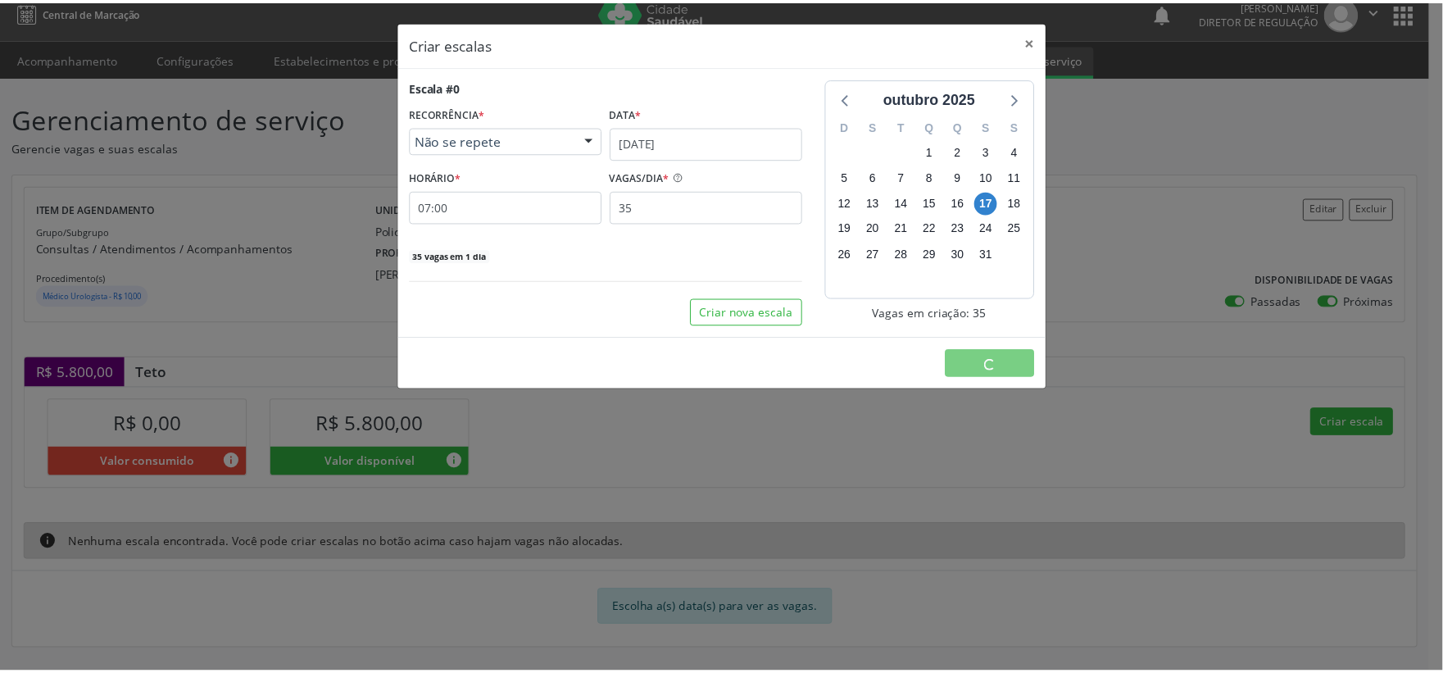
scroll to position [0, 0]
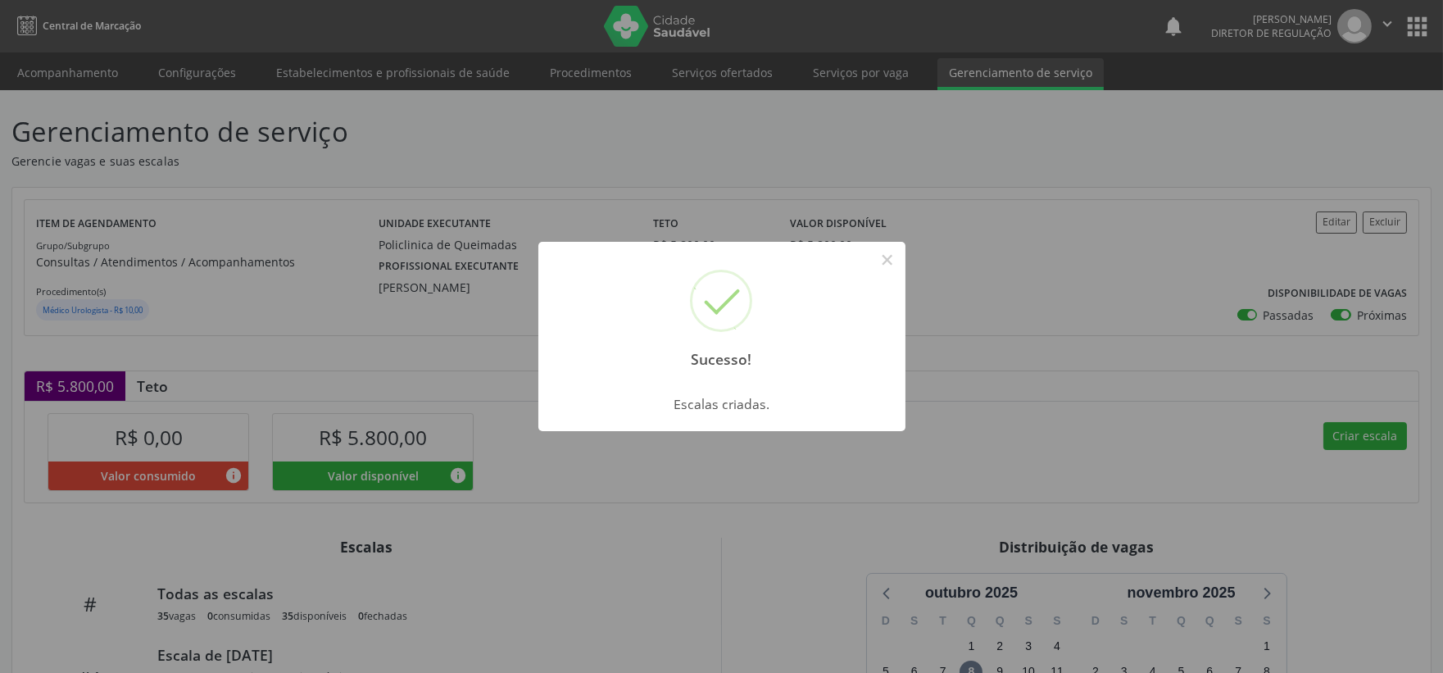
drag, startPoint x: 894, startPoint y: 257, endPoint x: 922, endPoint y: 272, distance: 31.5
click at [902, 260] on div "Sucesso! ×" at bounding box center [722, 312] width 367 height 141
click at [875, 252] on div "Sucesso! ×" at bounding box center [722, 312] width 367 height 141
click at [893, 258] on button "×" at bounding box center [888, 260] width 28 height 28
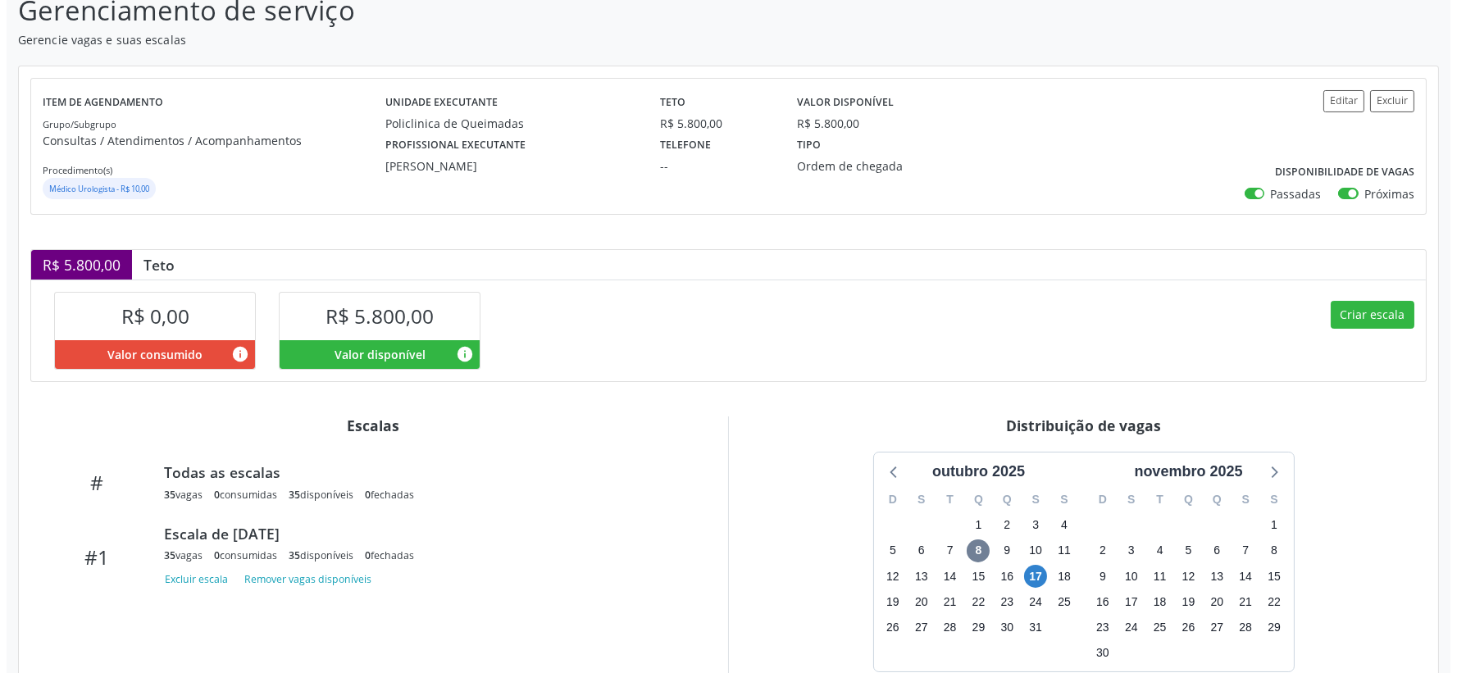
scroll to position [228, 0]
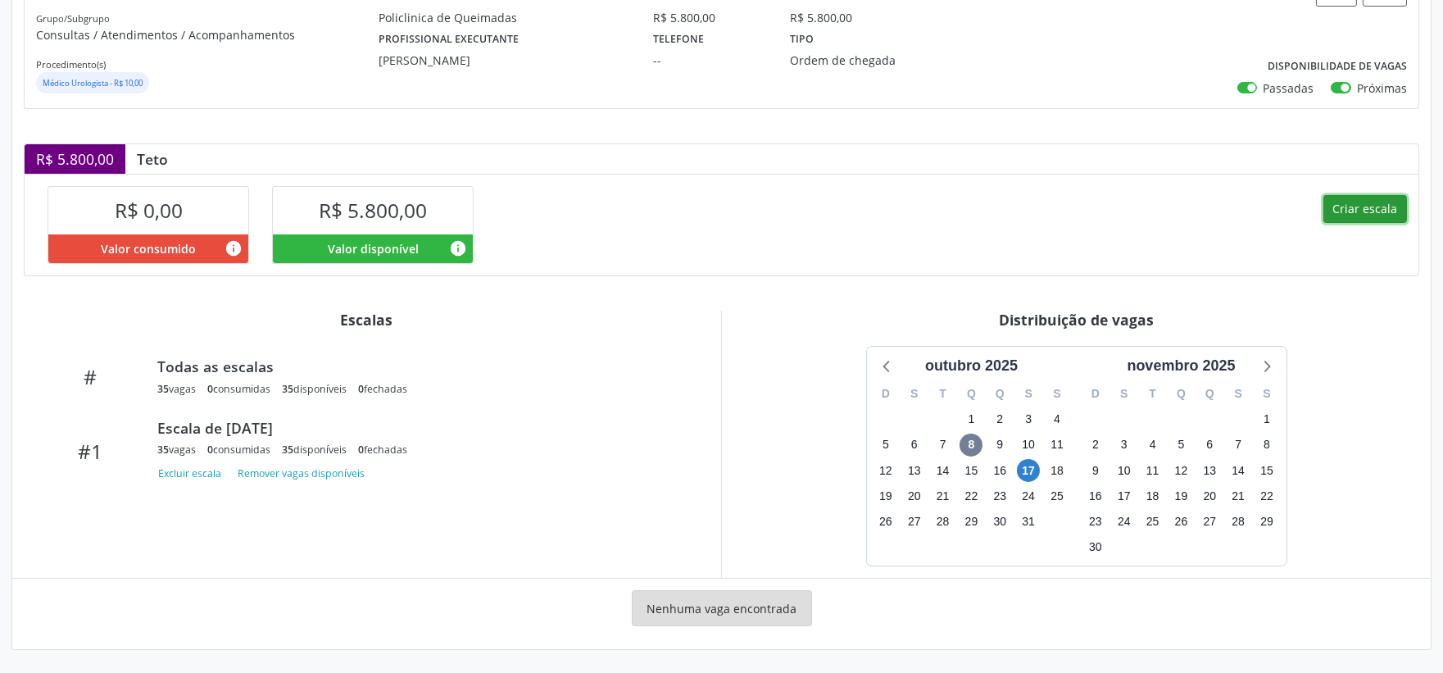
click at [1370, 205] on button "Criar escala" at bounding box center [1366, 209] width 84 height 28
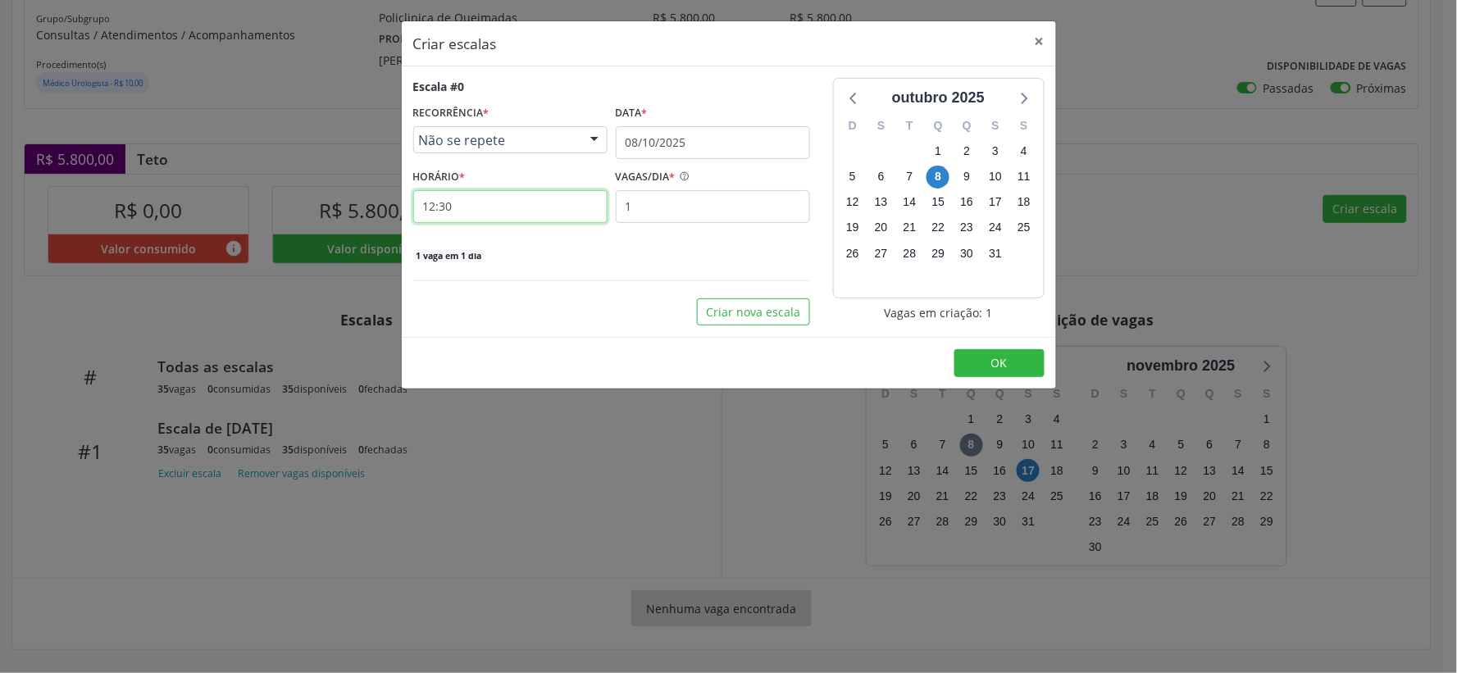
click at [488, 208] on input "12:30" at bounding box center [510, 206] width 194 height 33
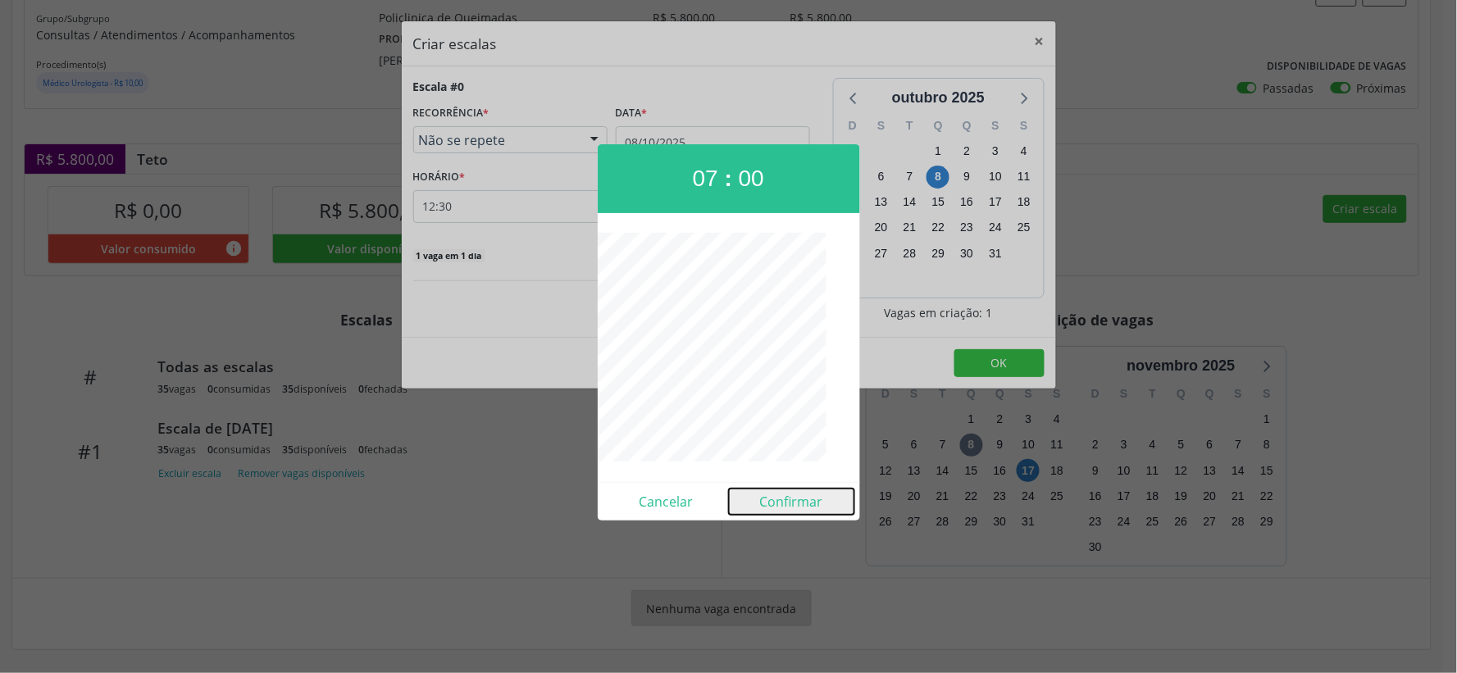
drag, startPoint x: 803, startPoint y: 502, endPoint x: 747, endPoint y: 485, distance: 59.1
click at [797, 503] on button "Confirmar" at bounding box center [791, 502] width 125 height 26
type input "07:00"
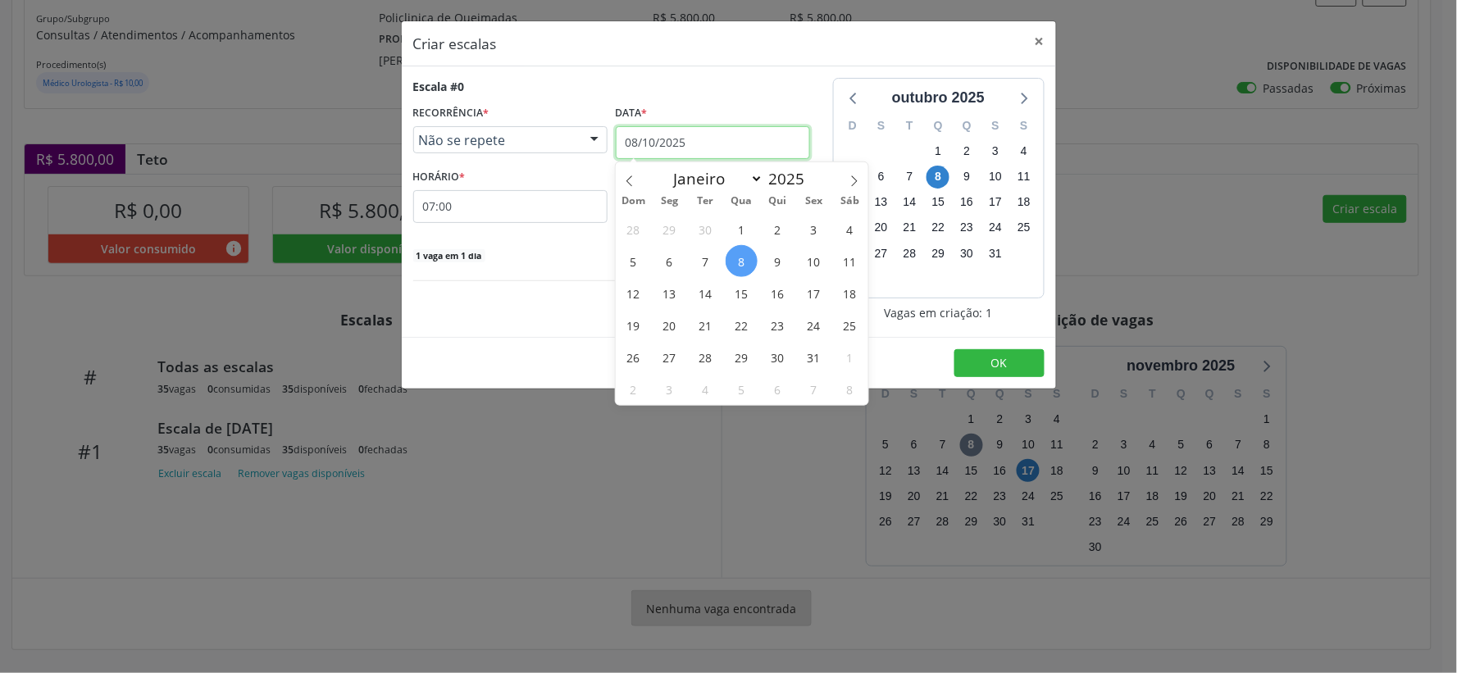
click at [789, 148] on input "08/10/2025" at bounding box center [713, 142] width 194 height 33
click at [854, 176] on icon at bounding box center [854, 180] width 6 height 11
drag, startPoint x: 628, startPoint y: 174, endPoint x: 636, endPoint y: 177, distance: 8.8
click at [635, 177] on span at bounding box center [630, 176] width 28 height 28
select select "9"
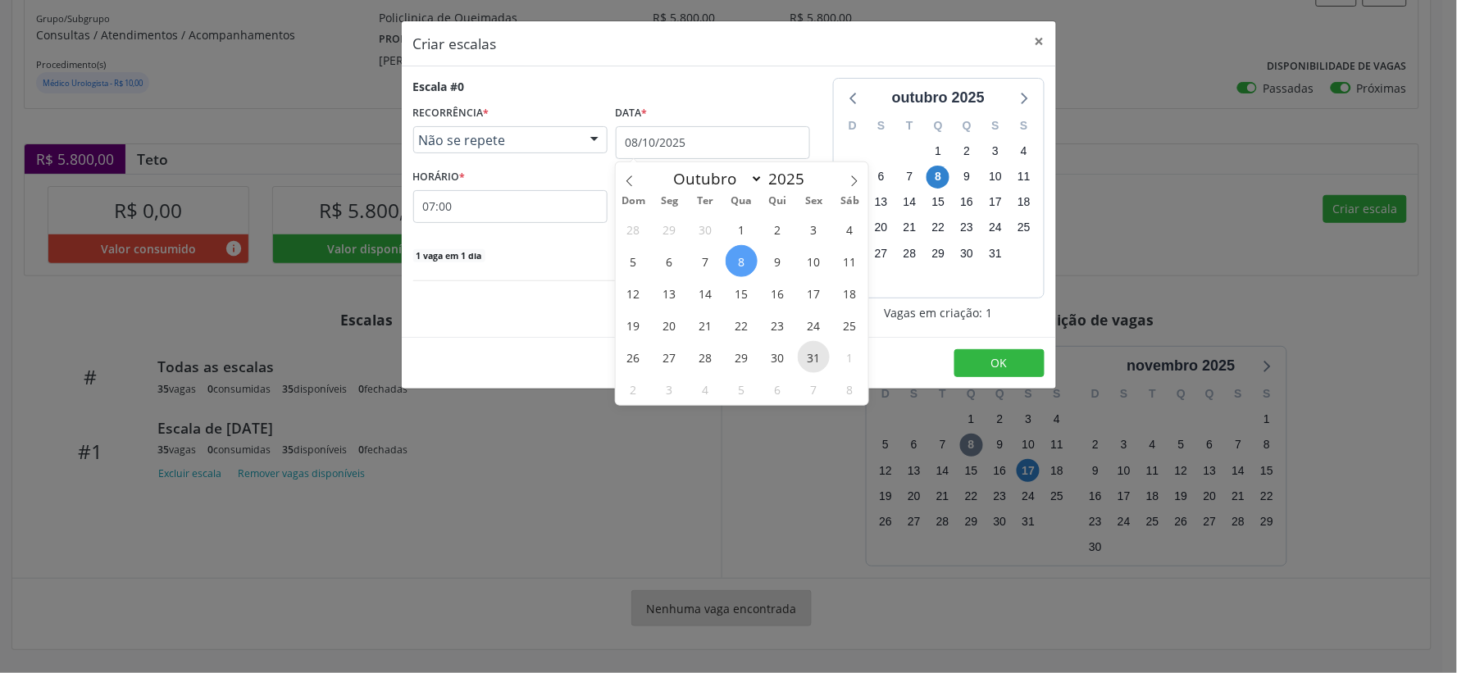
click at [807, 355] on span "31" at bounding box center [814, 357] width 32 height 32
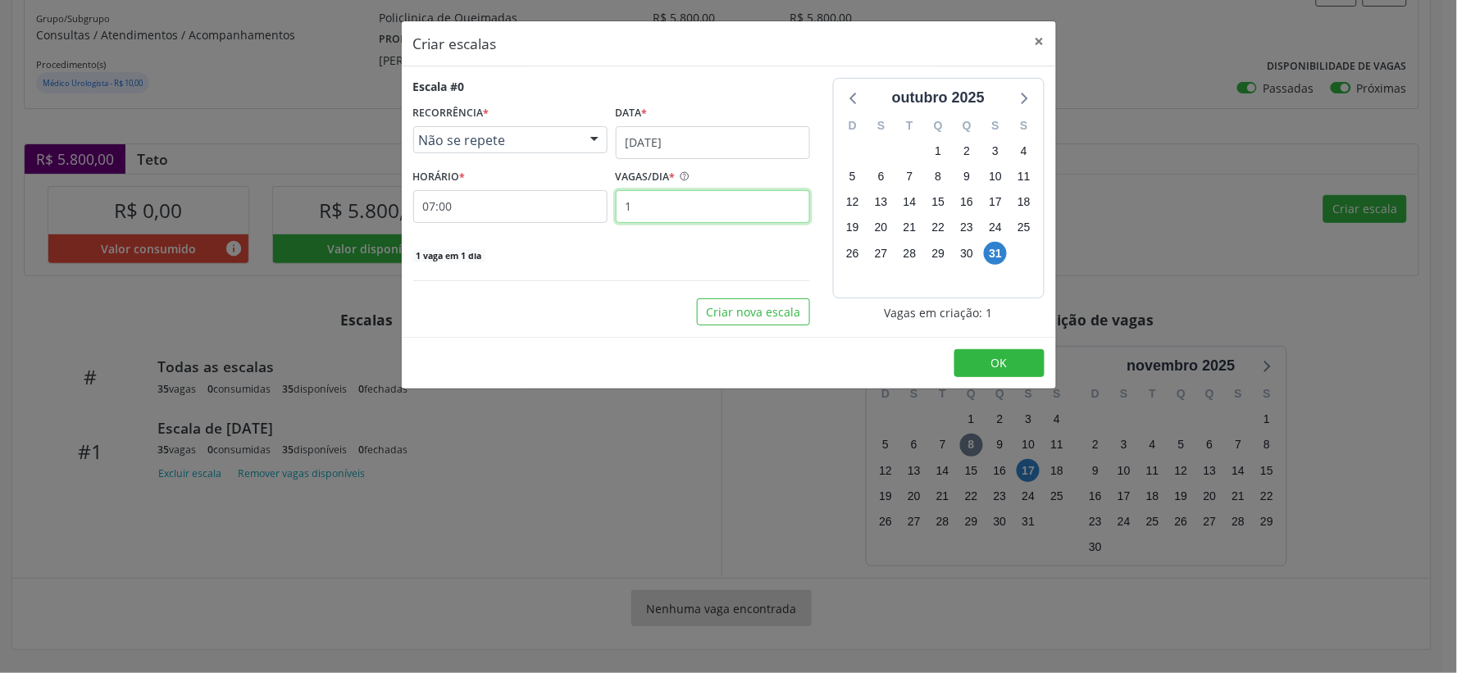
click at [649, 203] on input "1" at bounding box center [713, 206] width 194 height 33
type input "35"
click at [997, 355] on span "OK" at bounding box center [999, 363] width 16 height 16
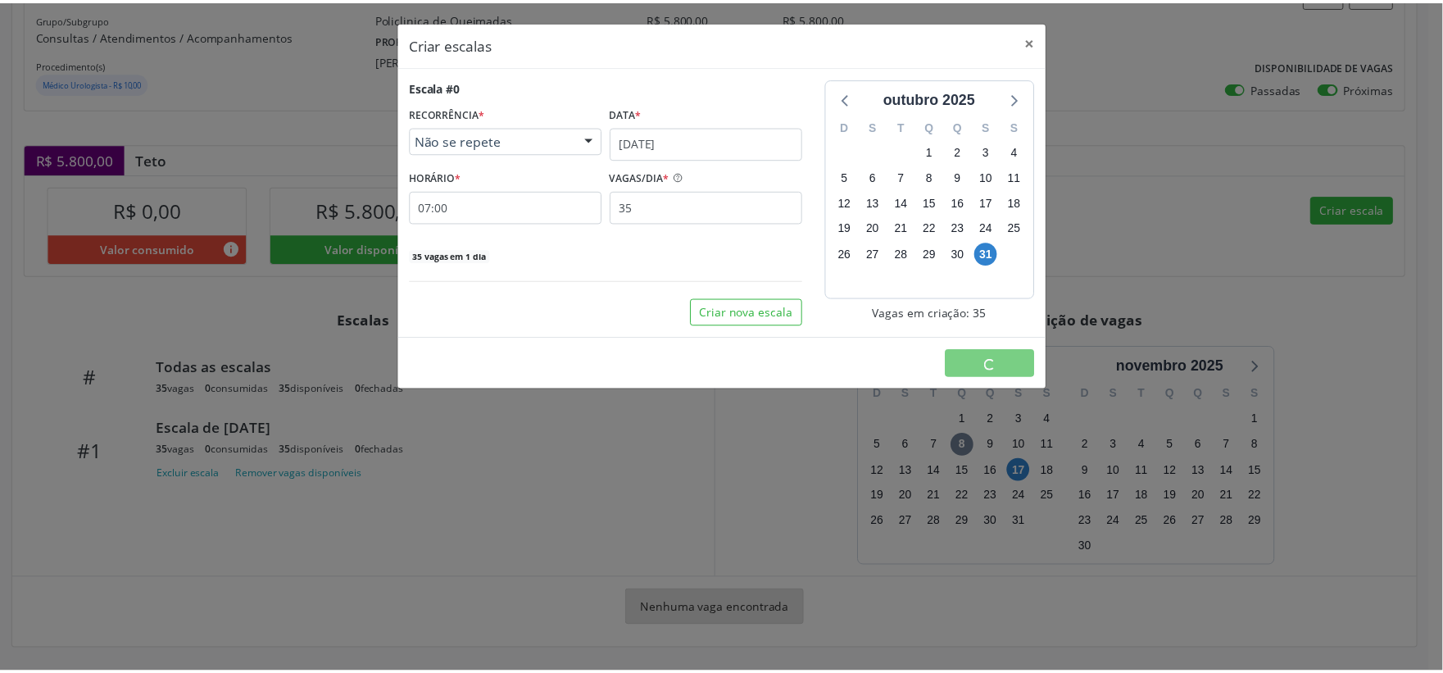
scroll to position [0, 0]
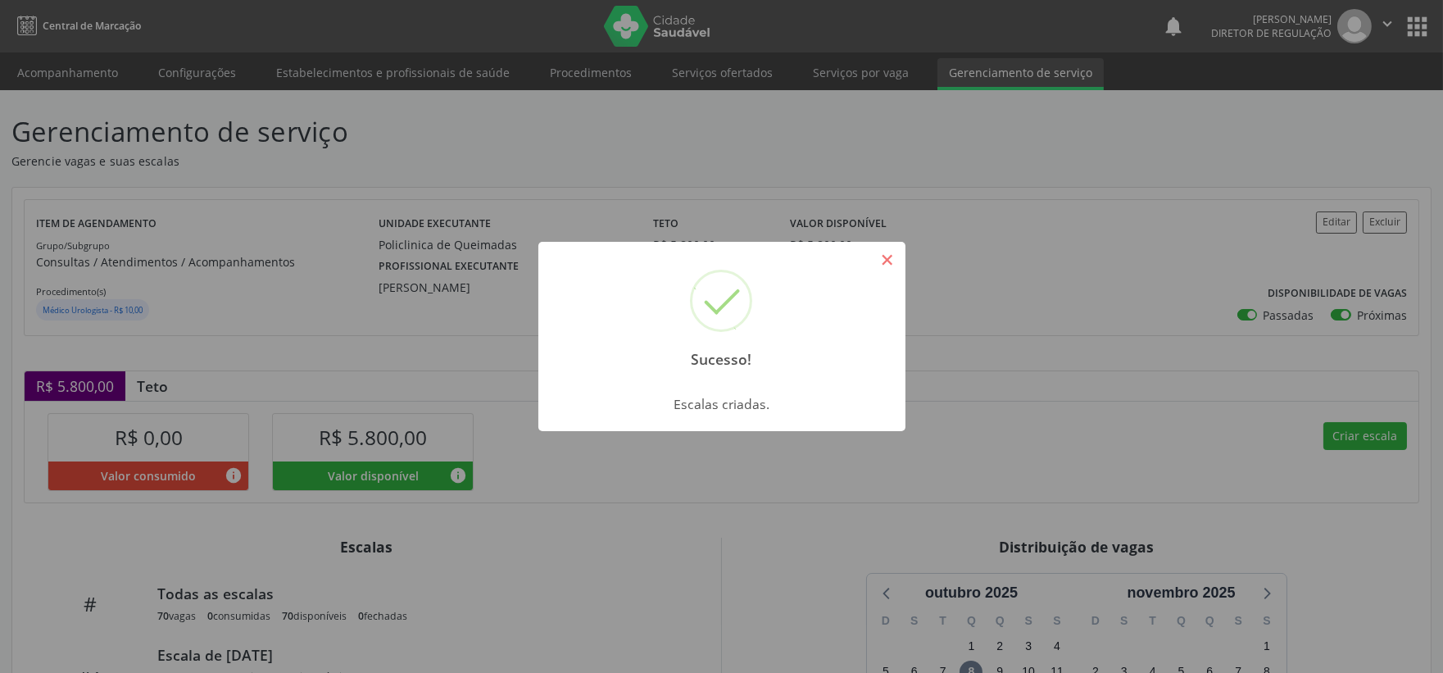
click at [893, 258] on button "×" at bounding box center [888, 260] width 28 height 28
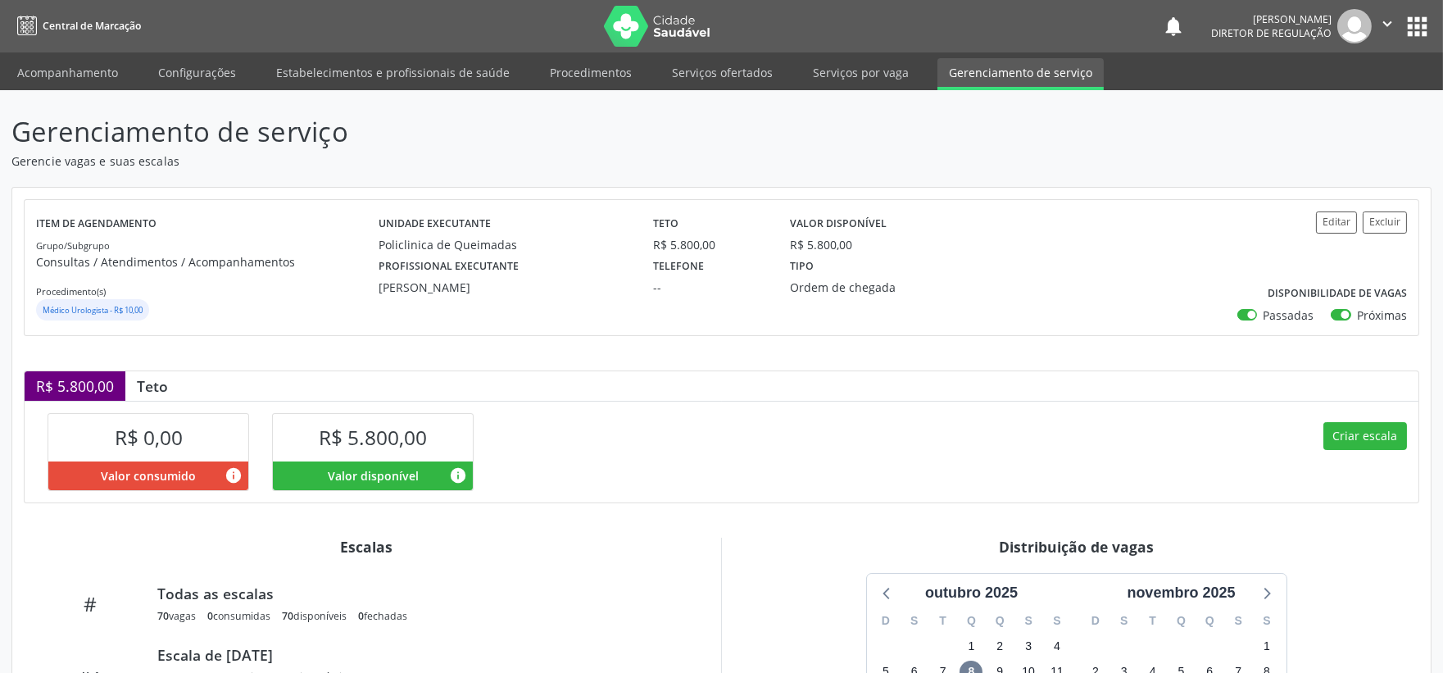
click at [1389, 26] on icon "" at bounding box center [1388, 24] width 18 height 18
click at [1314, 102] on link "Sair" at bounding box center [1345, 100] width 113 height 23
